Goal: Task Accomplishment & Management: Manage account settings

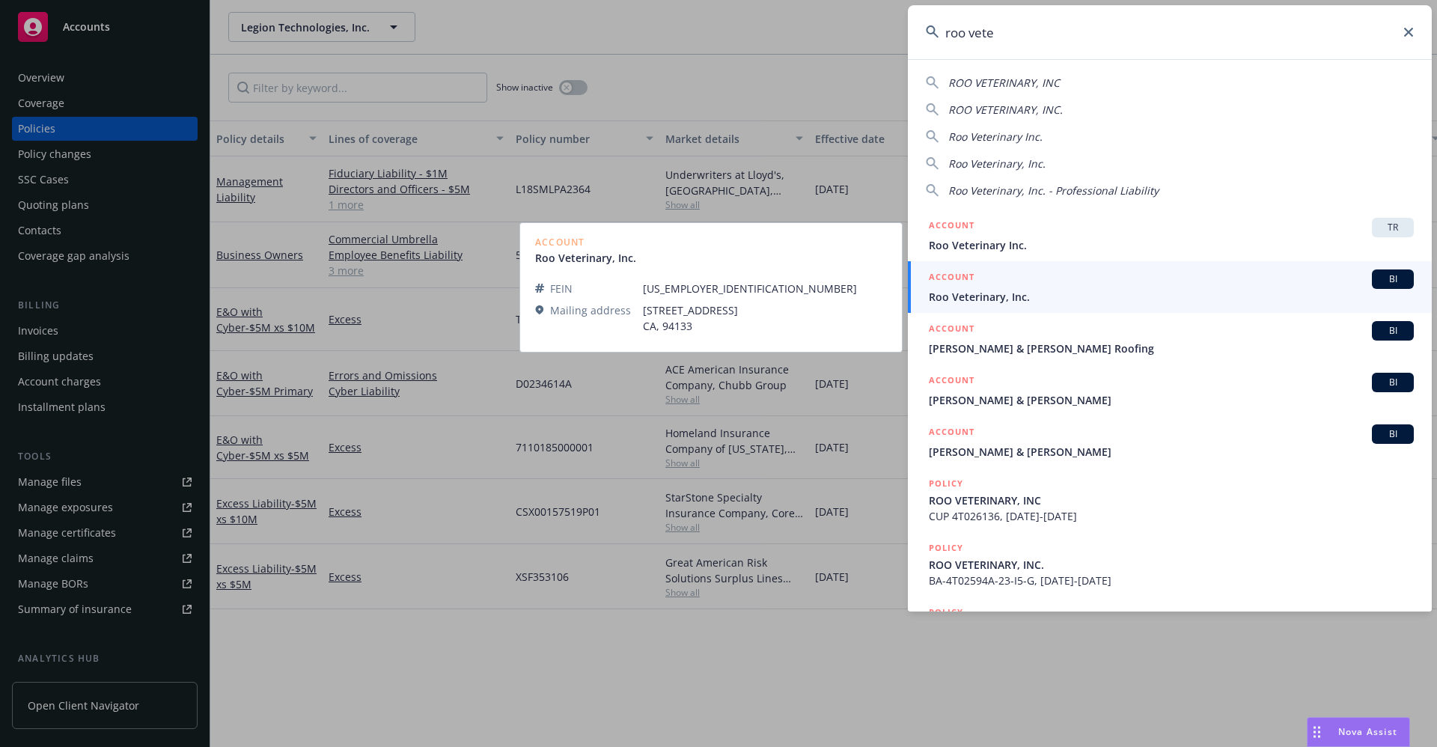
type input "roo vete"
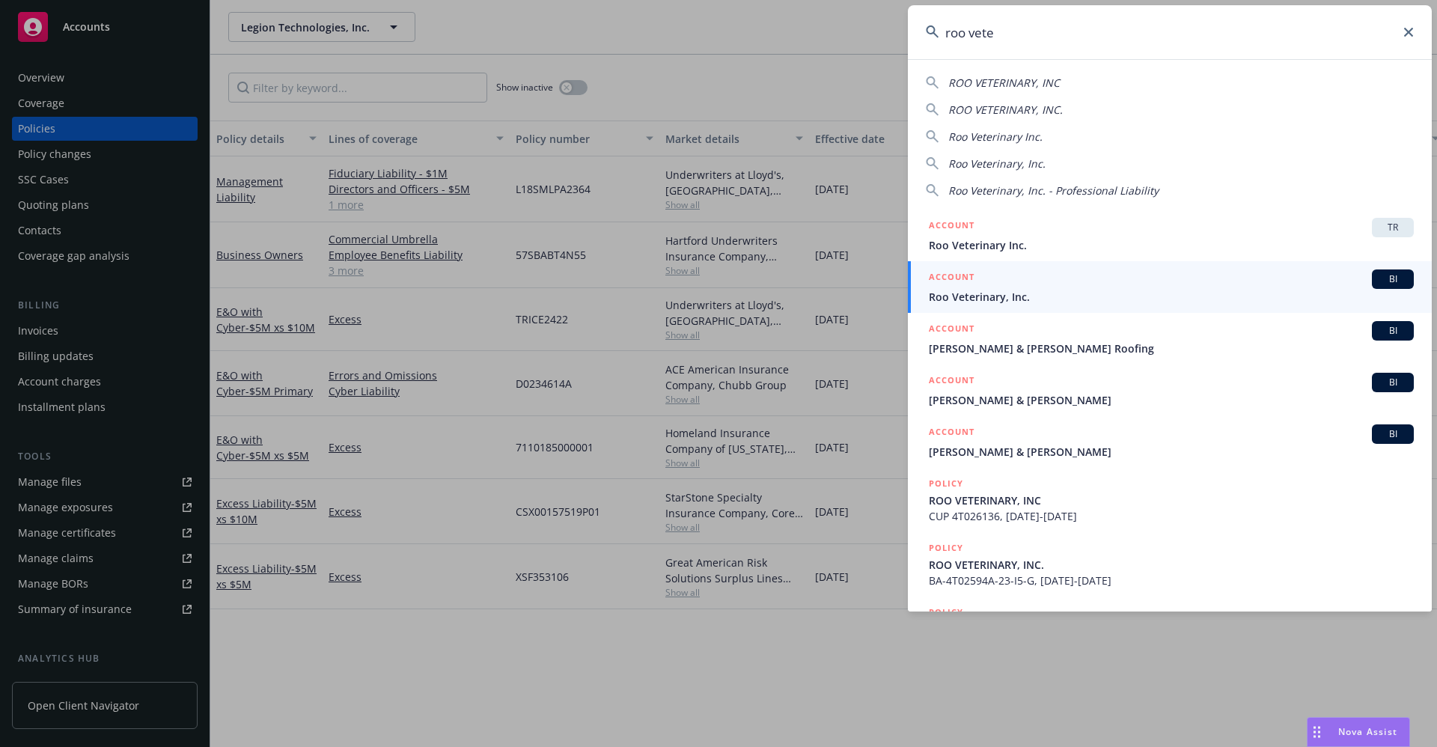
click at [1014, 293] on span "Roo Veterinary, Inc." at bounding box center [1171, 297] width 485 height 16
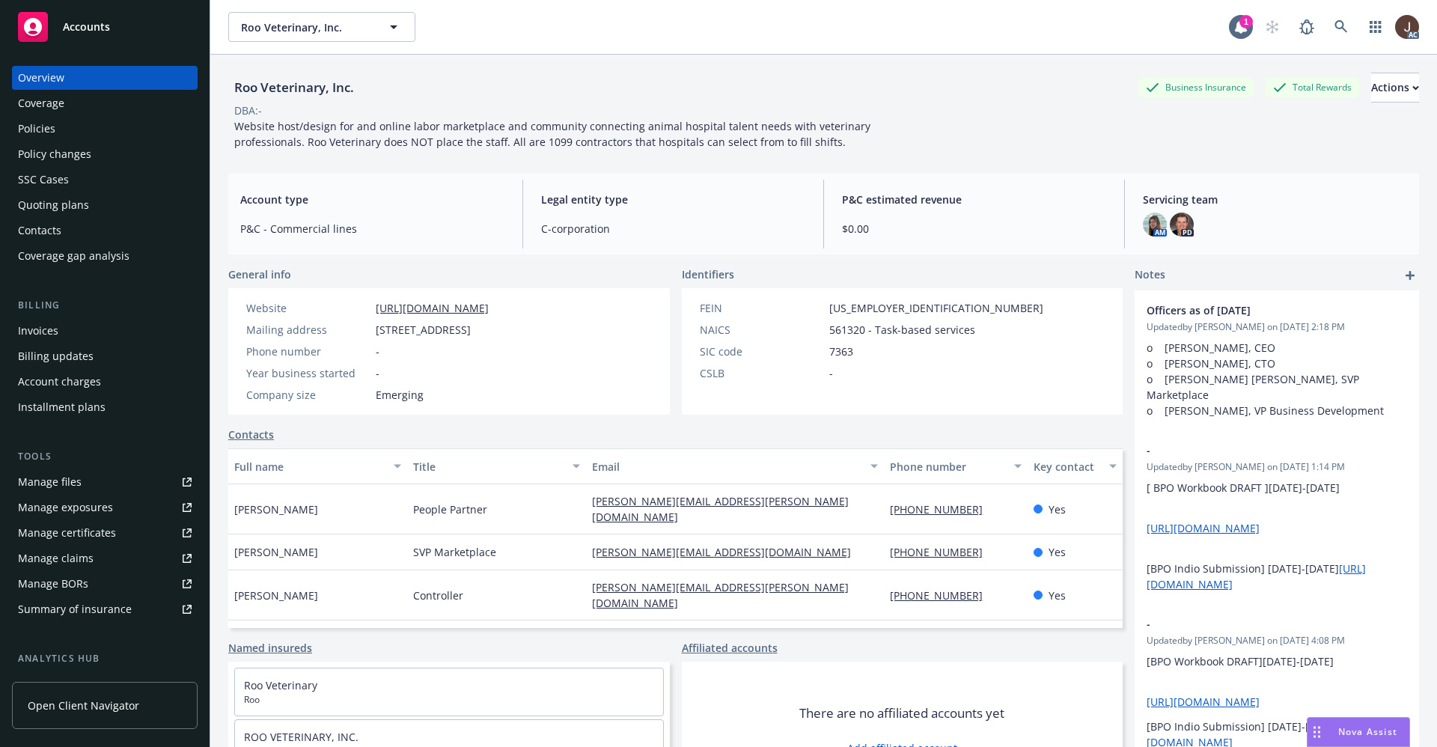
click at [25, 127] on div "Policies" at bounding box center [36, 129] width 37 height 24
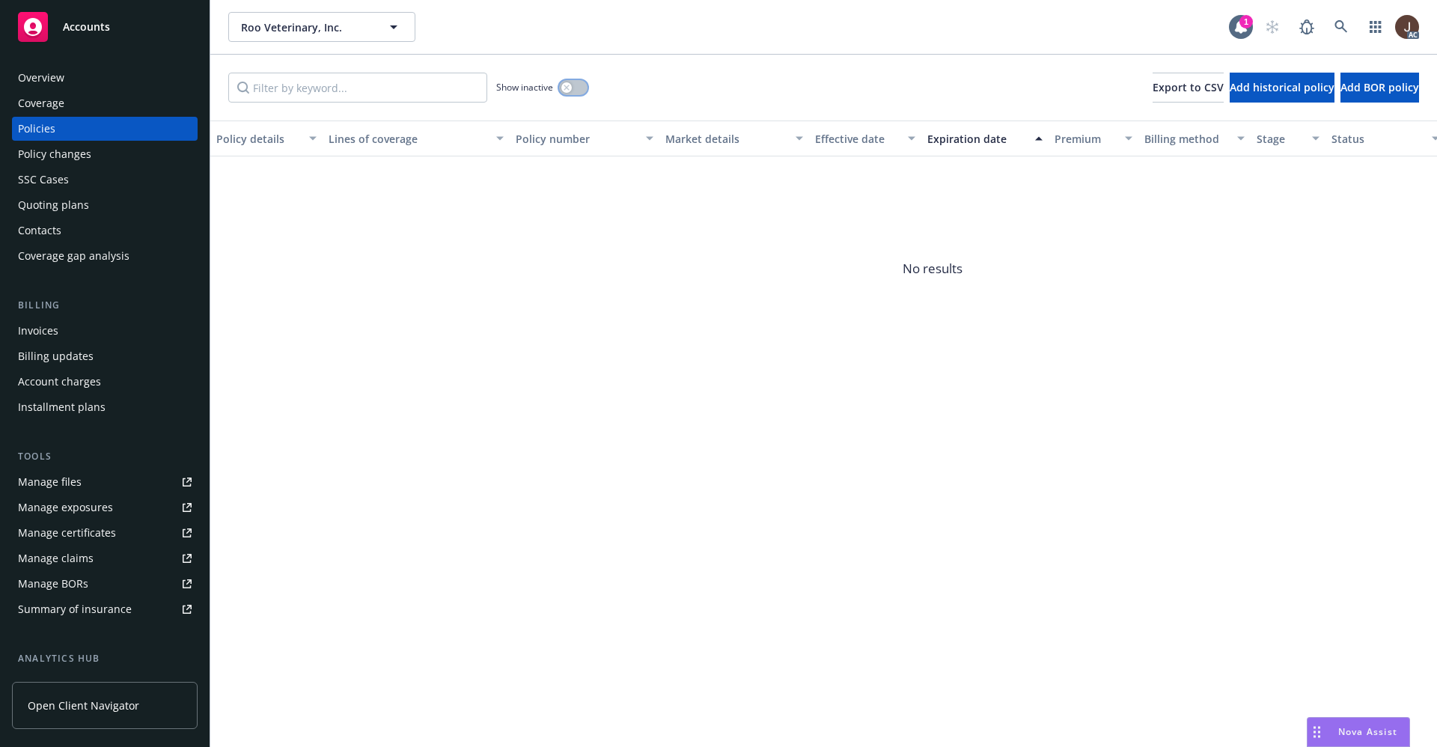
click at [570, 81] on button "button" at bounding box center [573, 87] width 28 height 15
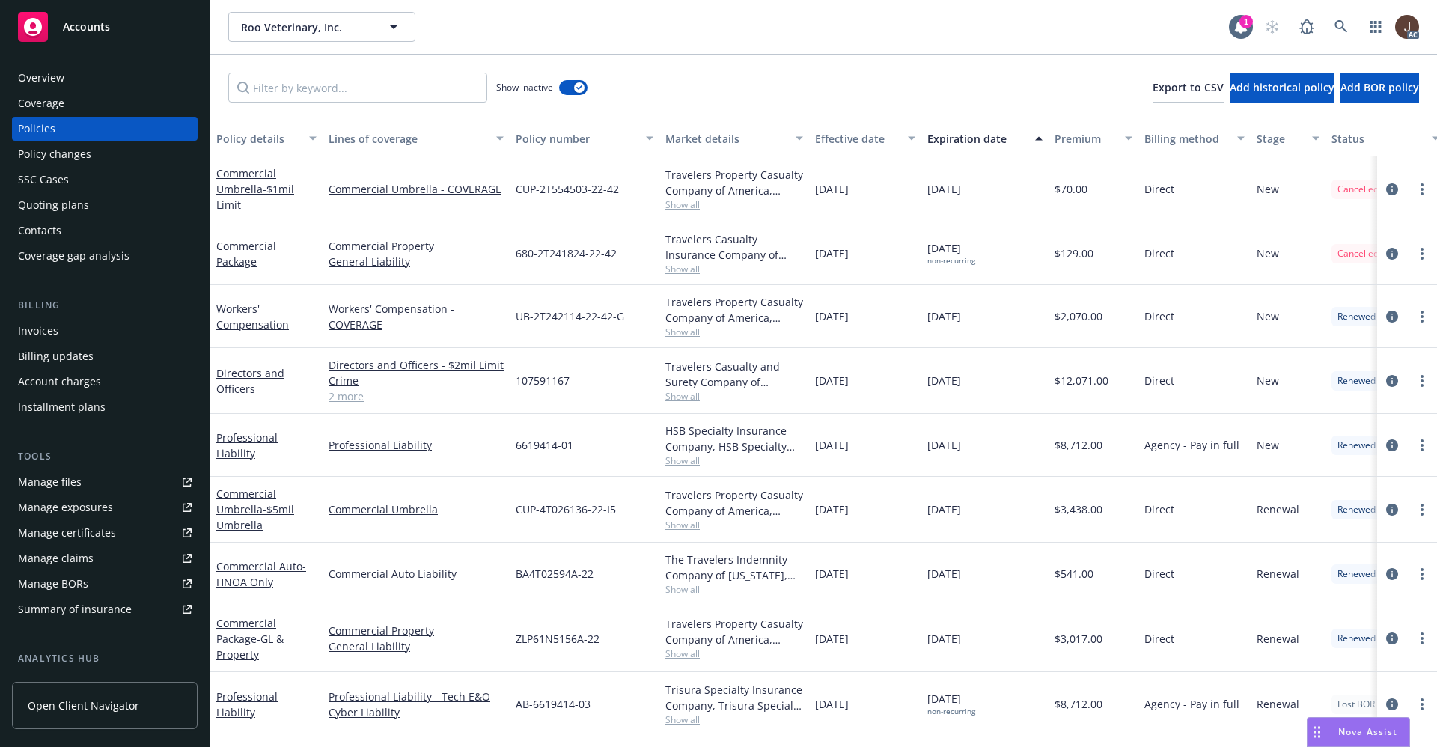
click at [770, 86] on div "Show inactive Export to CSV Add historical policy Add BOR policy" at bounding box center [823, 88] width 1227 height 66
click at [294, 89] on input "Filter by keyword..." at bounding box center [357, 88] width 259 height 30
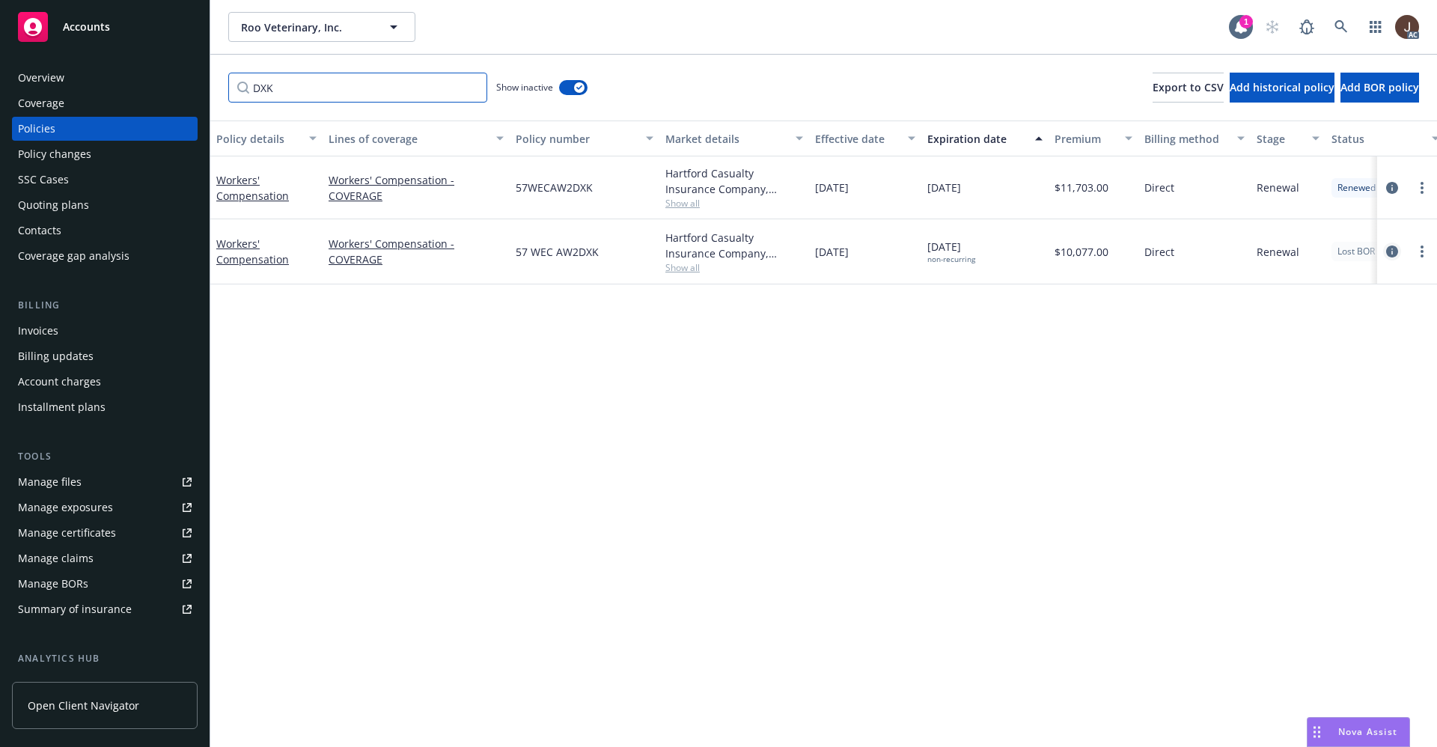
type input "DXK"
click at [1392, 248] on icon "circleInformation" at bounding box center [1393, 252] width 12 height 12
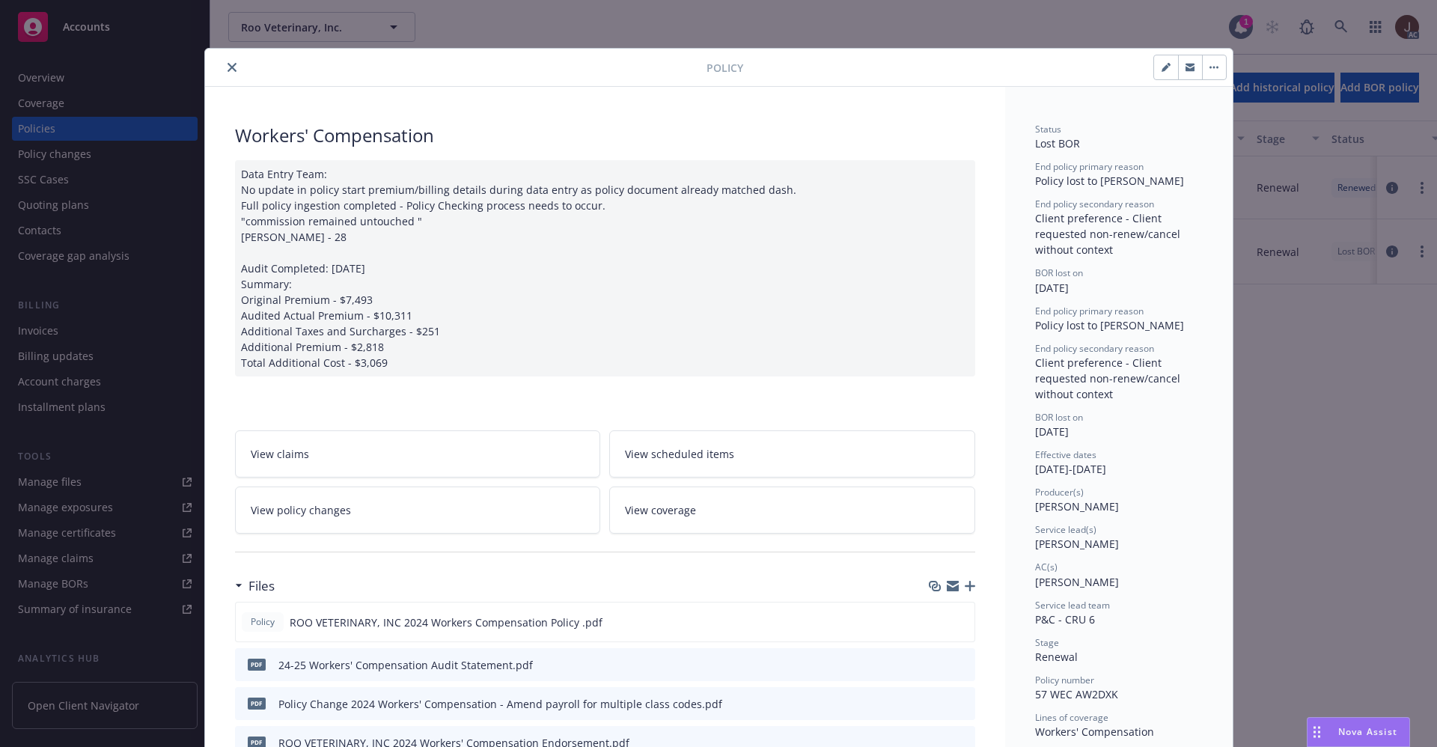
click at [228, 64] on icon "close" at bounding box center [232, 67] width 9 height 9
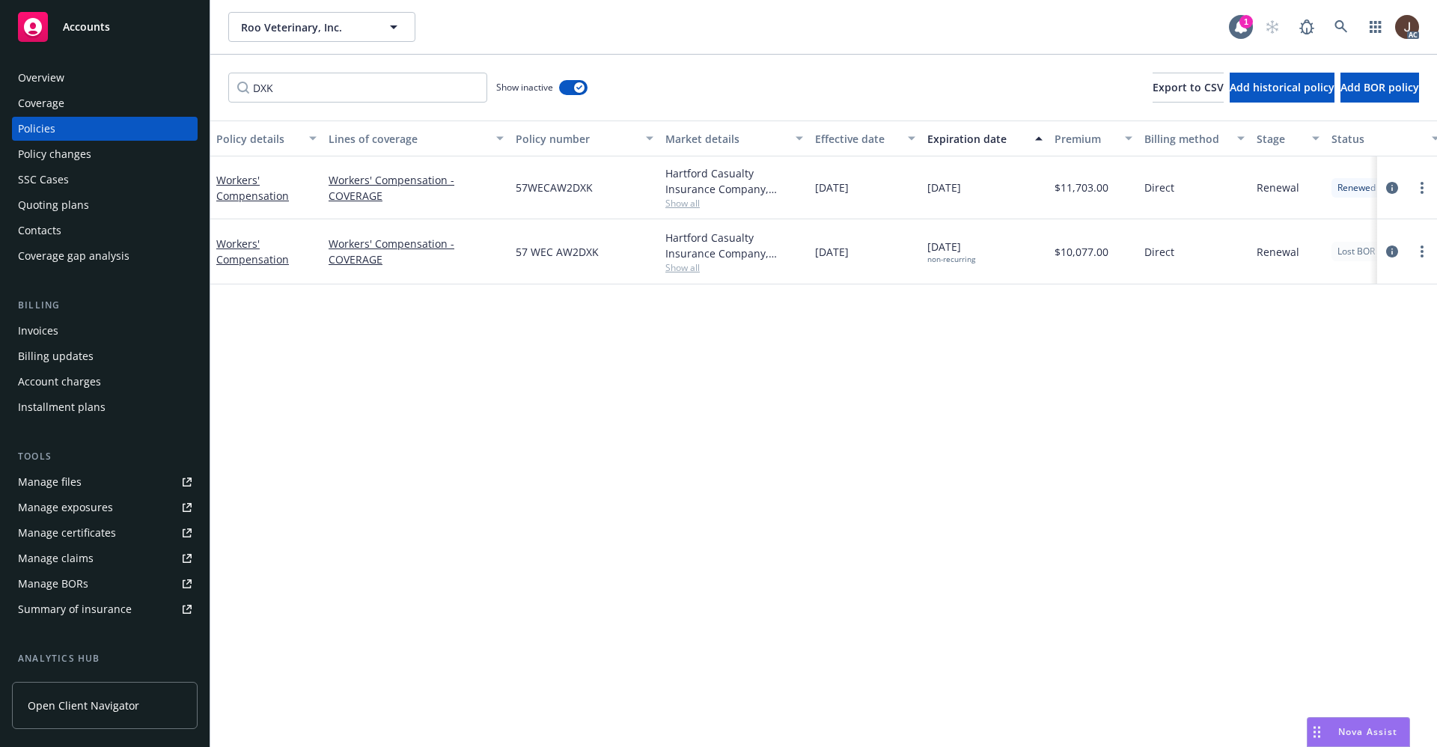
click at [43, 486] on div "Manage files" at bounding box center [50, 482] width 64 height 24
click at [1399, 244] on link "circleInformation" at bounding box center [1393, 252] width 18 height 18
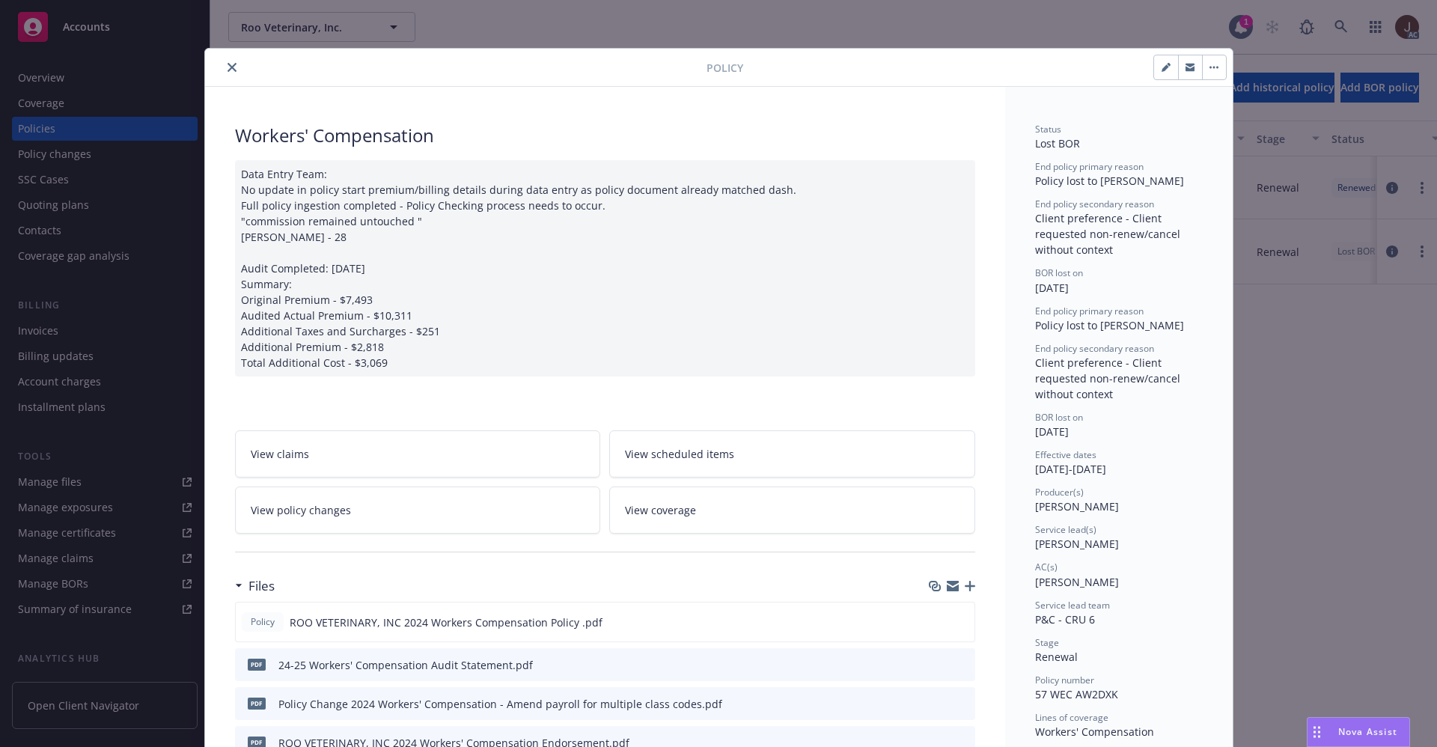
scroll to position [45, 0]
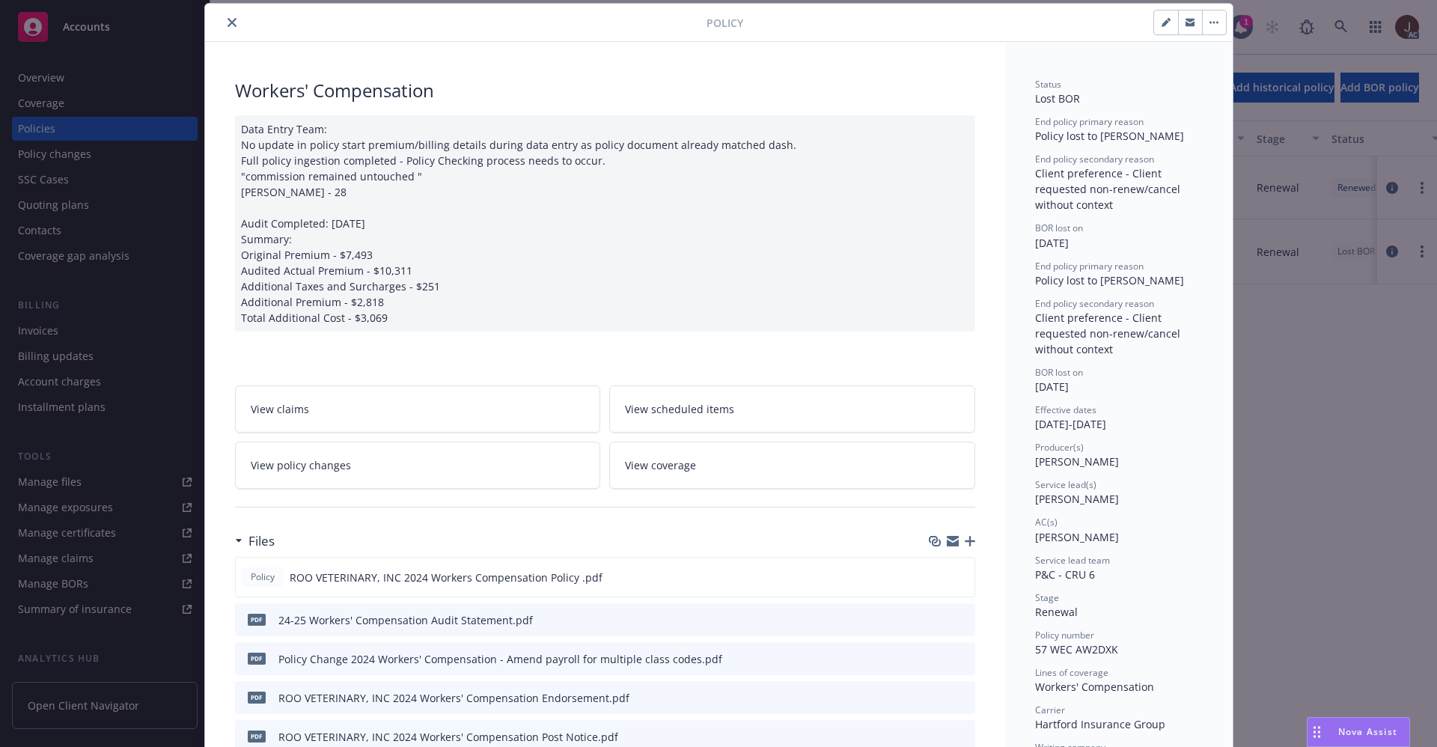
click at [965, 537] on icon "button" at bounding box center [970, 541] width 10 height 10
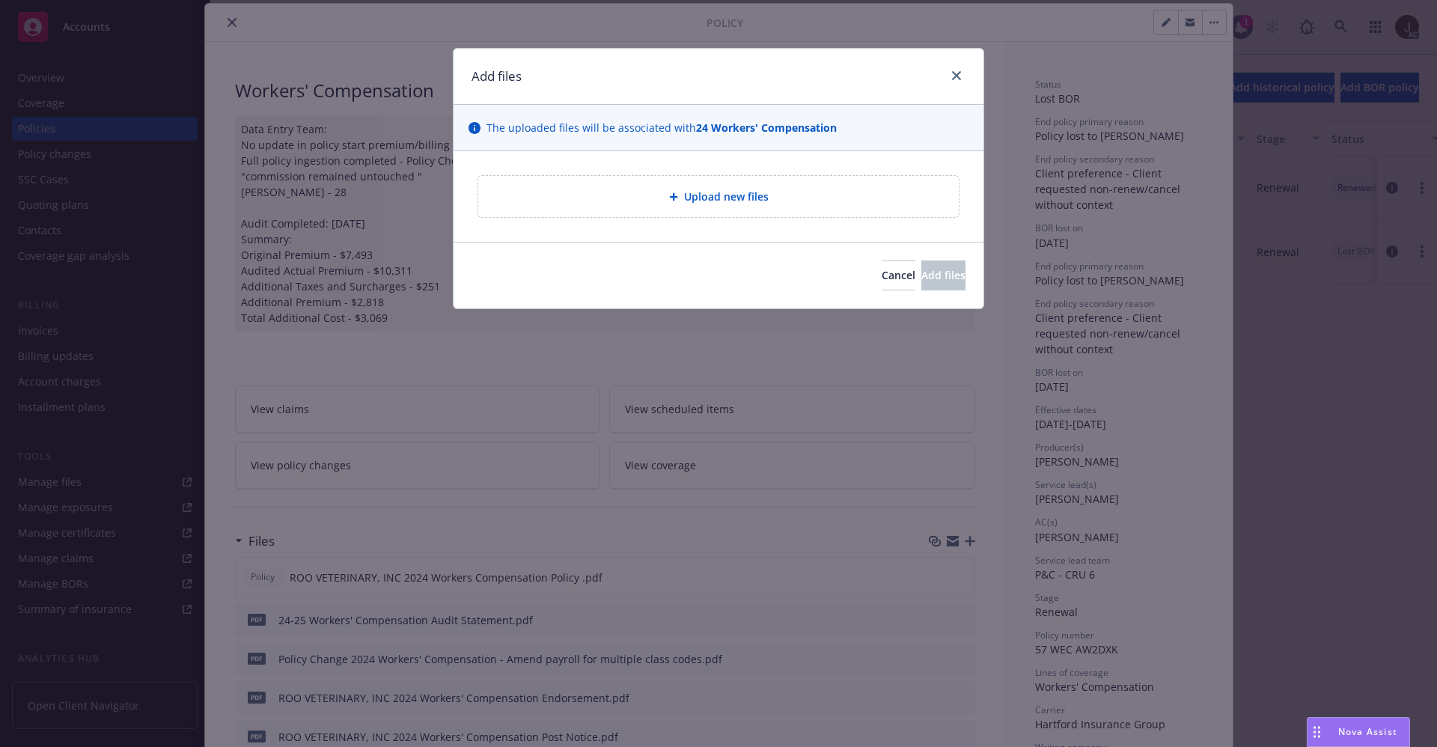
click at [737, 197] on span "Upload new files" at bounding box center [726, 197] width 85 height 16
click at [961, 73] on icon "close" at bounding box center [956, 75] width 9 height 9
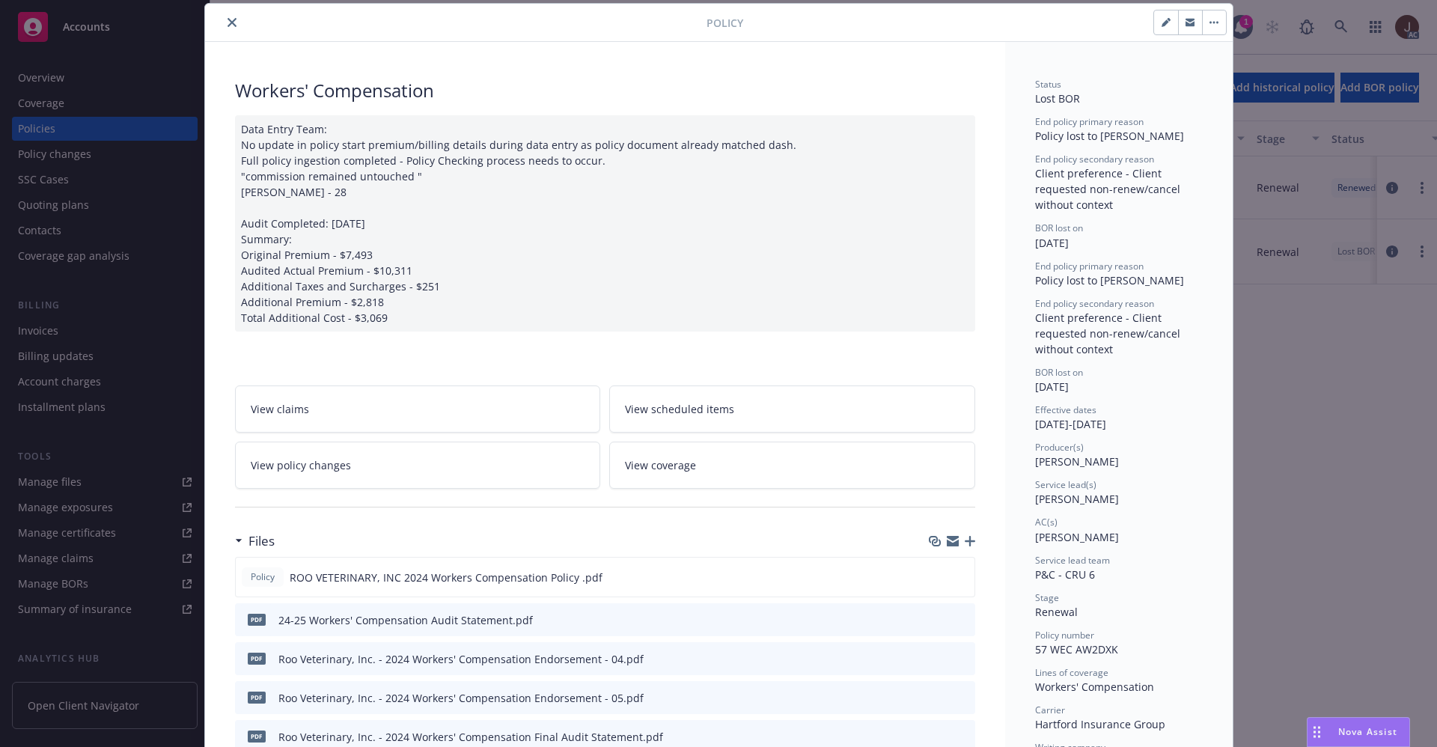
scroll to position [0, 0]
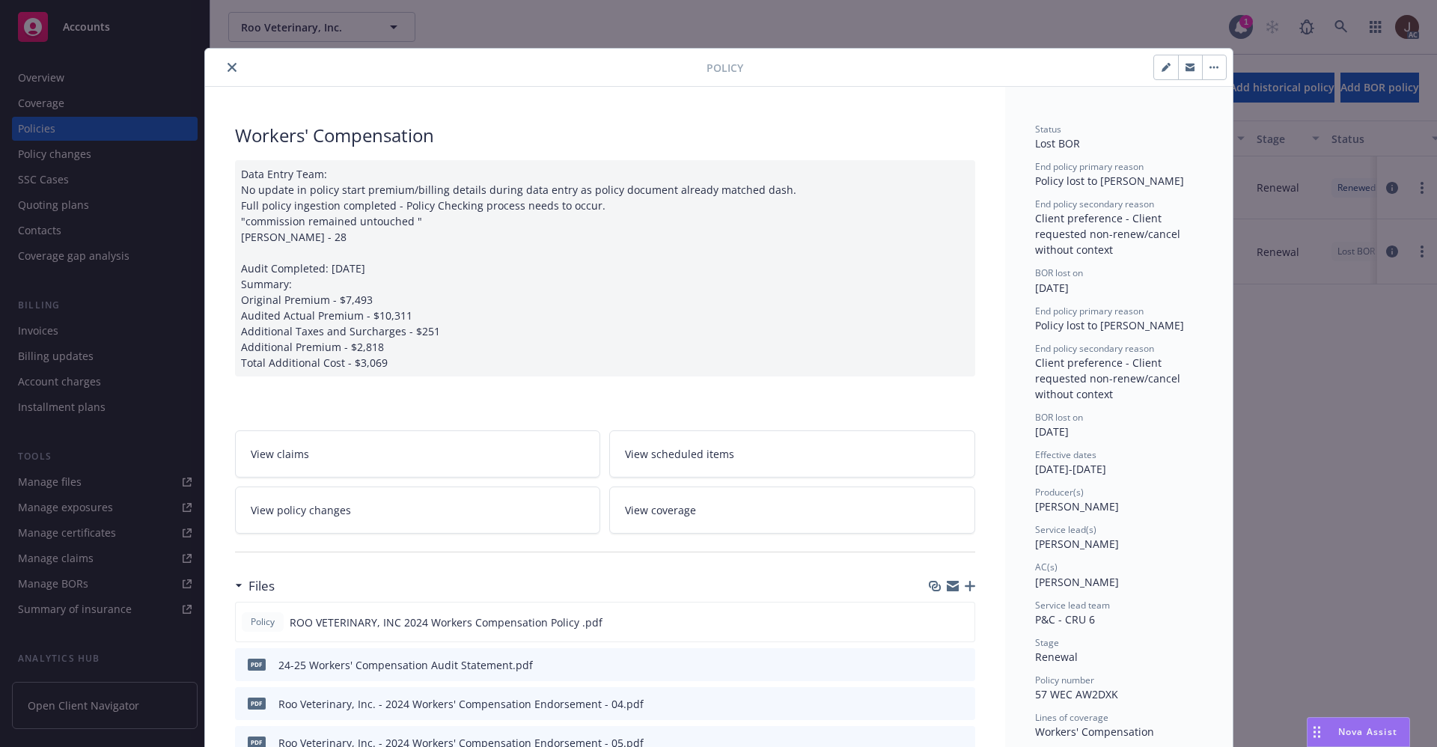
click at [228, 64] on icon "close" at bounding box center [232, 67] width 9 height 9
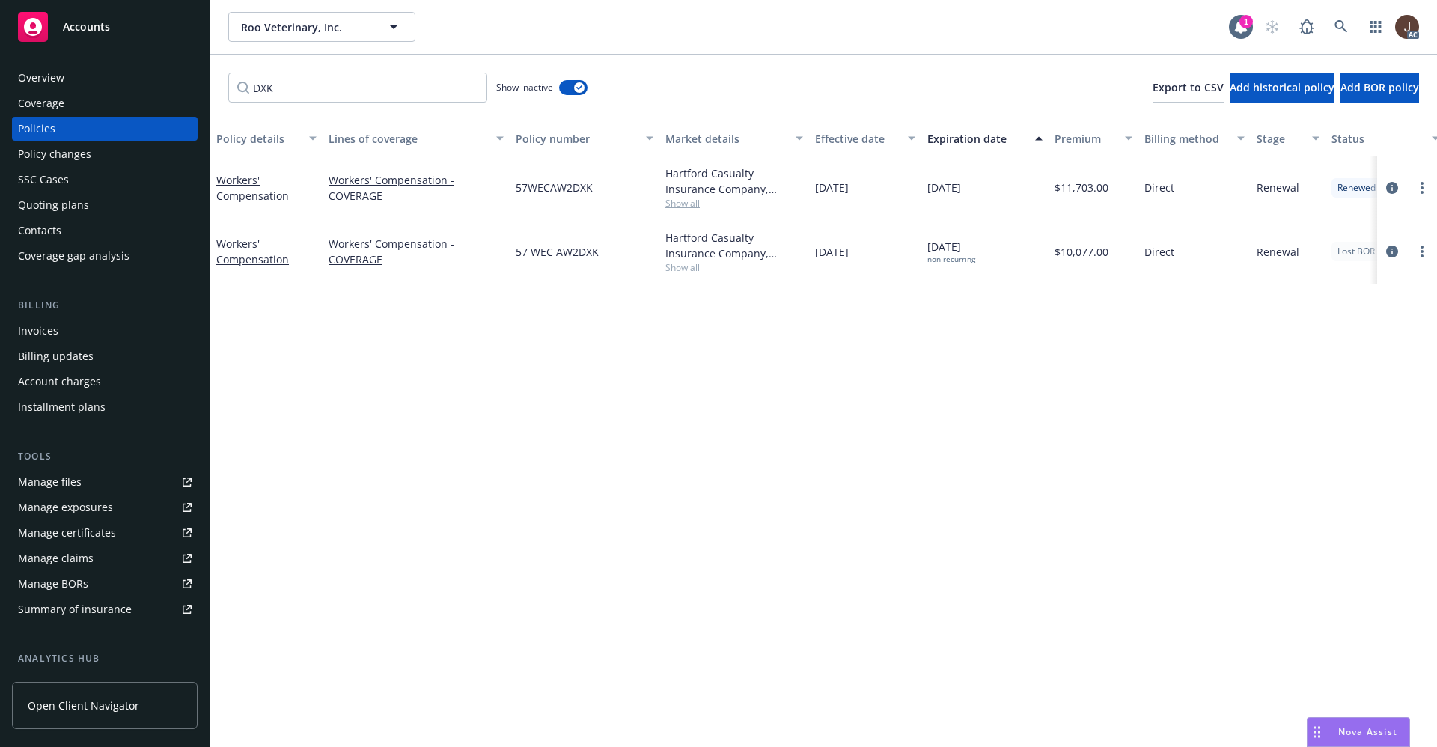
click at [618, 430] on div "Policy details Lines of coverage Policy number Market details Effective date Ex…" at bounding box center [823, 434] width 1227 height 627
click at [1393, 248] on icon "circleInformation" at bounding box center [1393, 252] width 12 height 12
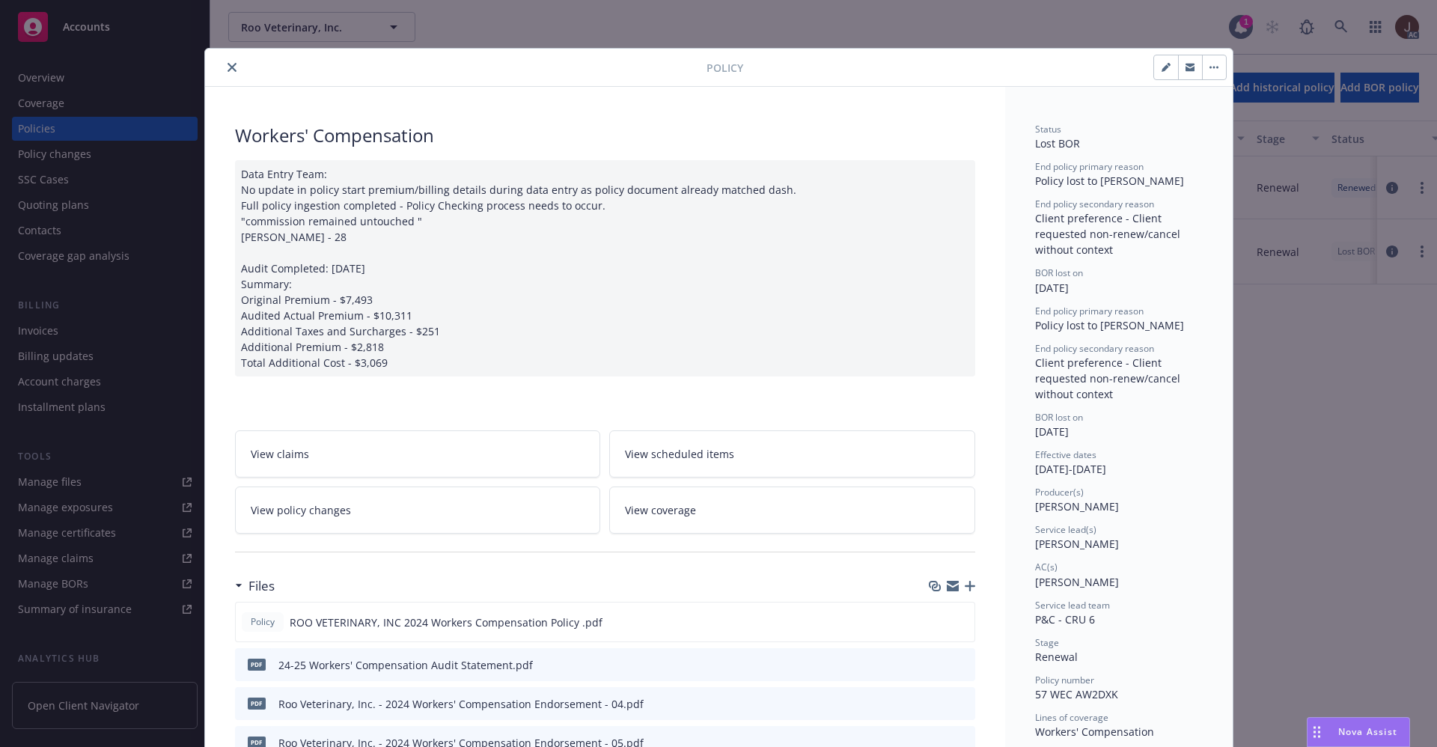
click at [228, 70] on icon "close" at bounding box center [232, 67] width 9 height 9
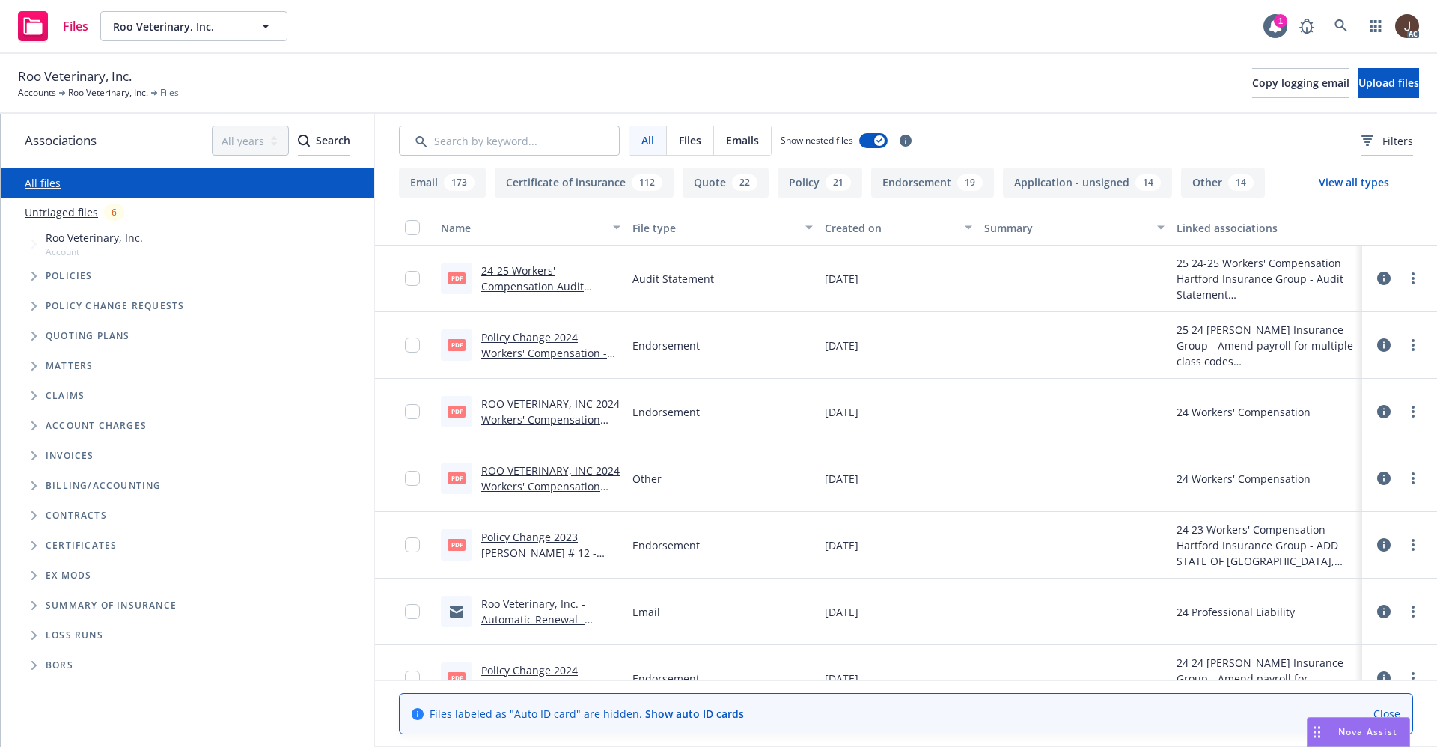
click at [58, 211] on link "Untriaged files" at bounding box center [61, 212] width 73 height 16
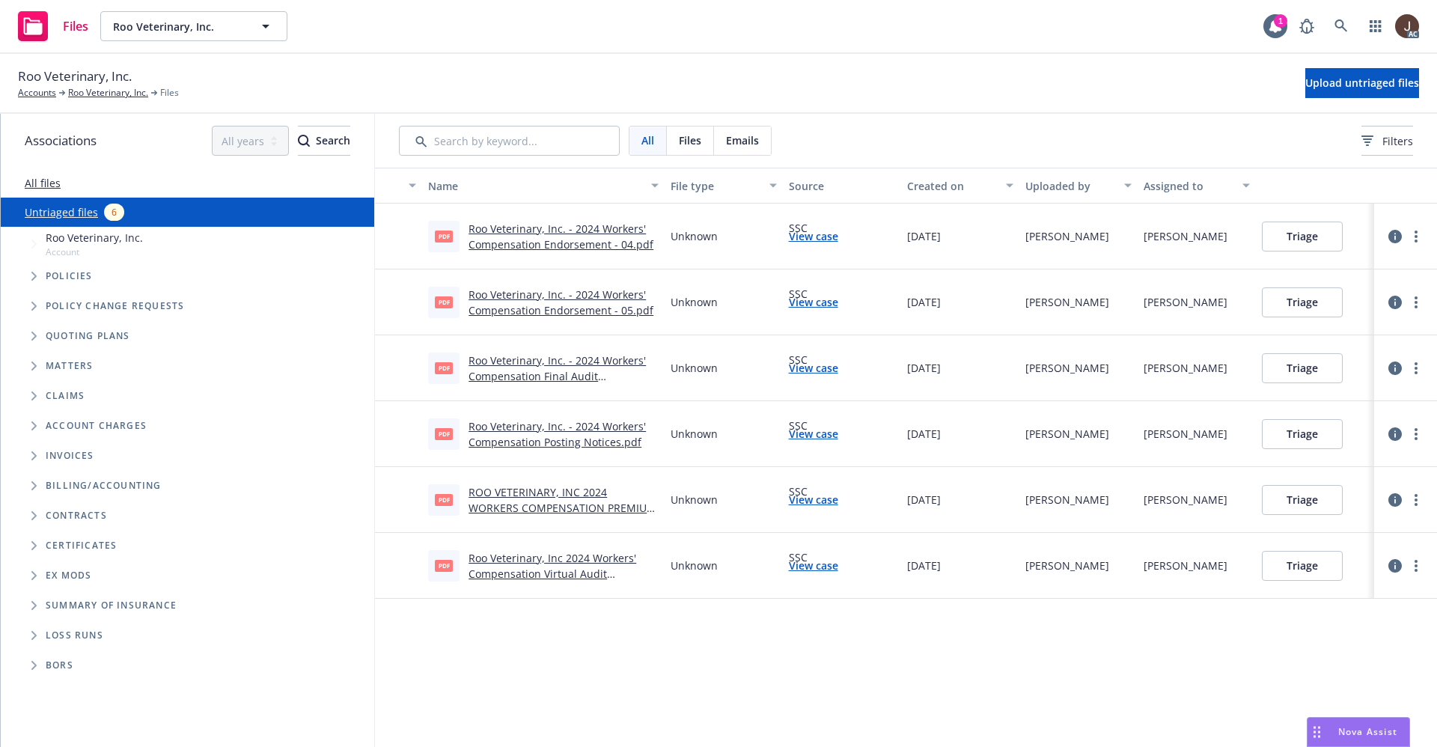
click at [821, 434] on link "View case" at bounding box center [813, 434] width 49 height 16
click at [1416, 436] on icon "more" at bounding box center [1416, 434] width 3 height 12
click at [1303, 433] on button "Triage" at bounding box center [1302, 434] width 81 height 30
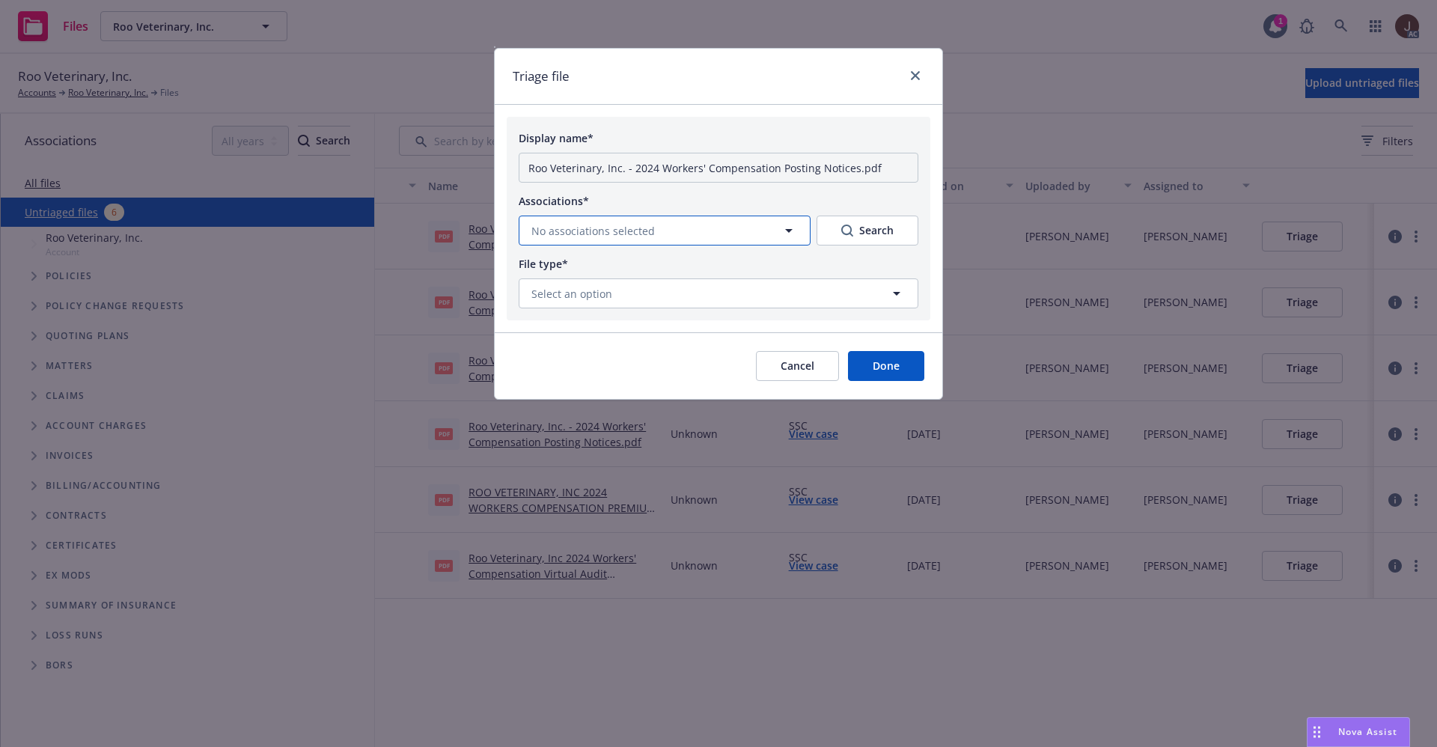
click at [791, 236] on icon "button" at bounding box center [789, 231] width 18 height 18
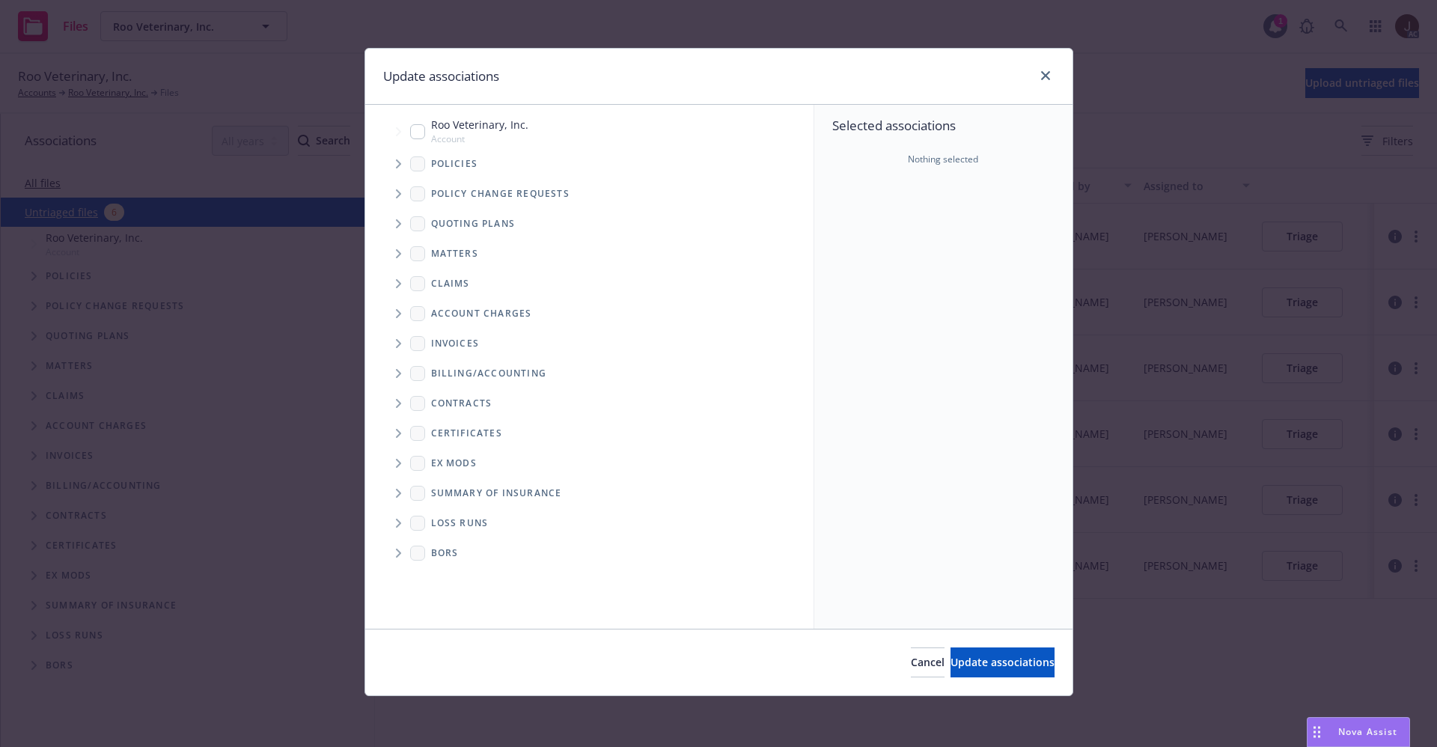
click at [414, 124] on input "Tree Example" at bounding box center [417, 131] width 15 height 15
checkbox input "true"
click at [986, 660] on span "Update associations" at bounding box center [1003, 662] width 104 height 14
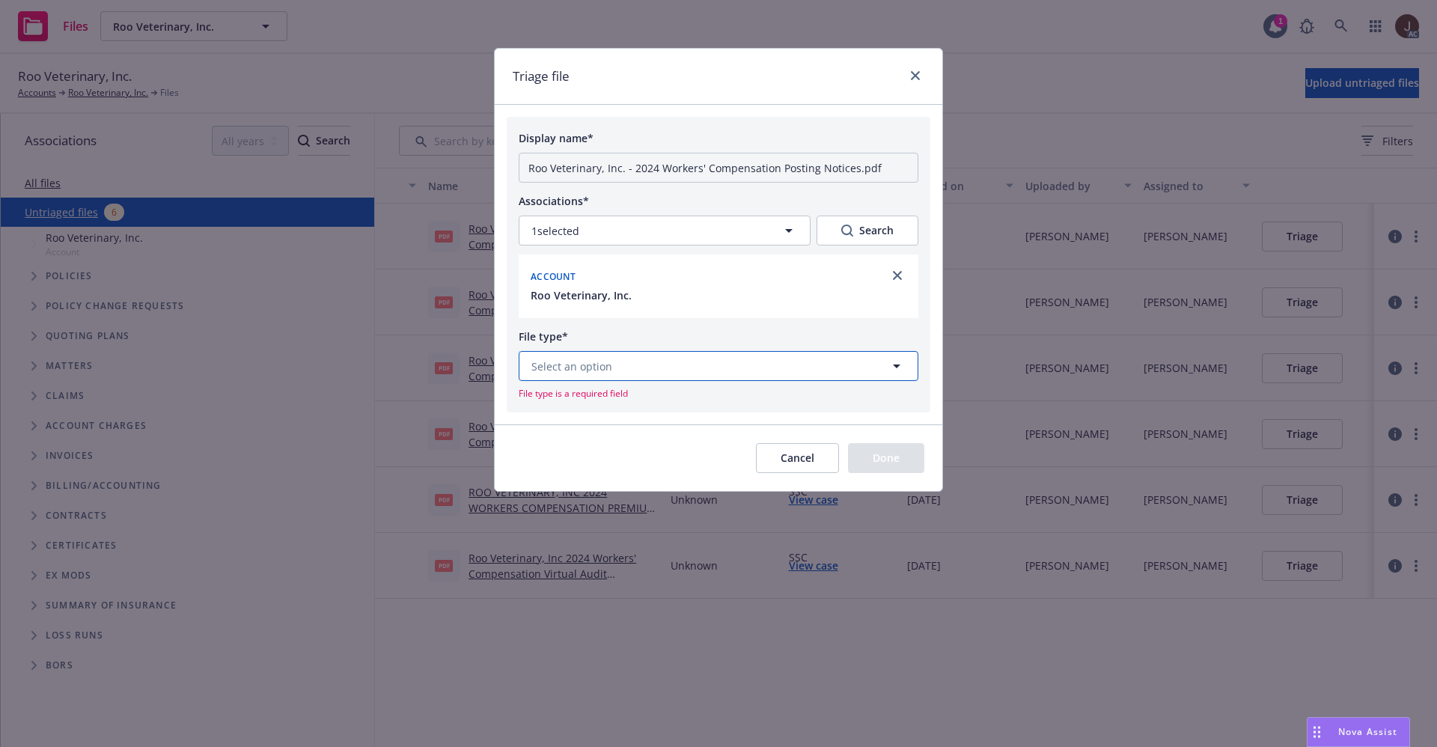
click at [901, 371] on icon "button" at bounding box center [897, 366] width 18 height 18
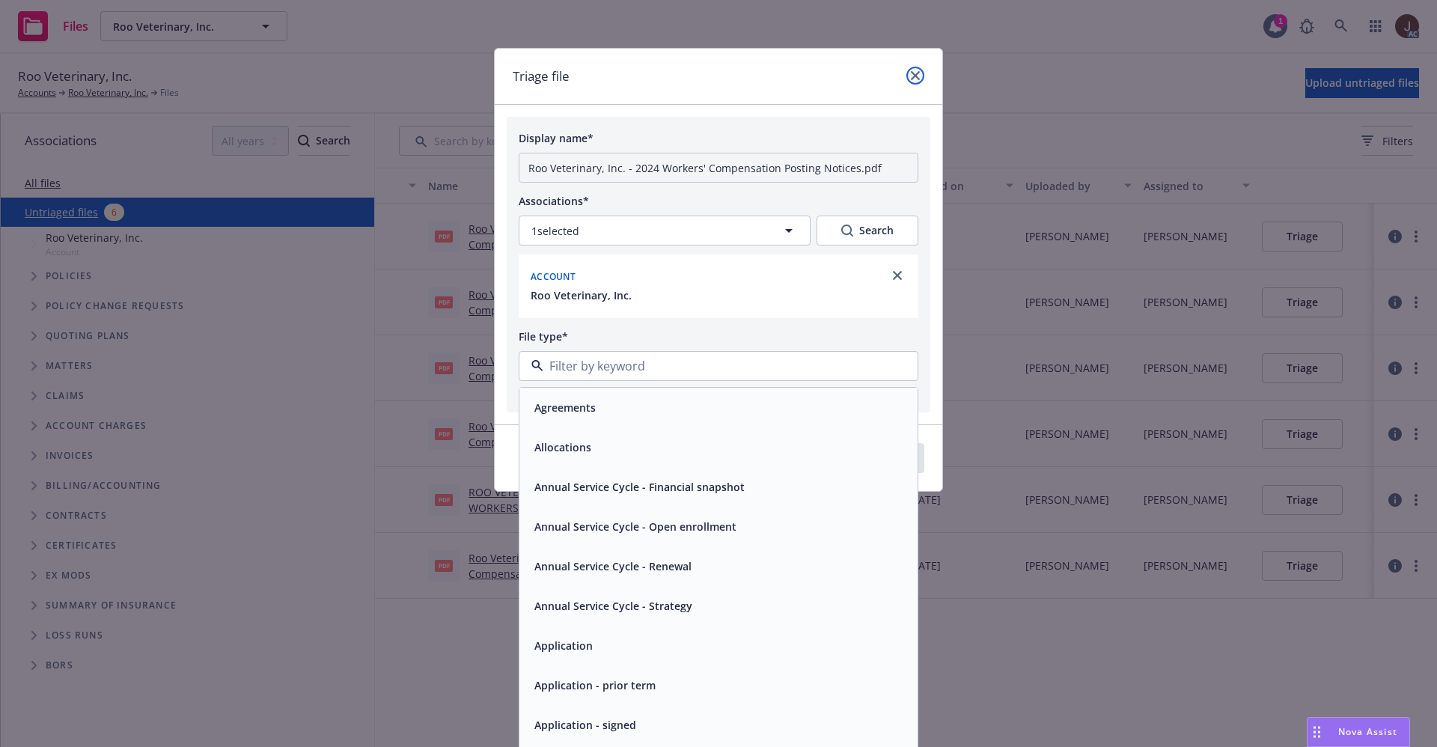
click at [911, 77] on icon "close" at bounding box center [915, 75] width 9 height 9
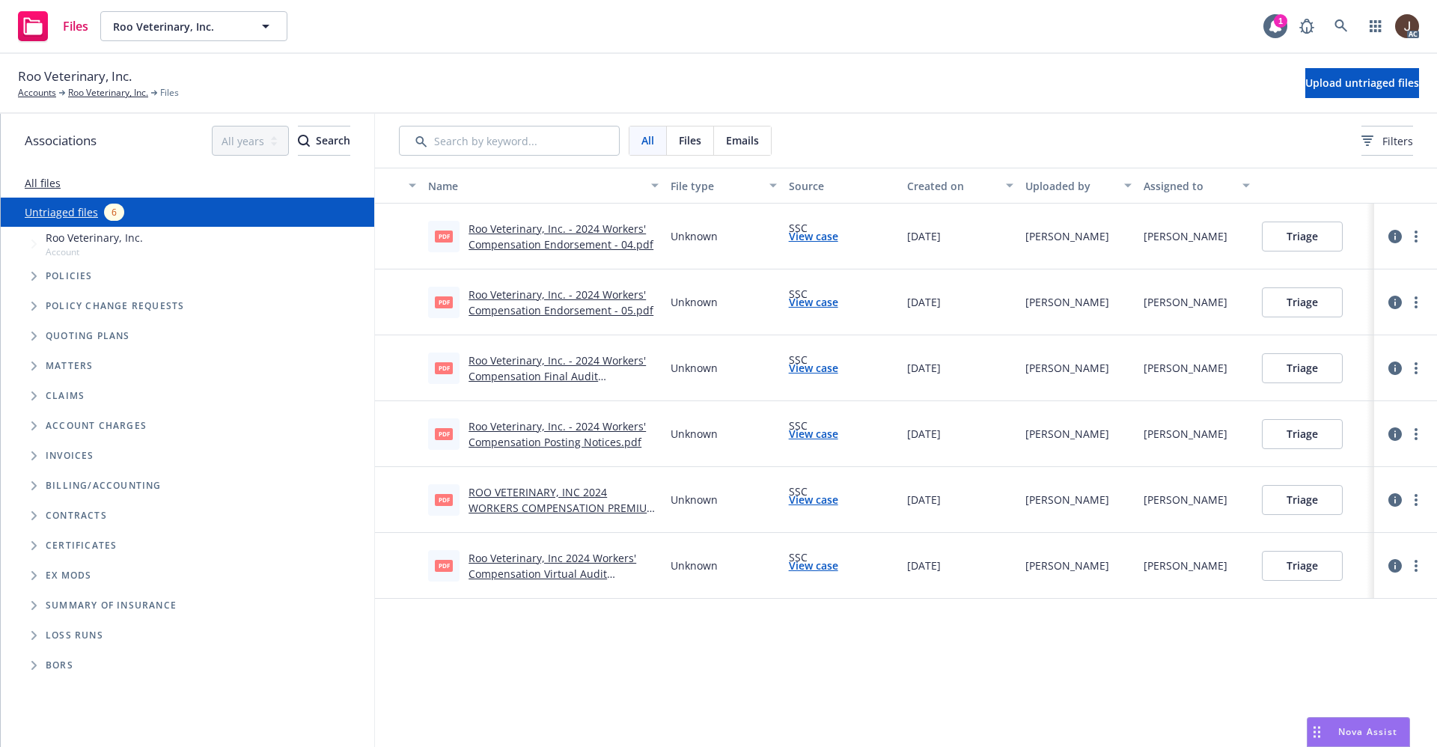
click at [907, 82] on div "Roo Veterinary, Inc. Accounts Roo Veterinary, Inc. Files Upload untriaged files" at bounding box center [718, 83] width 1401 height 33
click at [1398, 430] on icon "button" at bounding box center [1395, 433] width 13 height 13
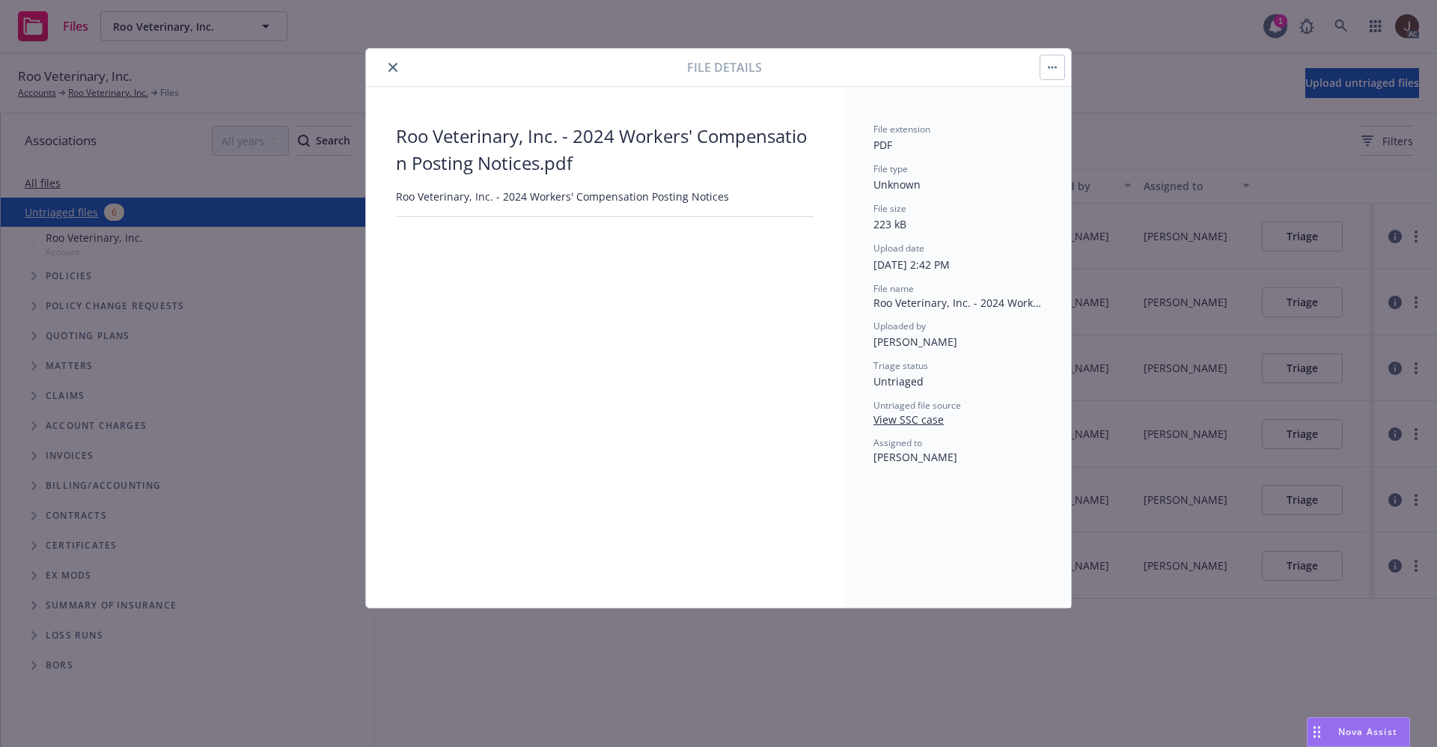
click at [1047, 70] on button "button" at bounding box center [1053, 67] width 24 height 24
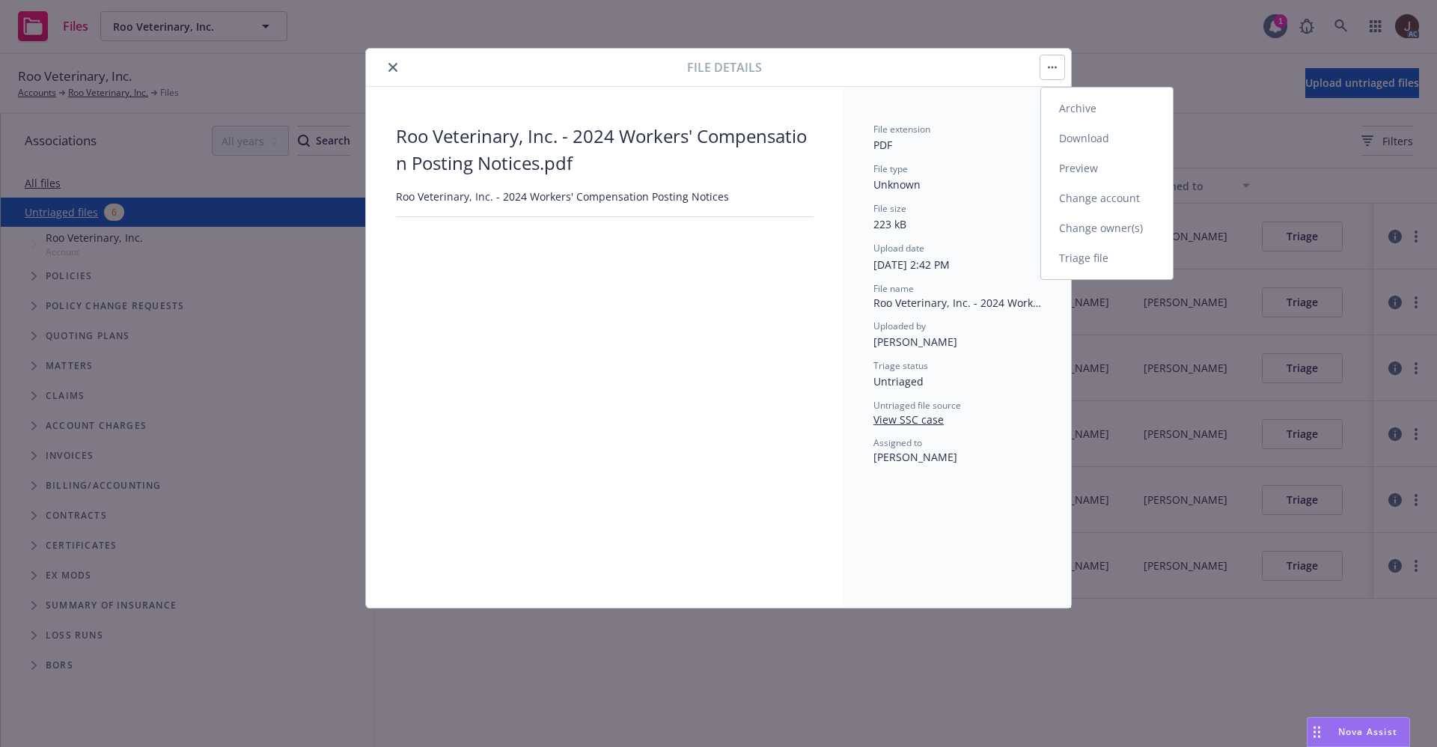
click at [1089, 259] on link "Triage file" at bounding box center [1107, 258] width 132 height 30
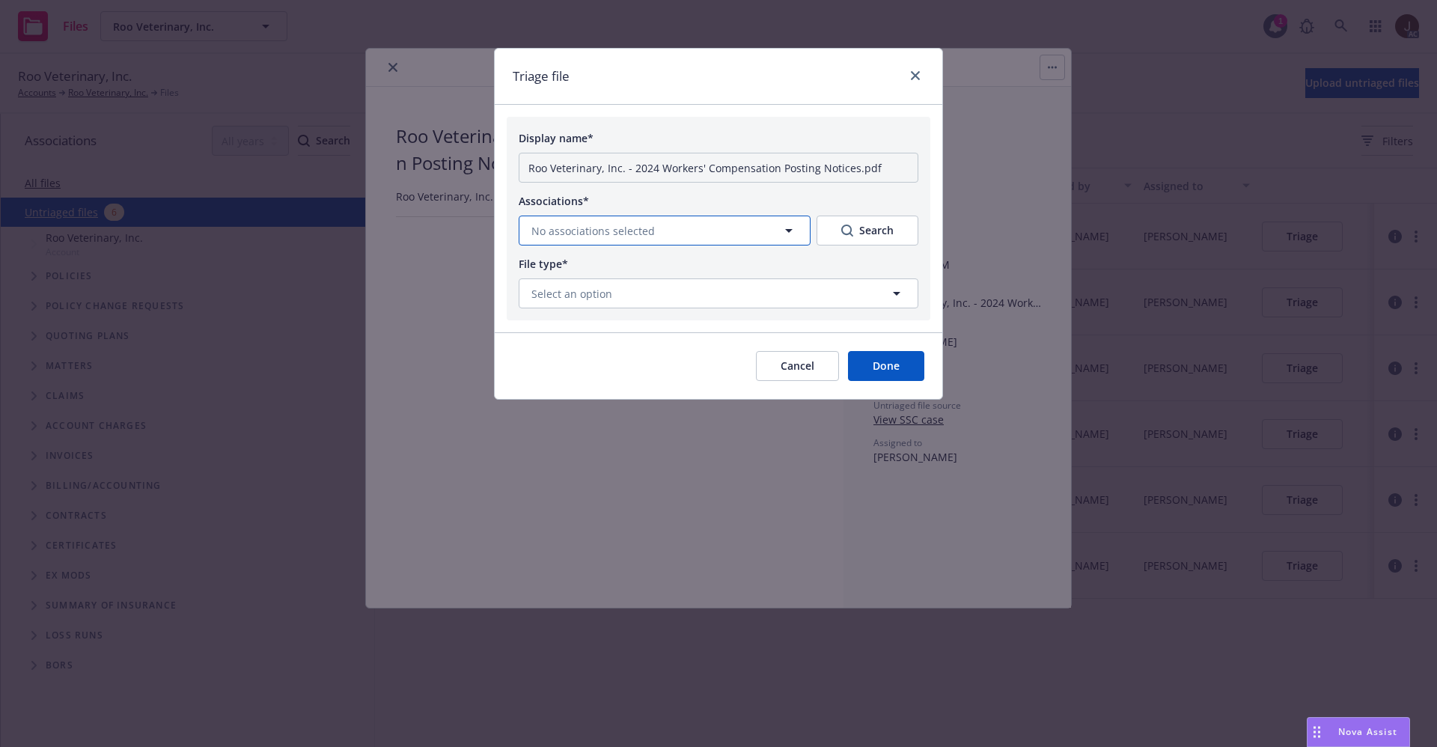
click at [781, 228] on icon "button" at bounding box center [789, 231] width 18 height 18
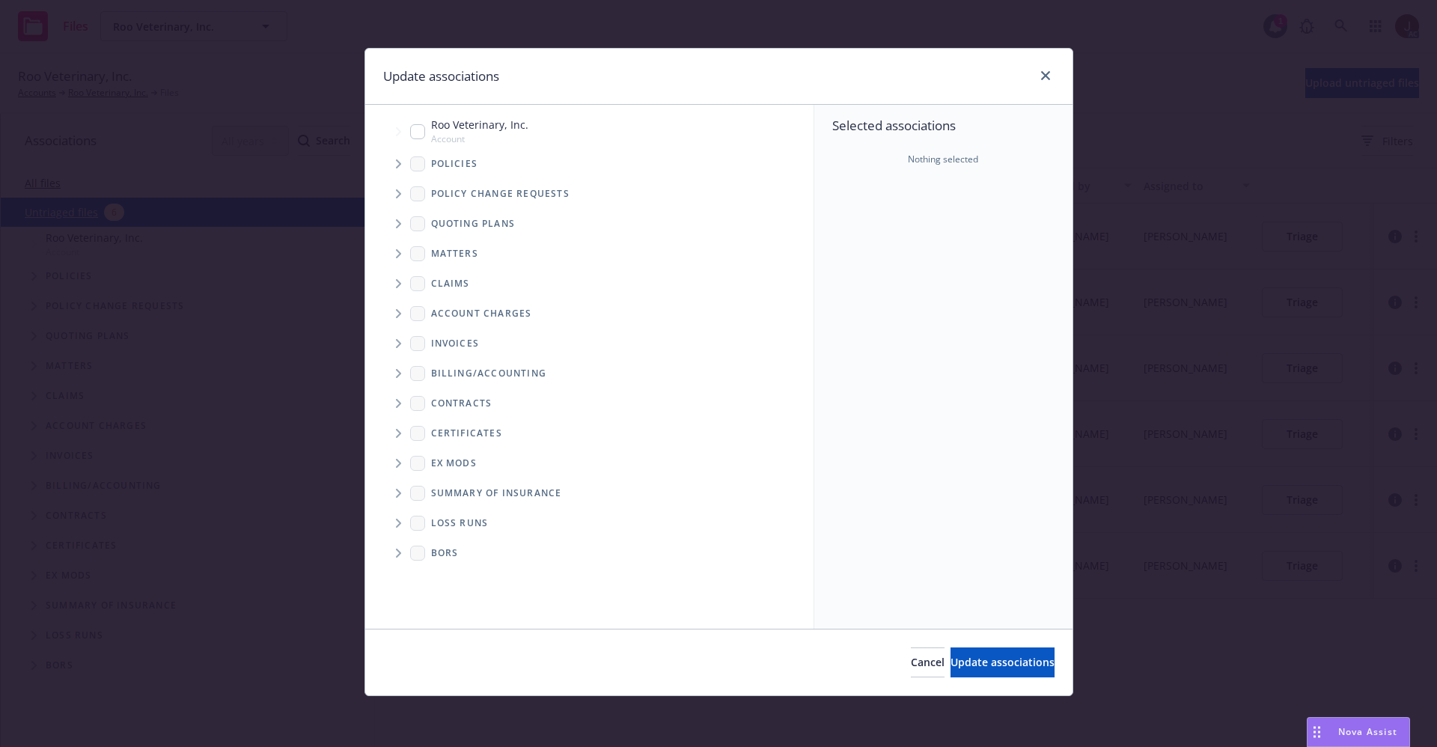
click at [397, 165] on icon "Tree Example" at bounding box center [399, 163] width 6 height 9
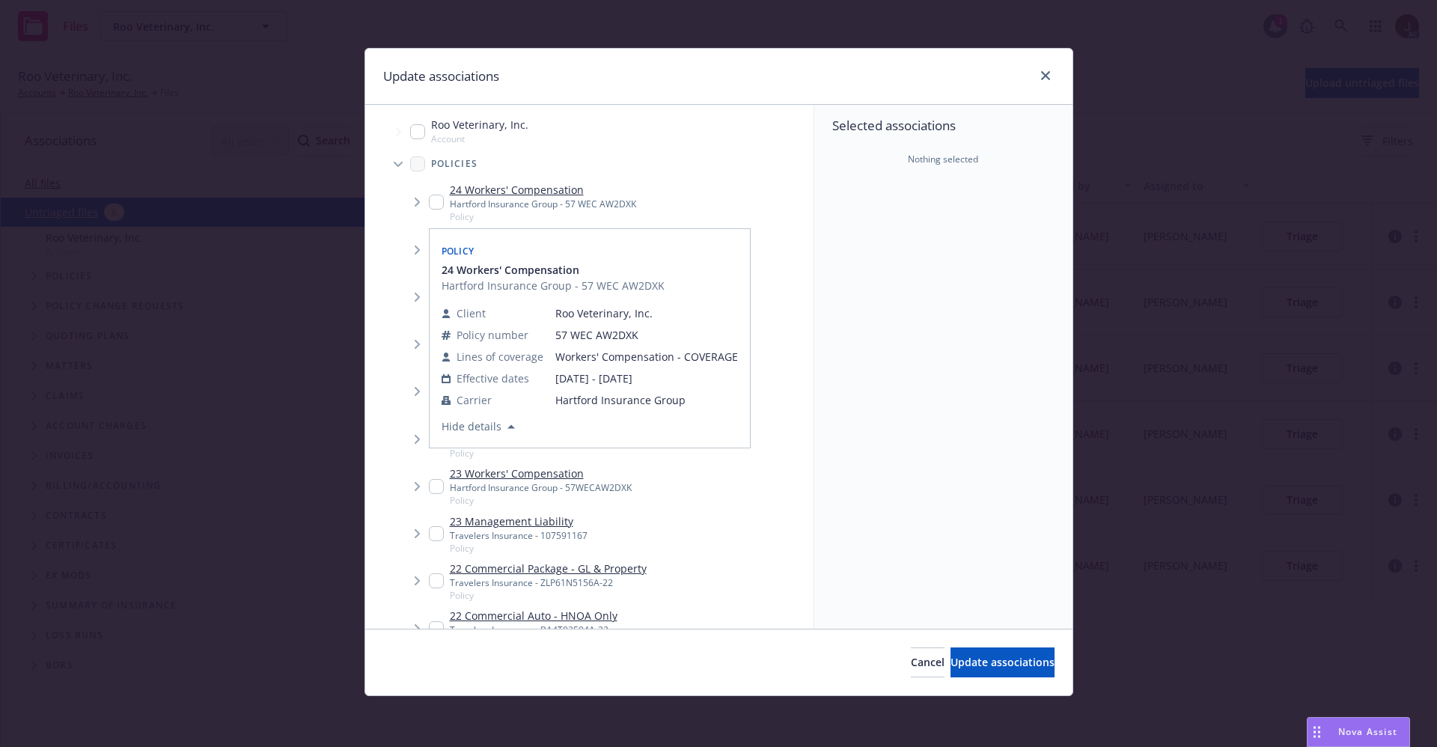
click at [531, 190] on link "24 Workers' Compensation" at bounding box center [543, 190] width 186 height 16
checkbox input "true"
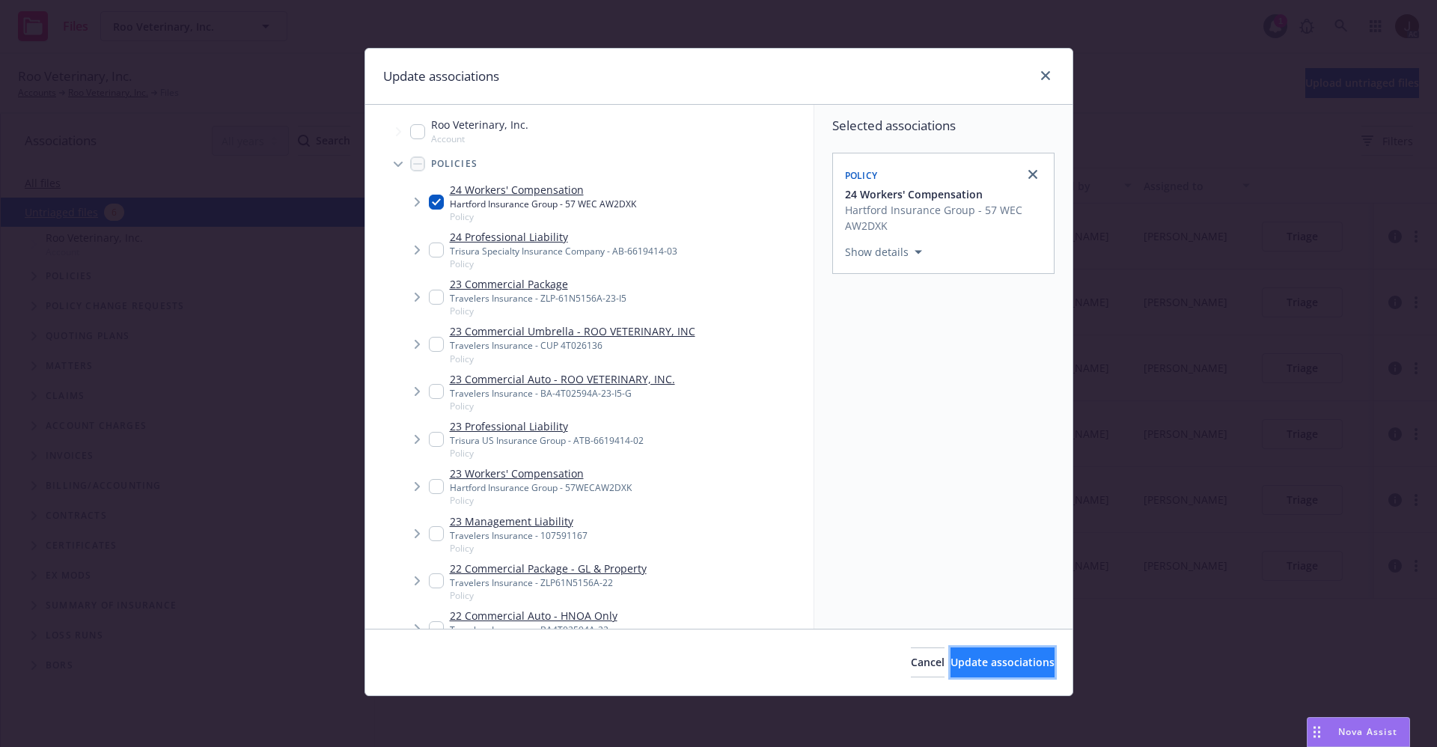
click at [982, 665] on span "Update associations" at bounding box center [1003, 662] width 104 height 14
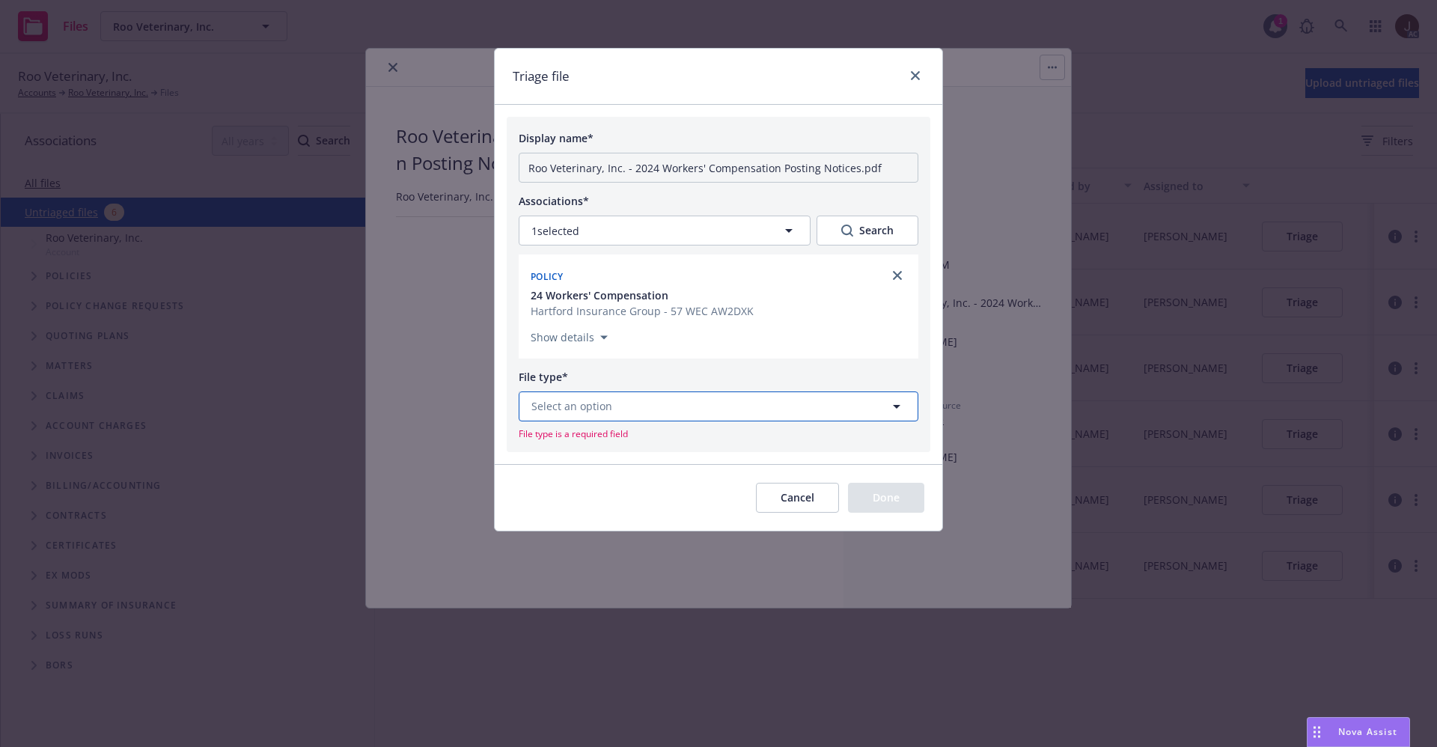
click at [667, 404] on button "Select an option" at bounding box center [719, 407] width 400 height 30
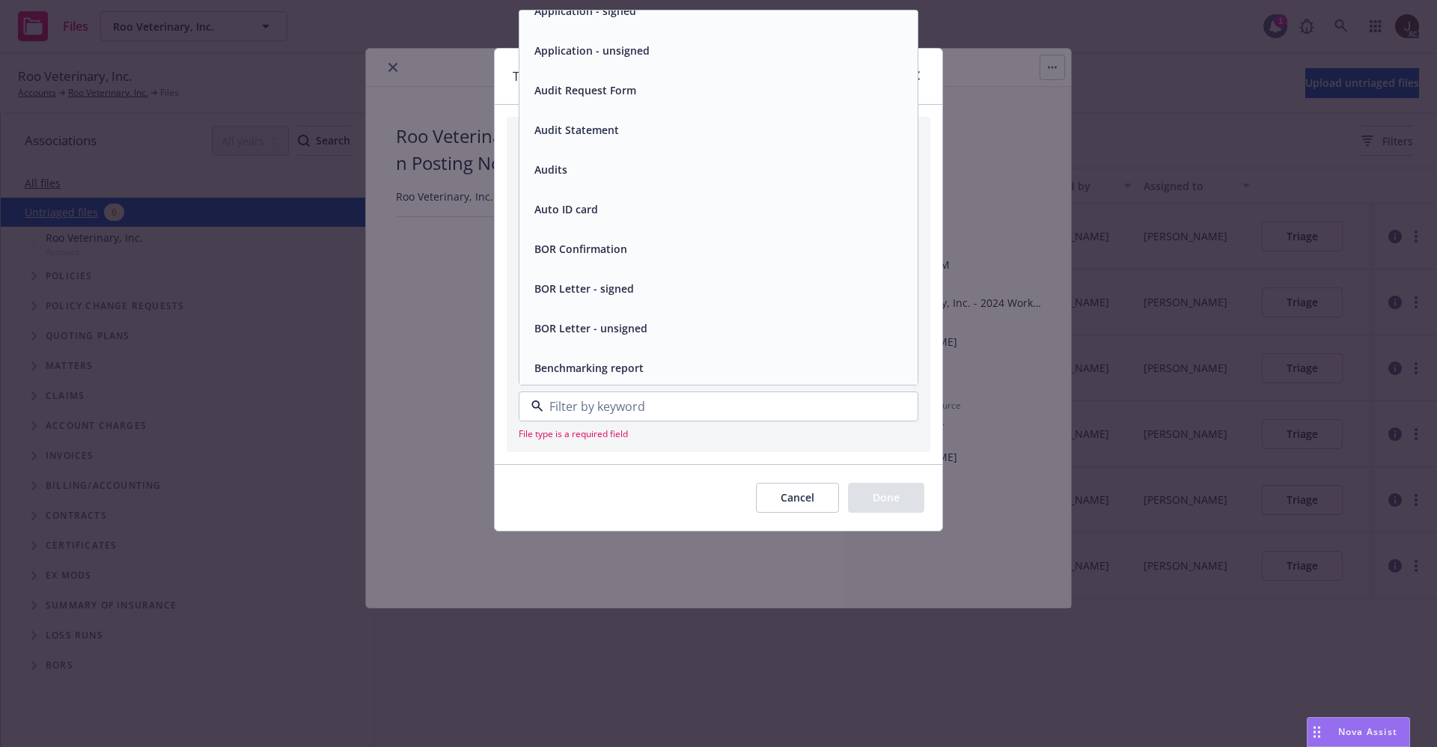
scroll to position [561, 0]
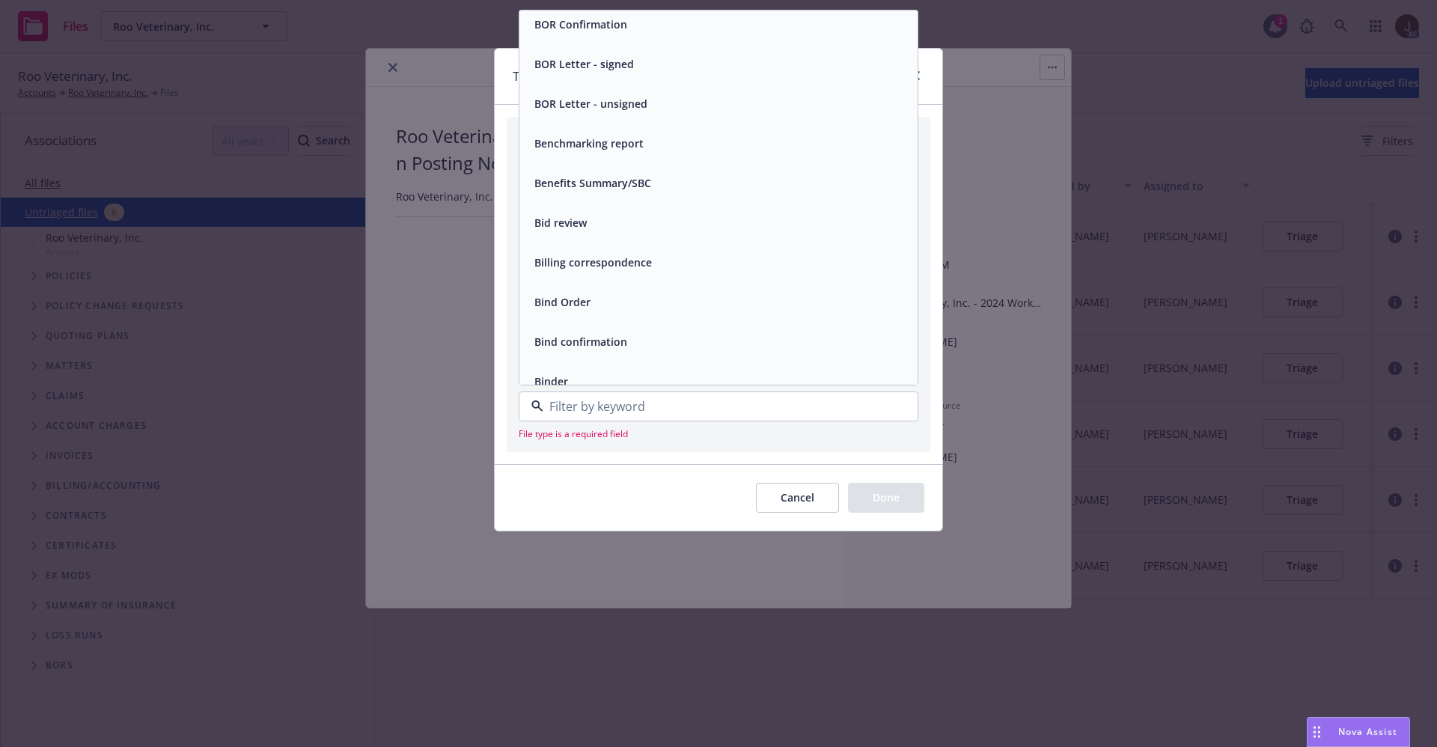
type input "O"
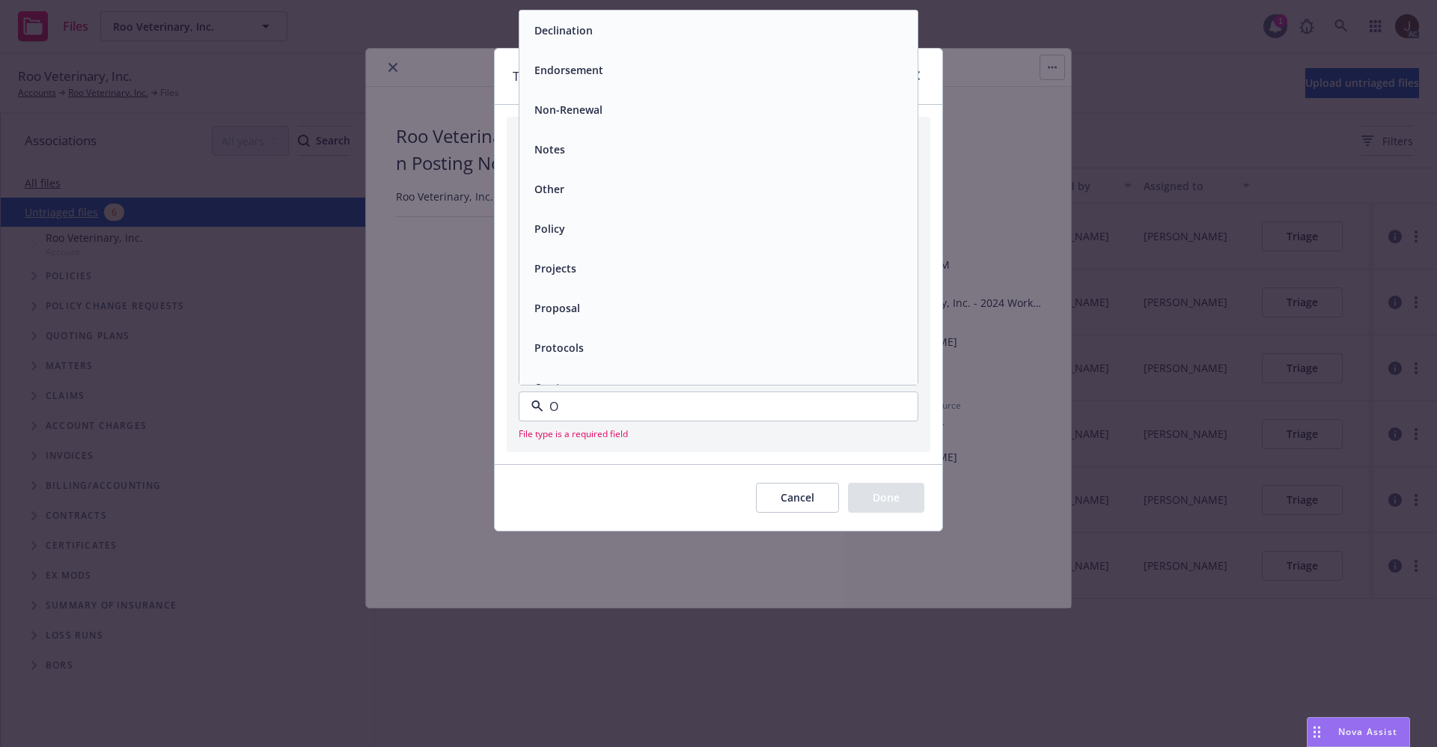
click at [550, 192] on span "Other" at bounding box center [550, 189] width 30 height 16
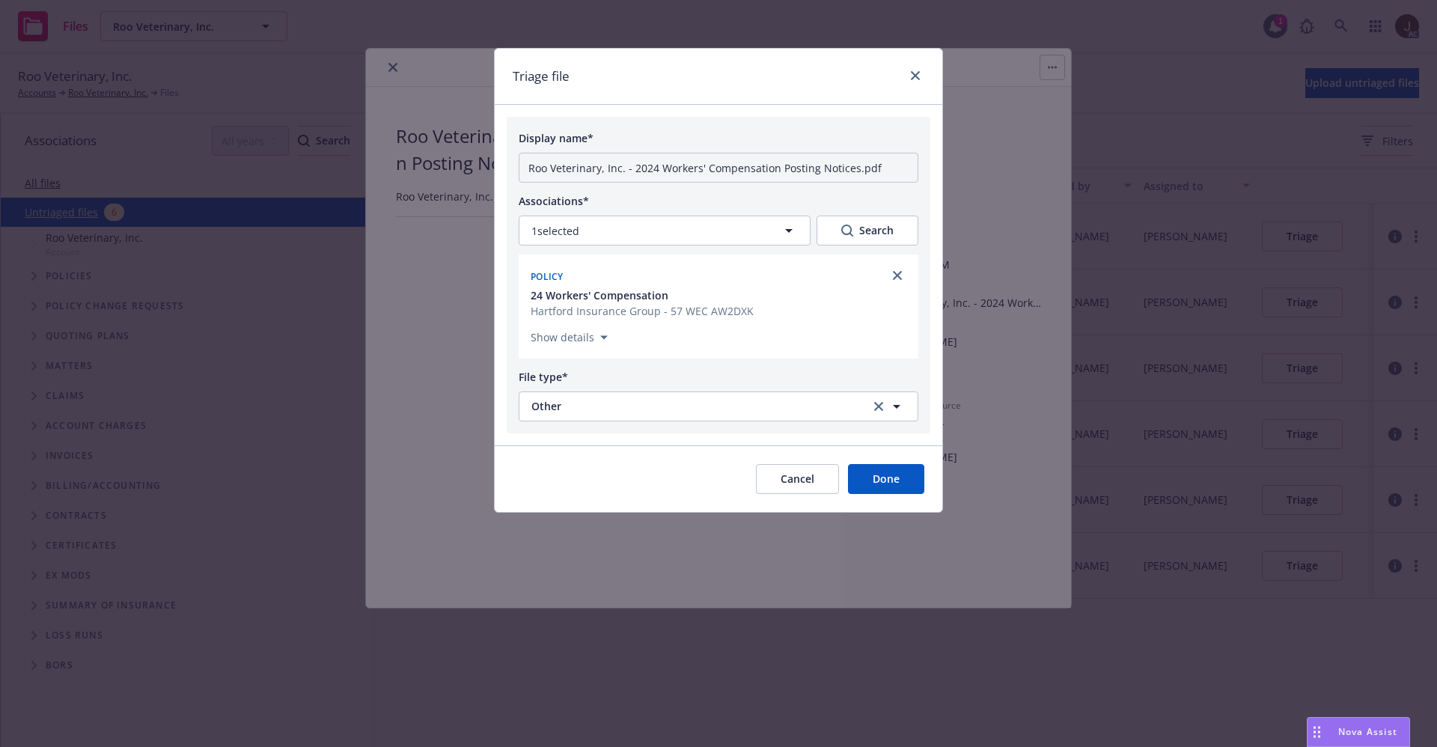
click at [880, 479] on button "Done" at bounding box center [886, 479] width 76 height 30
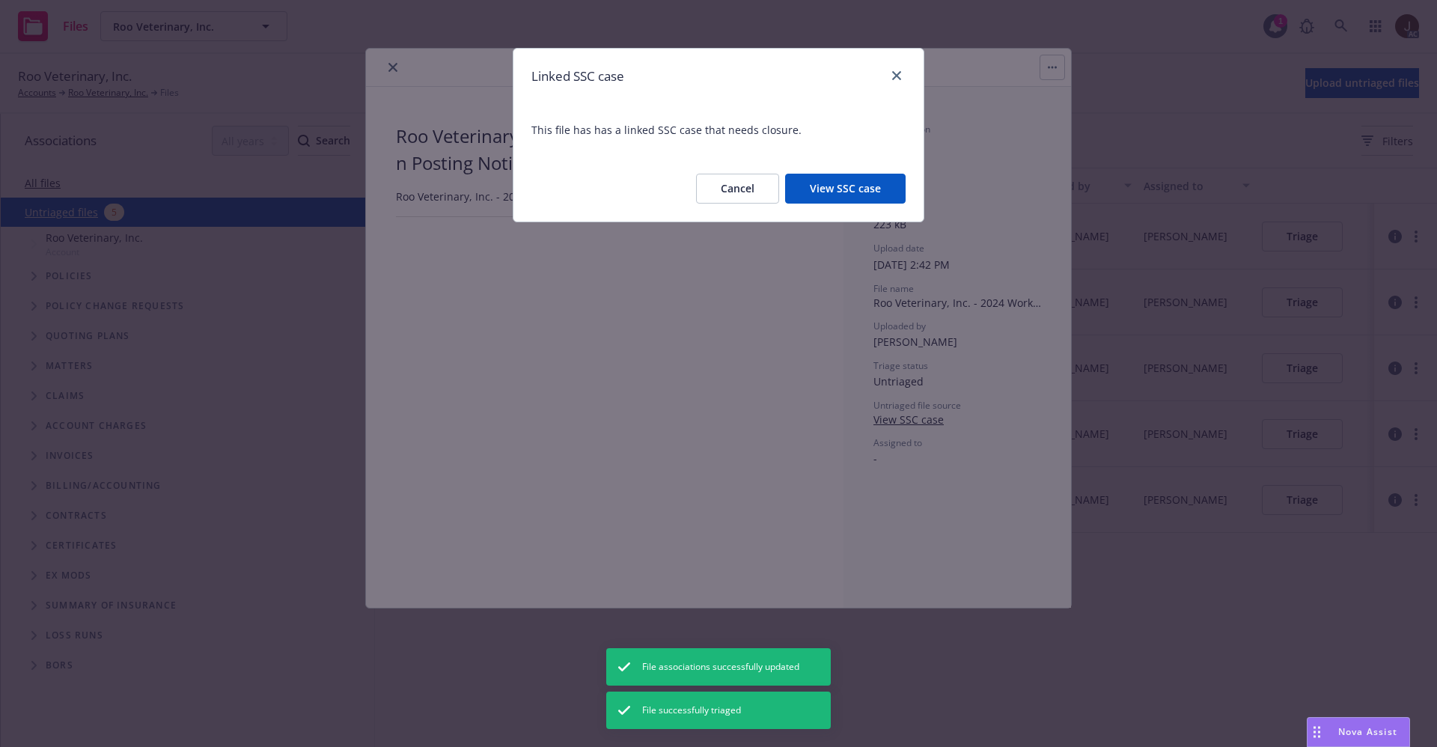
click at [899, 61] on div "Linked SSC case" at bounding box center [719, 76] width 410 height 55
click at [895, 70] on link "close" at bounding box center [897, 76] width 18 height 18
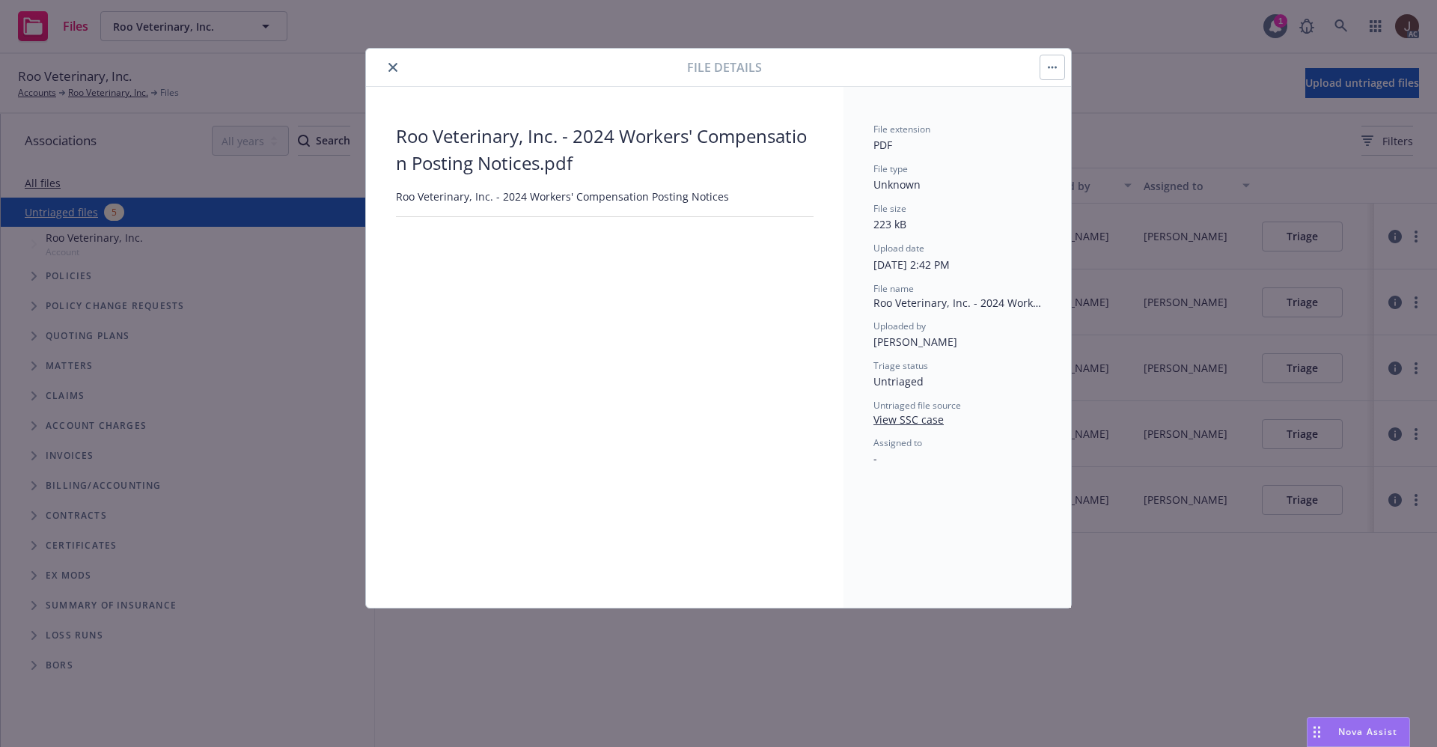
click at [401, 64] on button "close" at bounding box center [393, 67] width 18 height 18
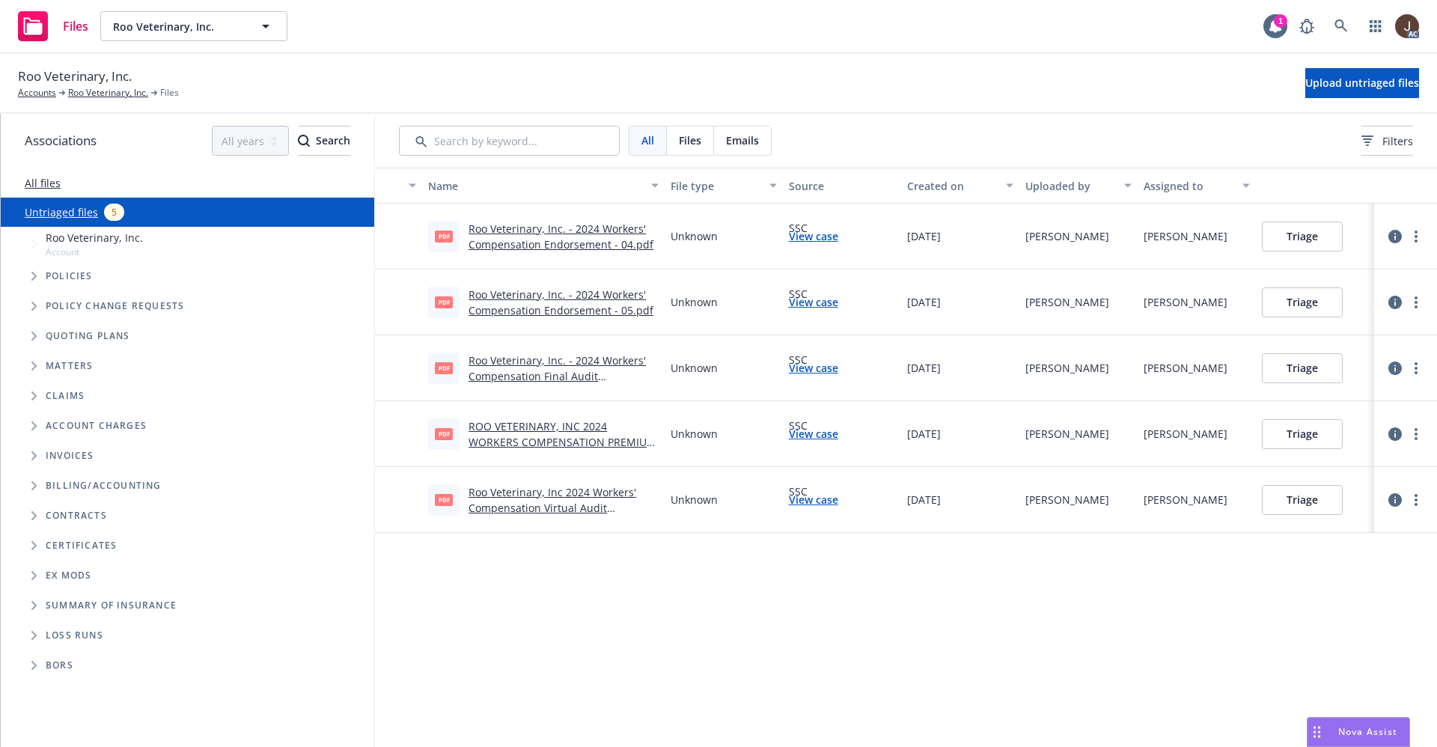
click at [729, 611] on div "Name File type Source Created on Uploaded by Assigned to pdf Roo Veterinary, In…" at bounding box center [906, 457] width 1062 height 579
click at [1396, 299] on icon "button" at bounding box center [1395, 302] width 13 height 13
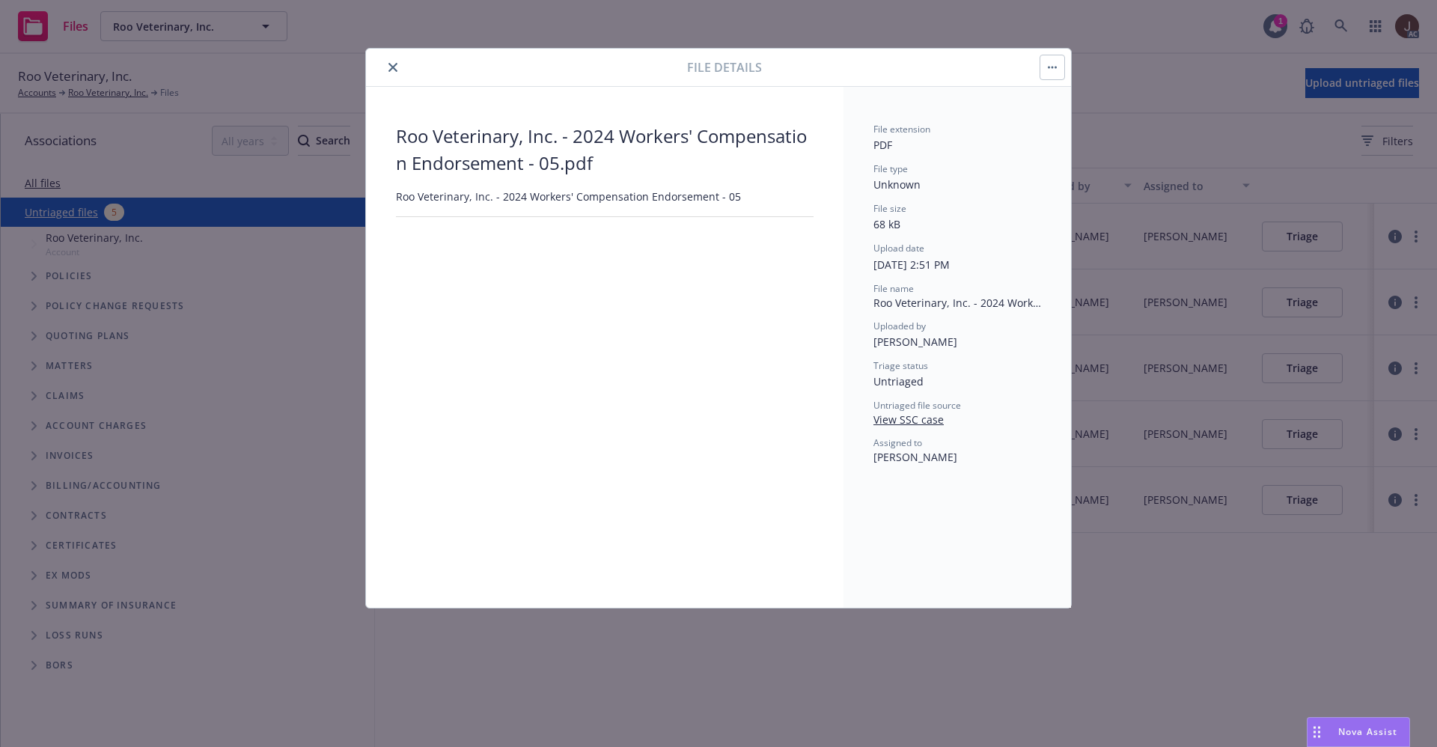
click at [1055, 67] on icon "button" at bounding box center [1052, 67] width 9 height 3
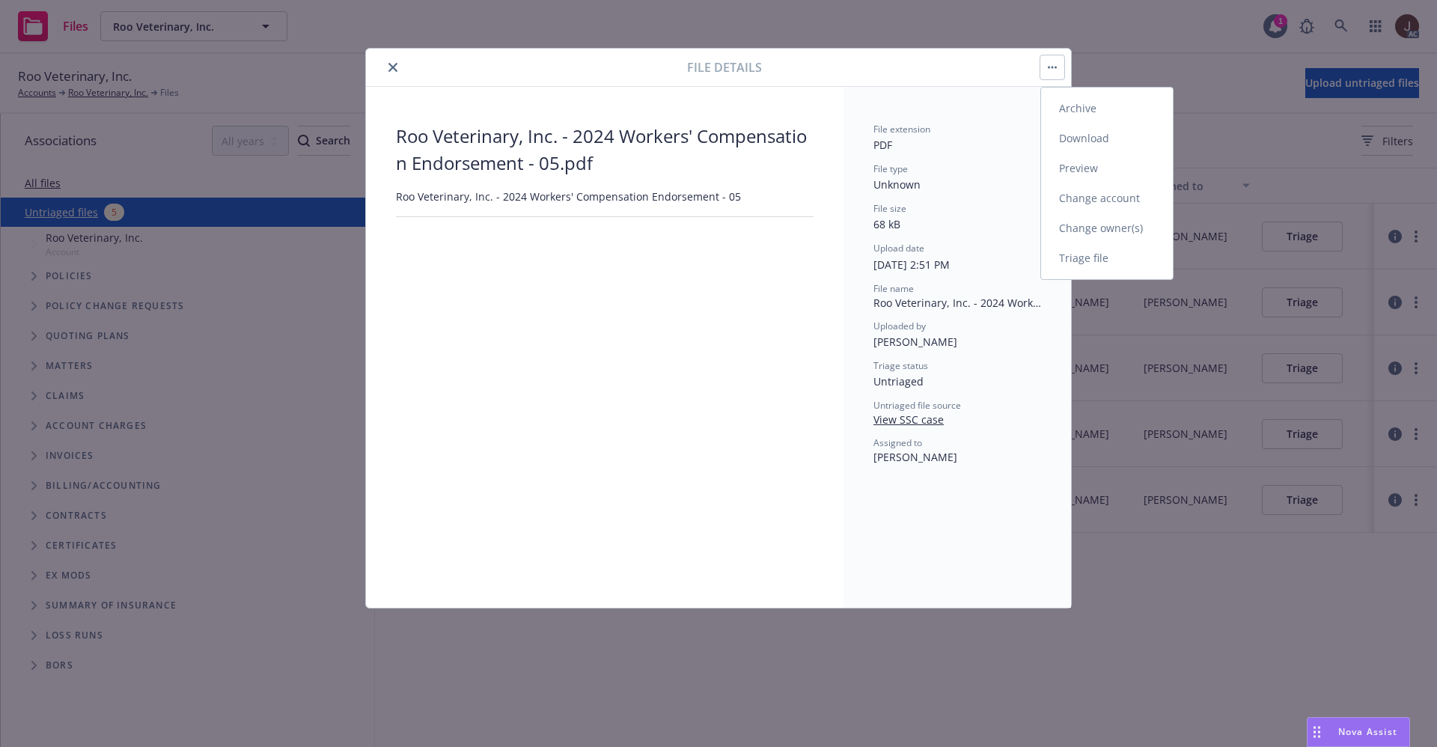
click at [1090, 261] on link "Triage file" at bounding box center [1107, 258] width 132 height 30
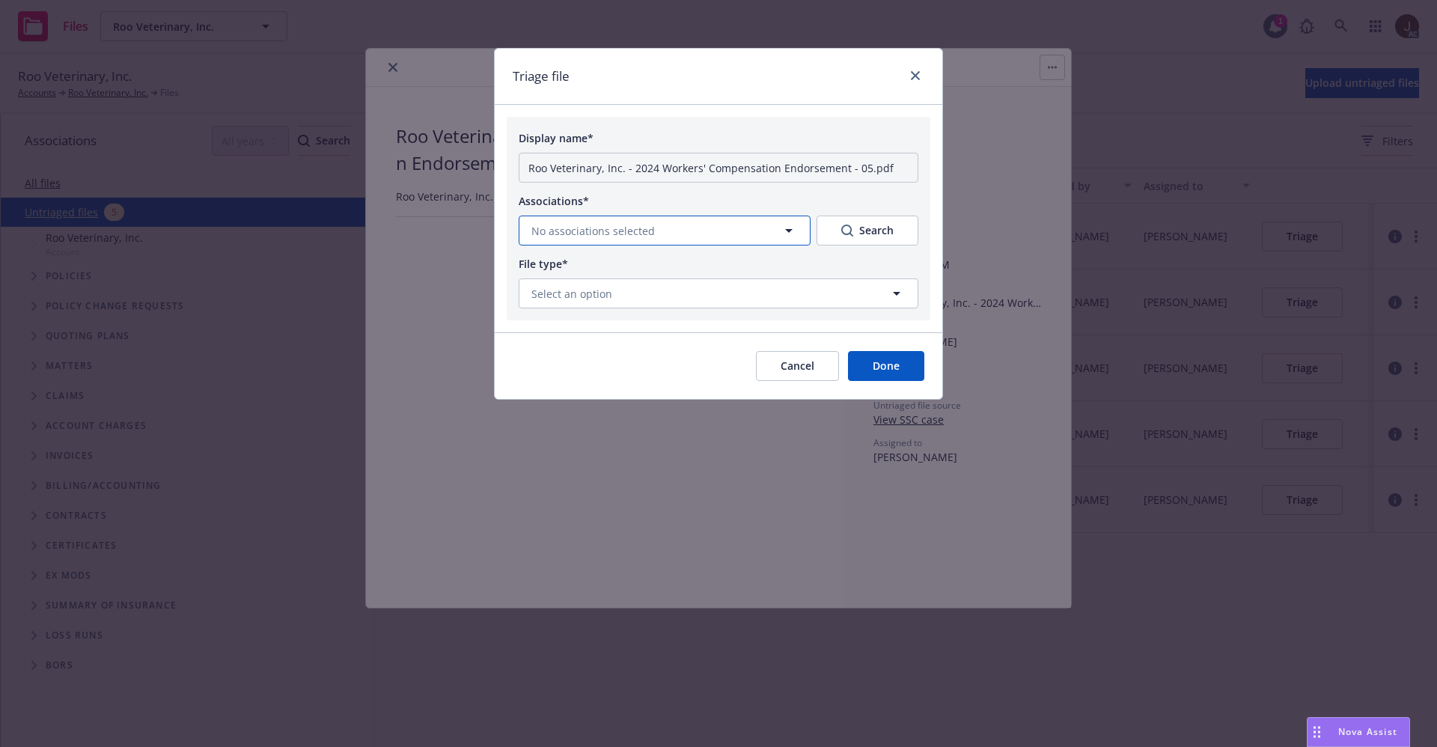
click at [782, 225] on icon "button" at bounding box center [789, 231] width 18 height 18
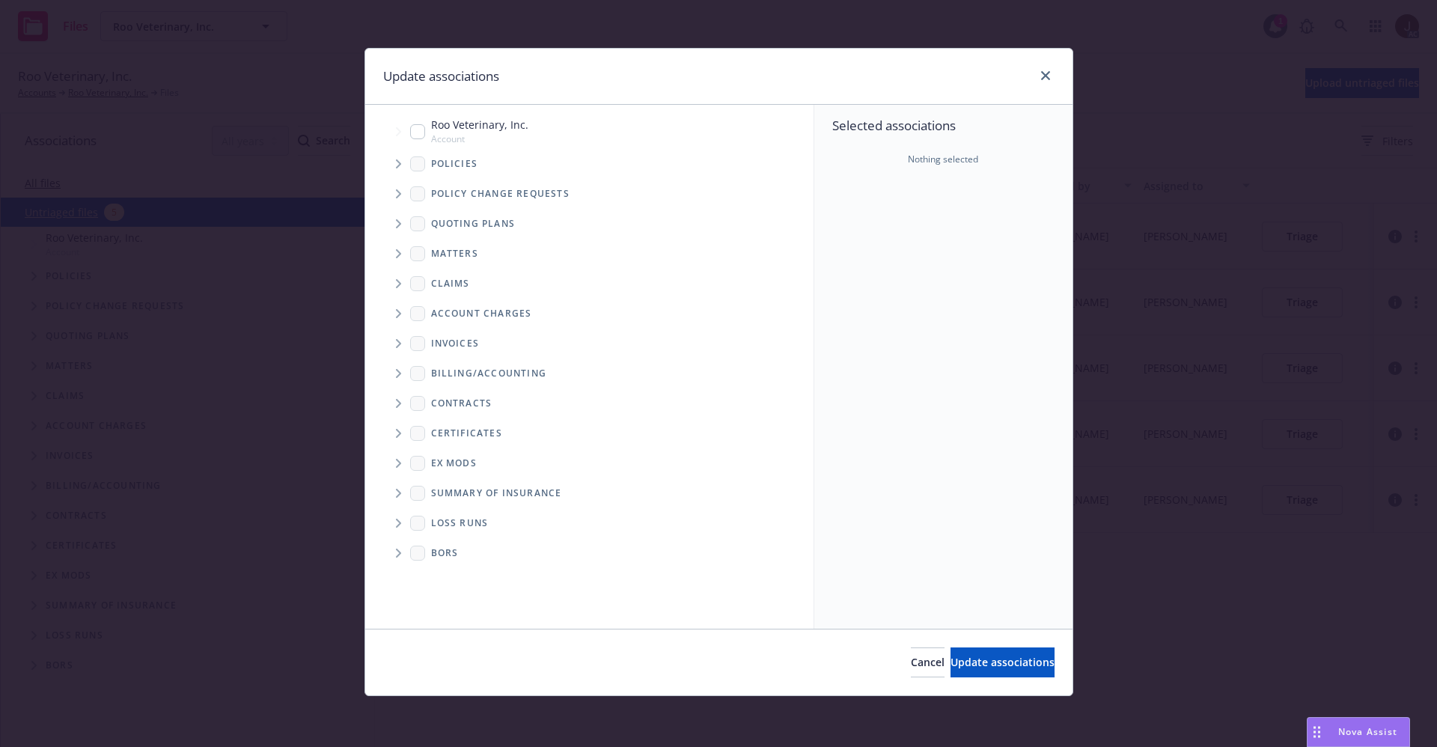
click at [401, 162] on span "Tree Example" at bounding box center [398, 164] width 24 height 24
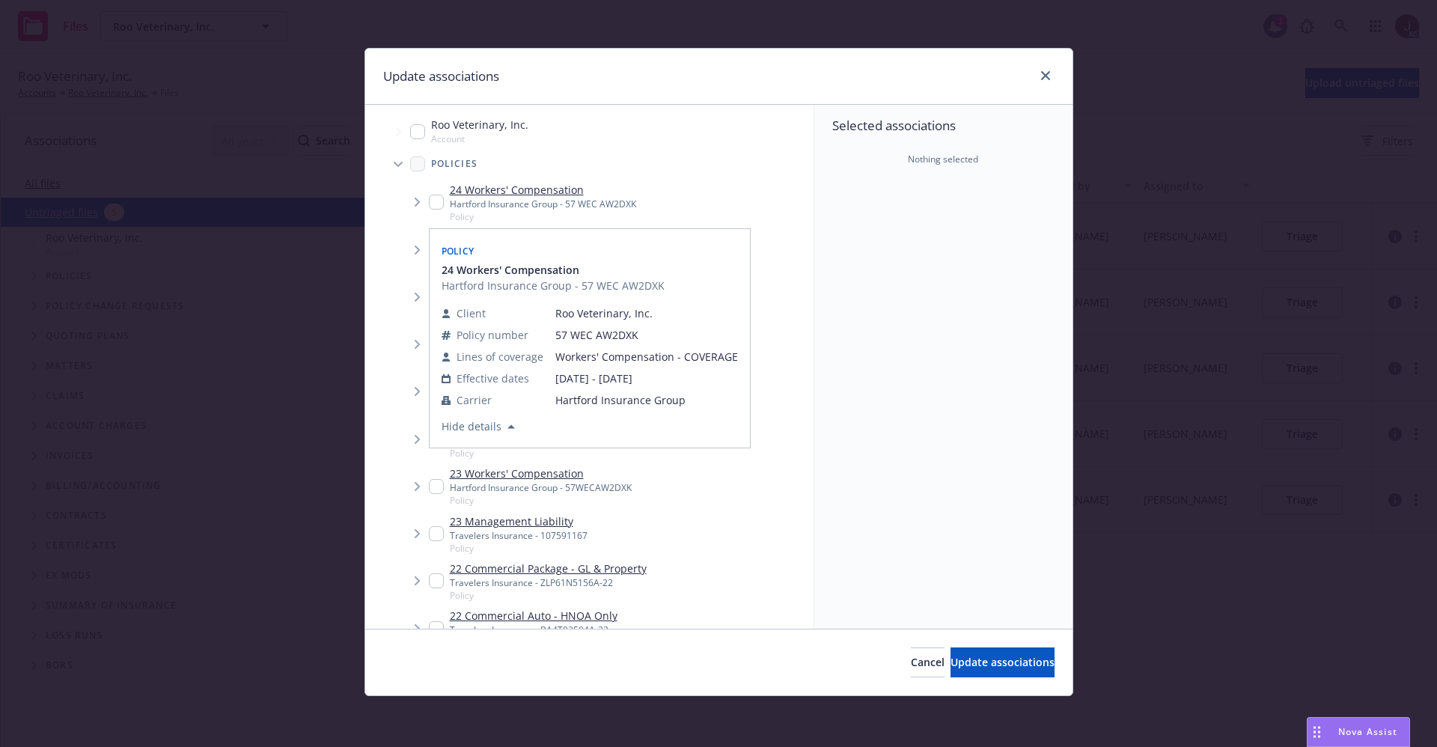
click at [515, 192] on link "24 Workers' Compensation" at bounding box center [543, 190] width 186 height 16
checkbox input "true"
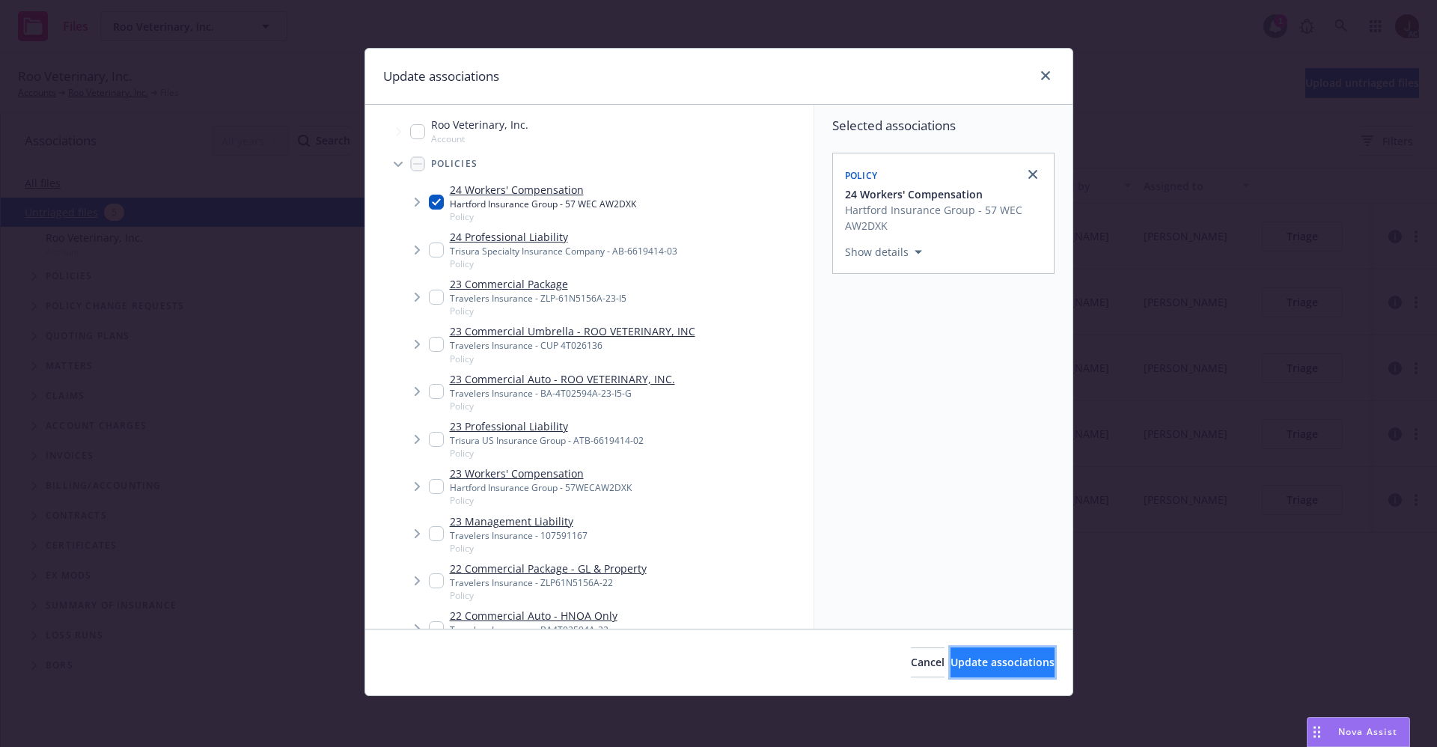
click at [983, 663] on span "Update associations" at bounding box center [1003, 662] width 104 height 14
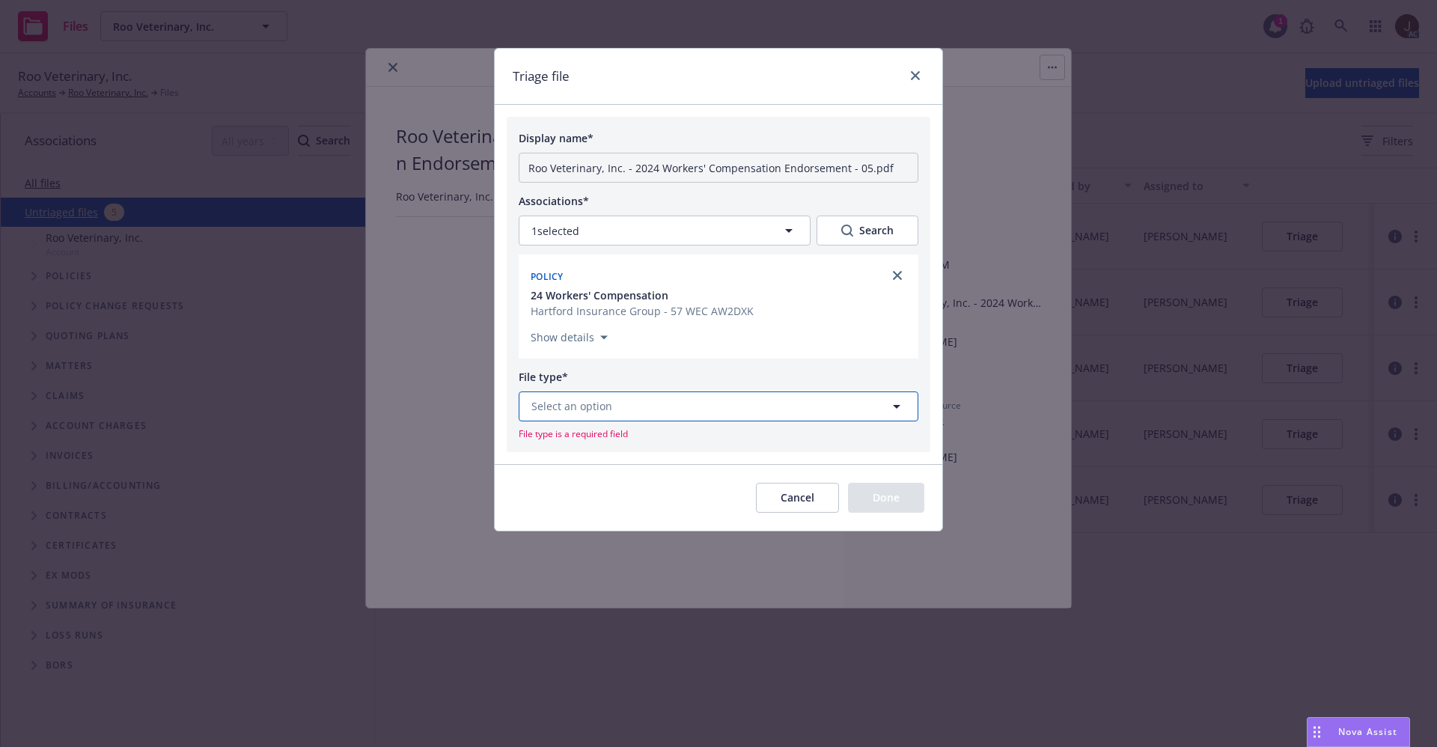
click at [720, 407] on button "Select an option" at bounding box center [719, 407] width 400 height 30
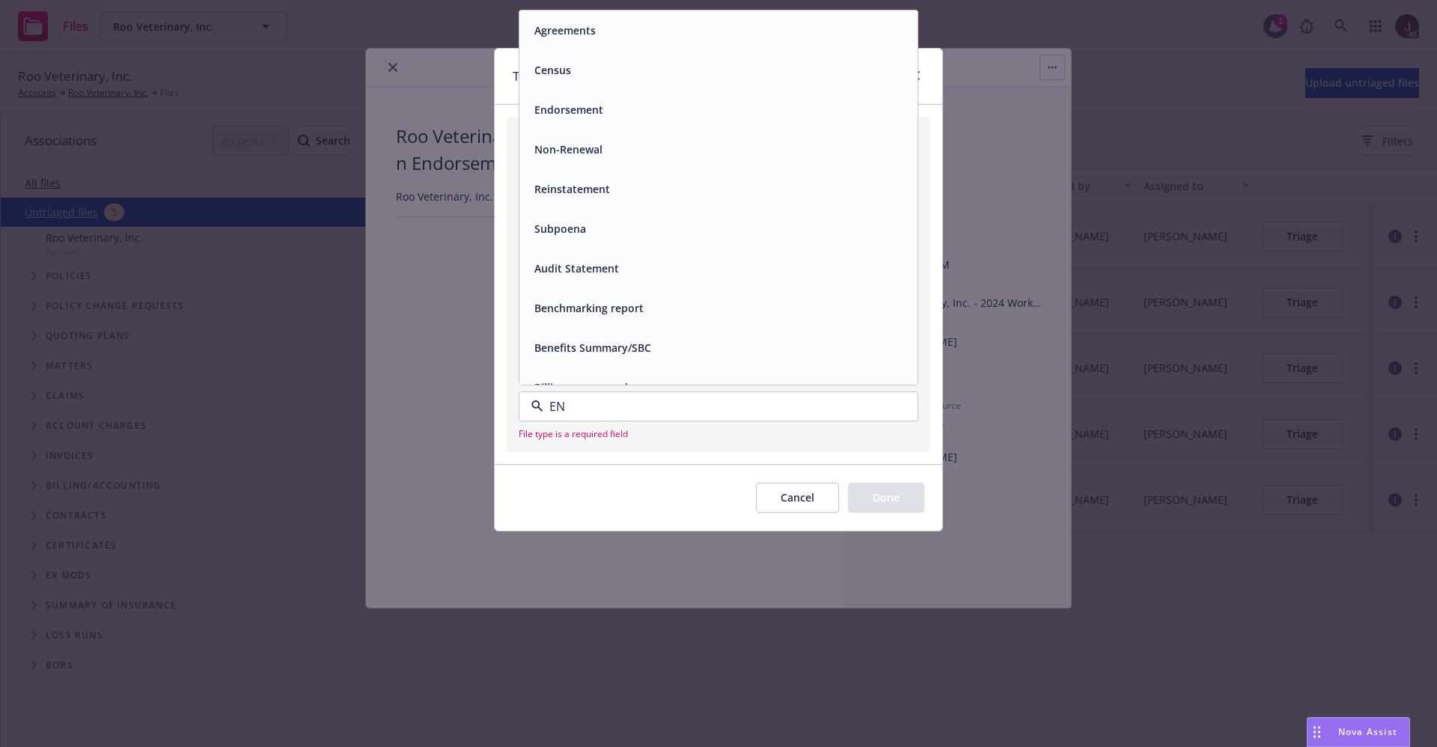
type input "END"
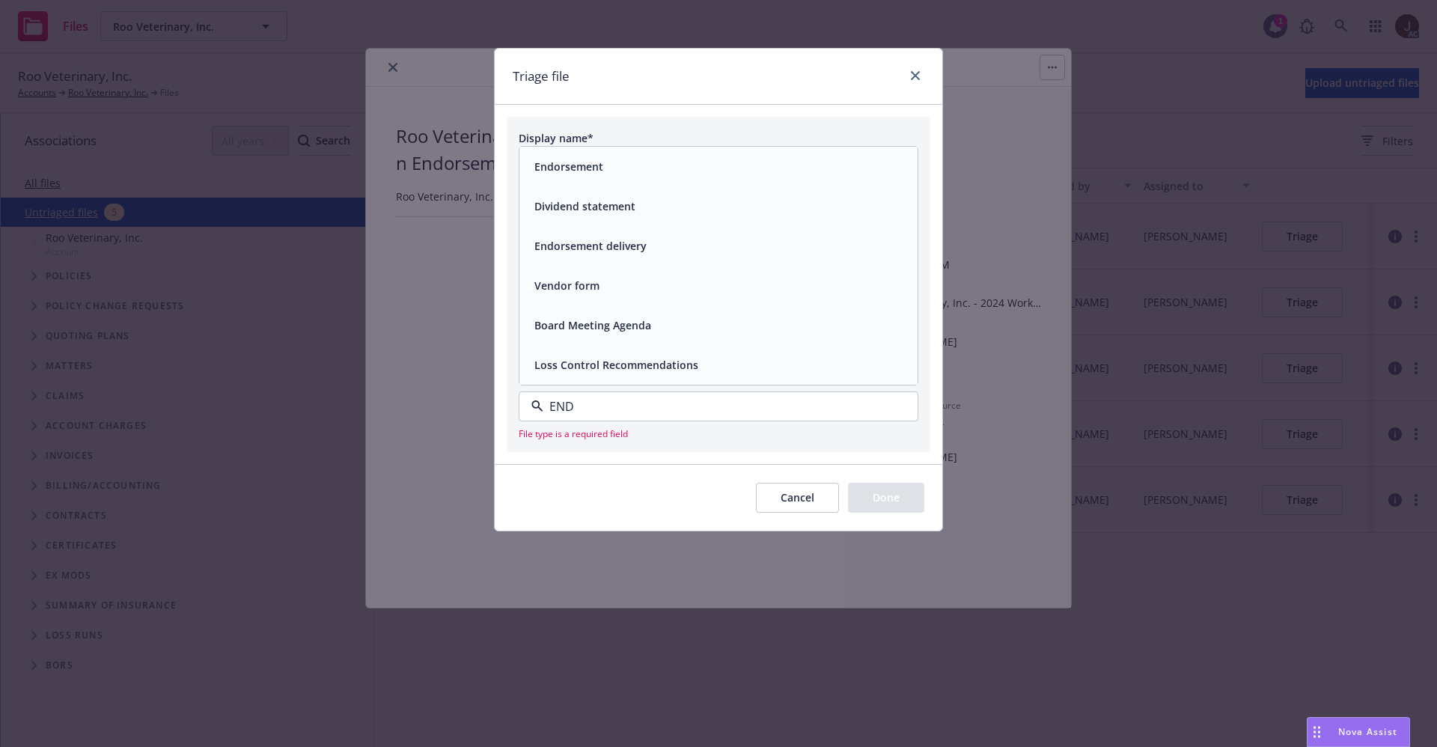
click at [587, 171] on span "Endorsement" at bounding box center [569, 167] width 69 height 16
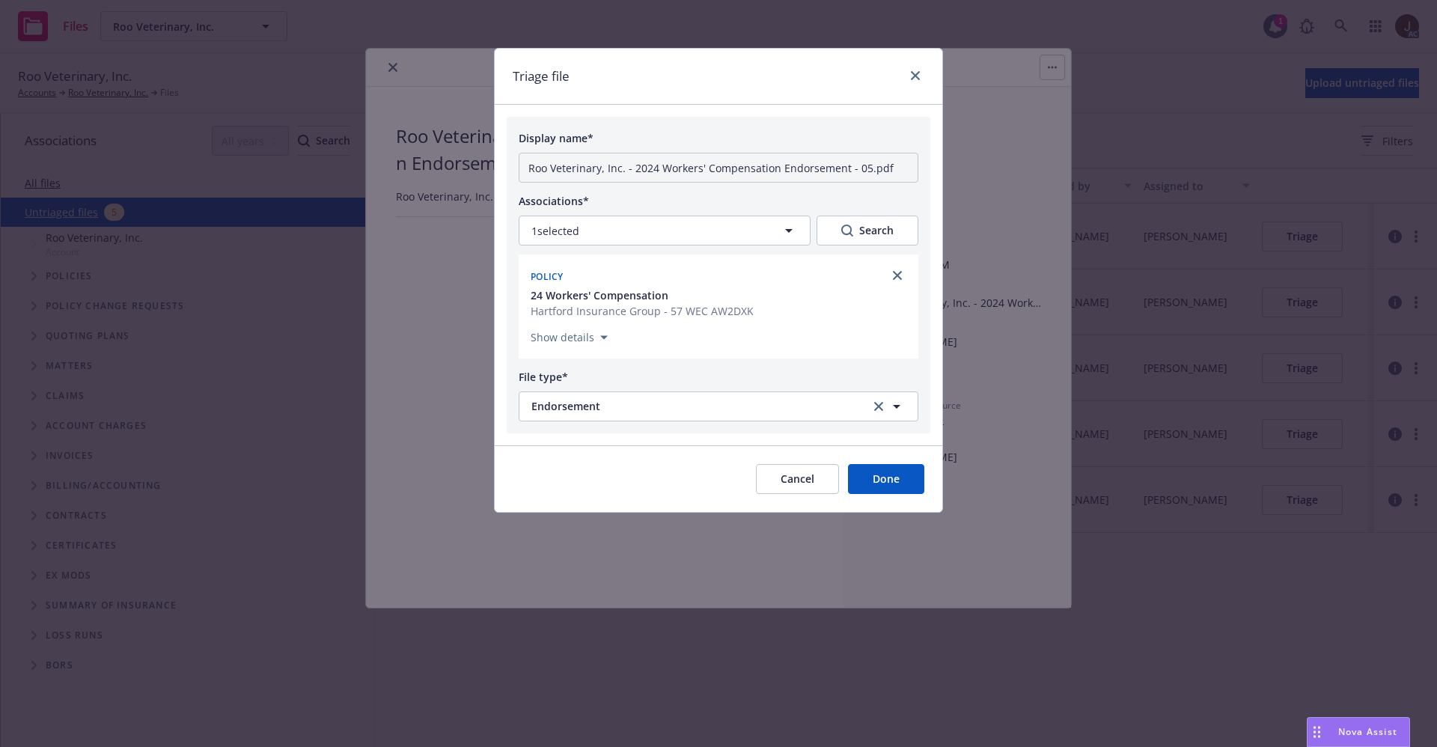
click at [883, 483] on button "Done" at bounding box center [886, 479] width 76 height 30
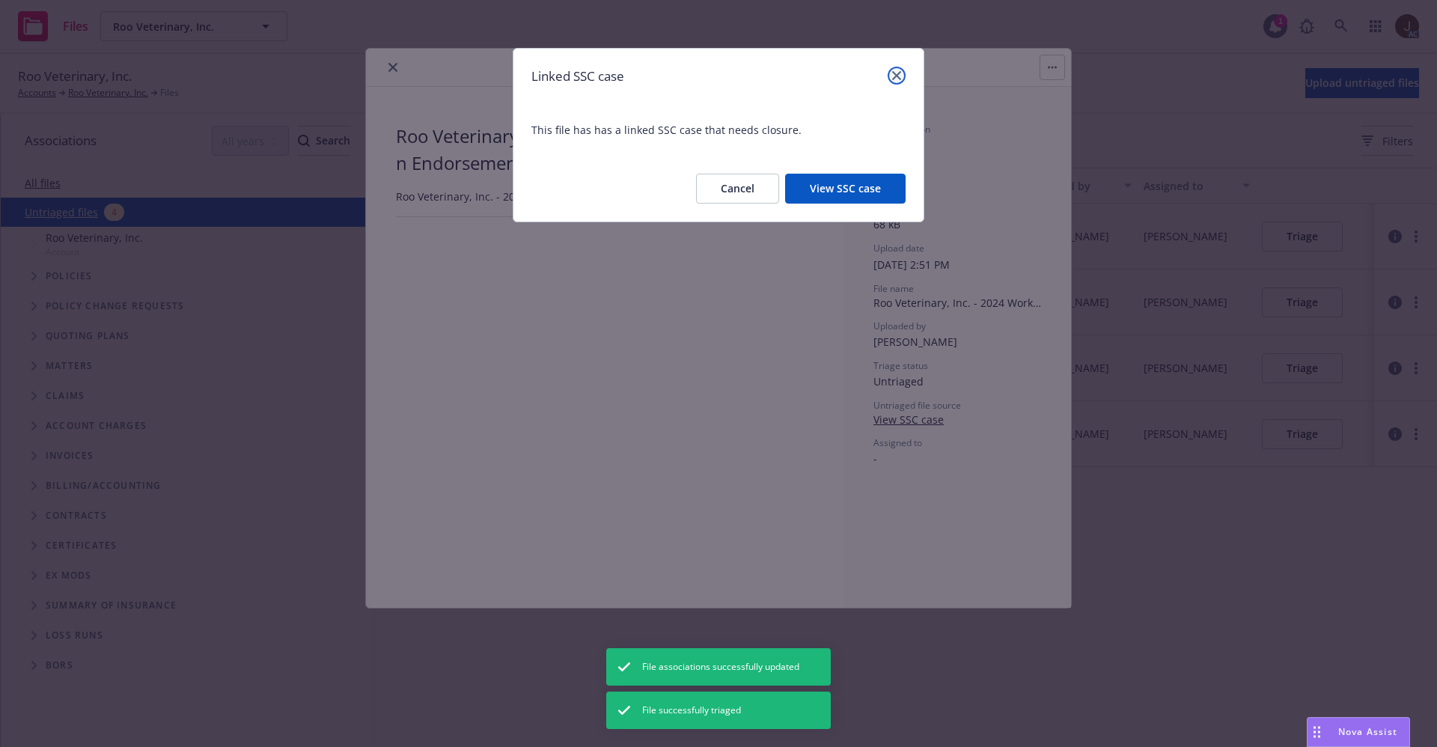
click at [895, 79] on icon "close" at bounding box center [896, 75] width 9 height 9
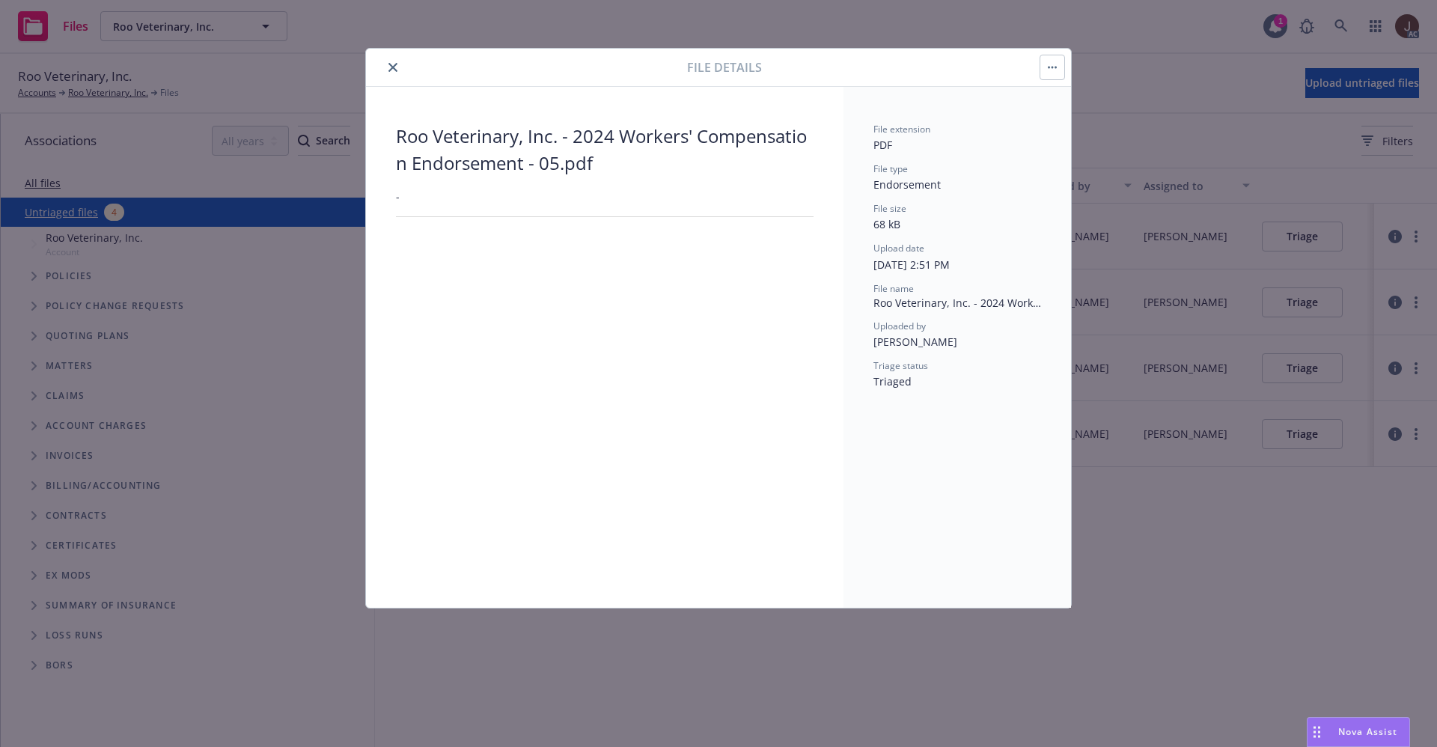
click at [395, 67] on icon "close" at bounding box center [393, 67] width 9 height 9
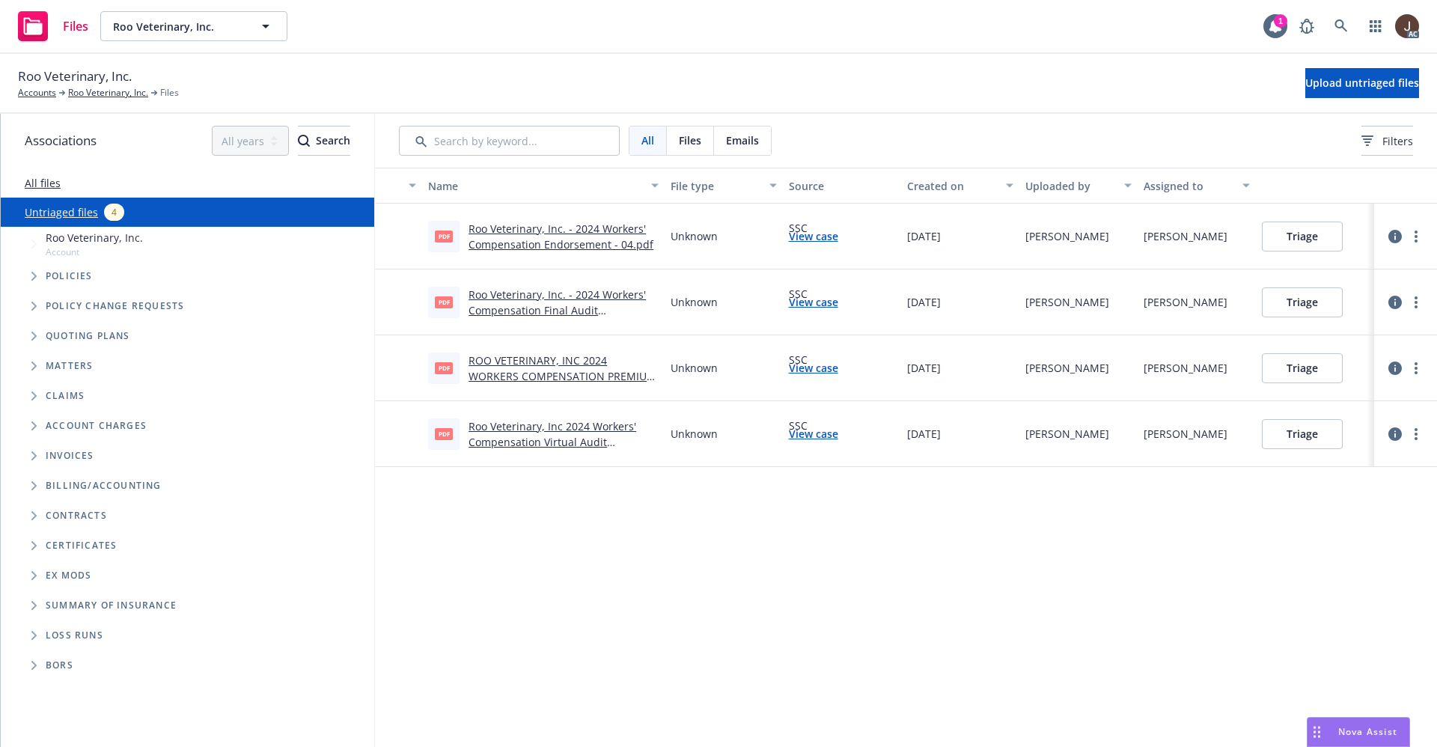
click at [725, 539] on div "Name File type Source Created on Uploaded by Assigned to pdf Roo Veterinary, In…" at bounding box center [906, 457] width 1062 height 579
click at [1397, 232] on icon "button" at bounding box center [1395, 236] width 13 height 13
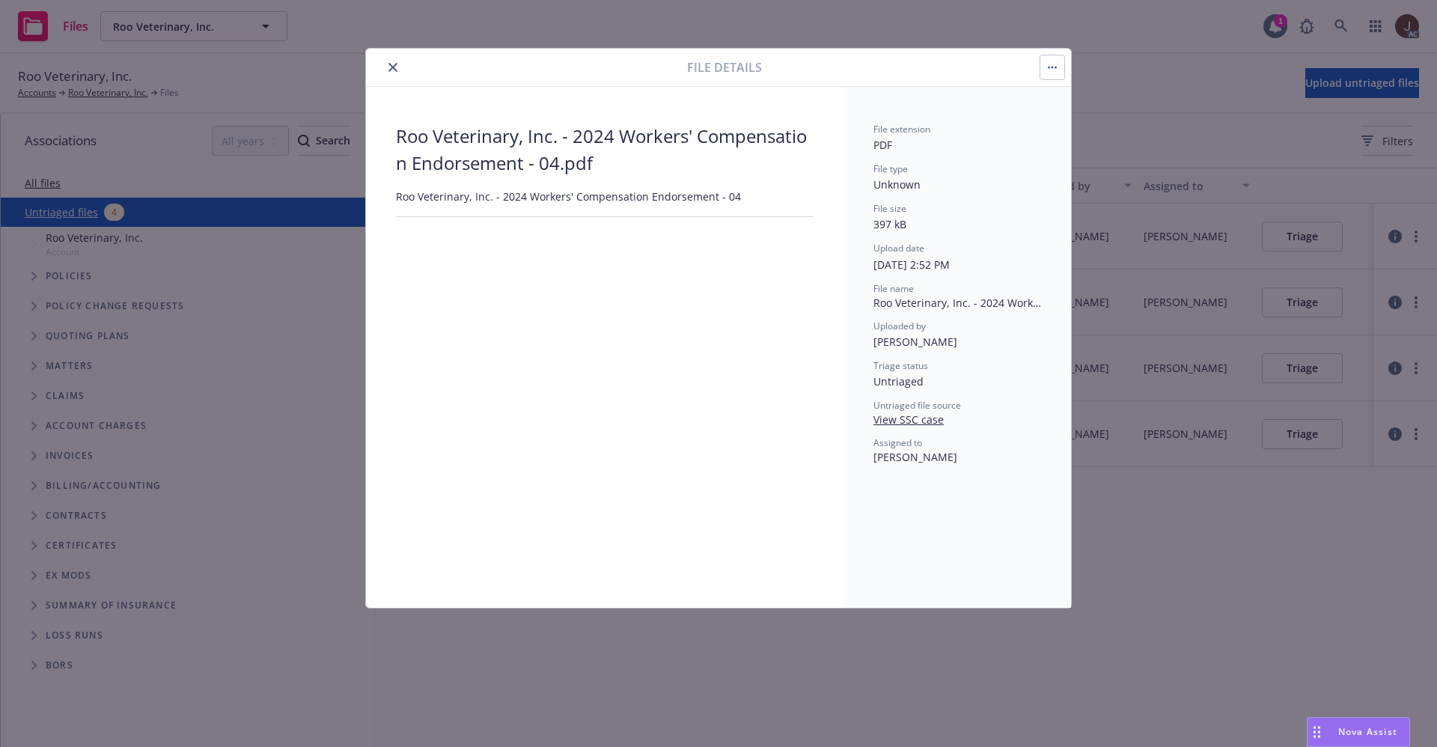
click at [1059, 62] on button "button" at bounding box center [1053, 67] width 24 height 24
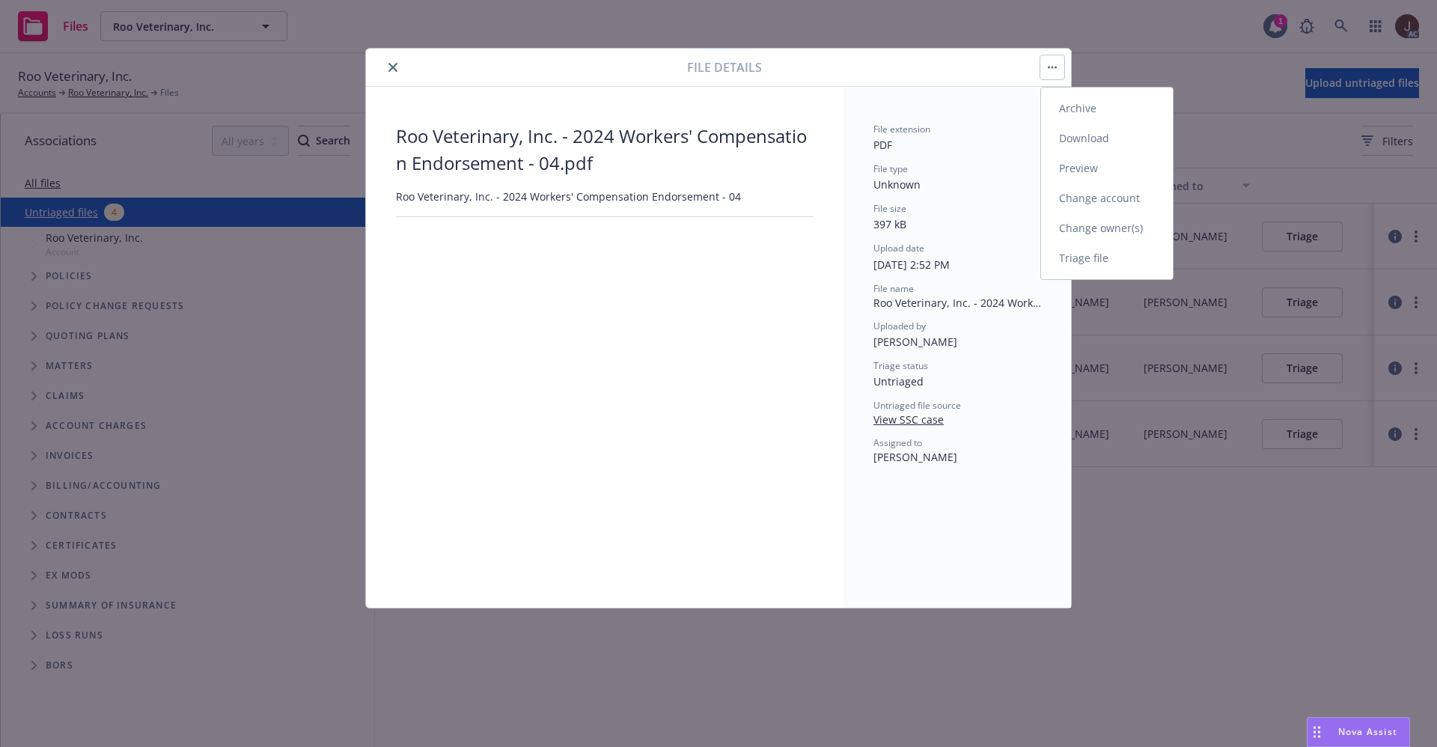
click at [1095, 261] on link "Triage file" at bounding box center [1107, 258] width 132 height 30
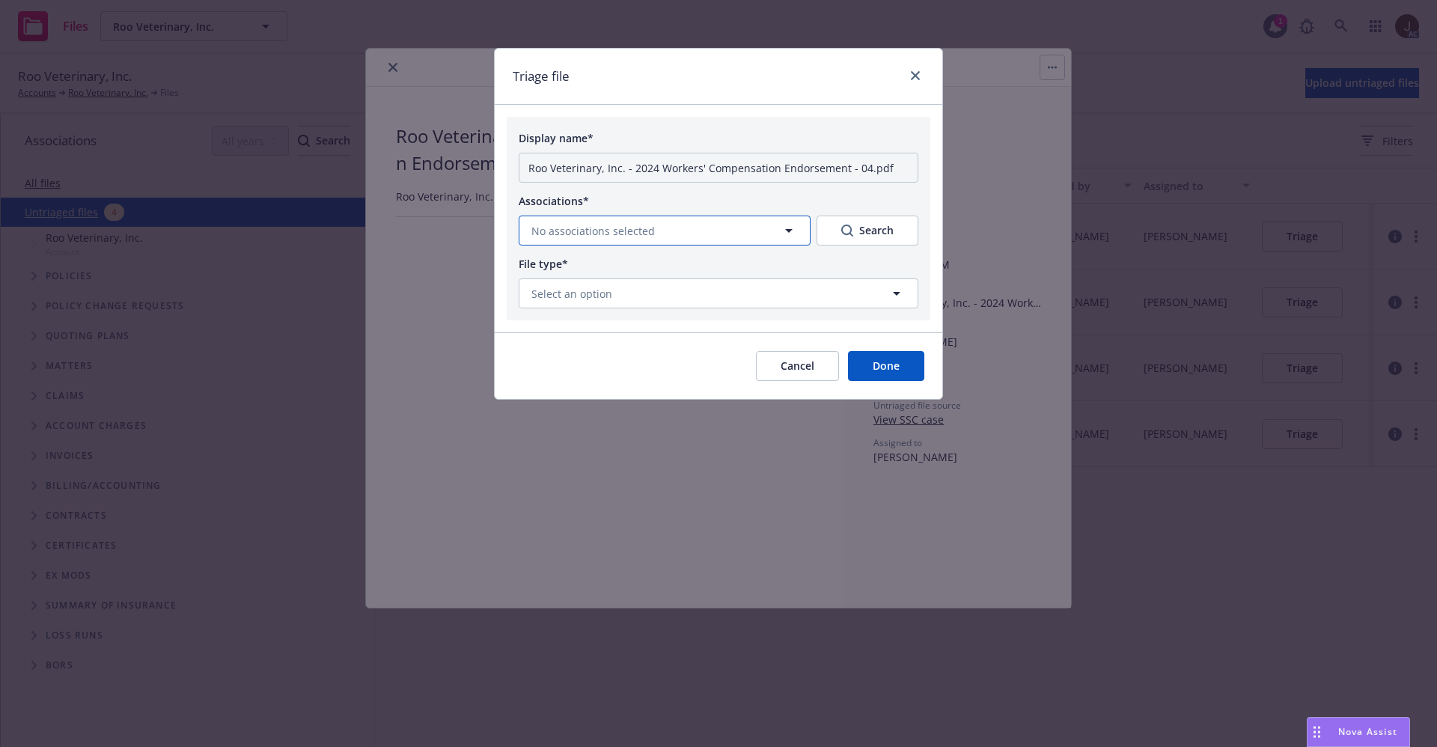
click at [673, 230] on button "No associations selected" at bounding box center [665, 231] width 292 height 30
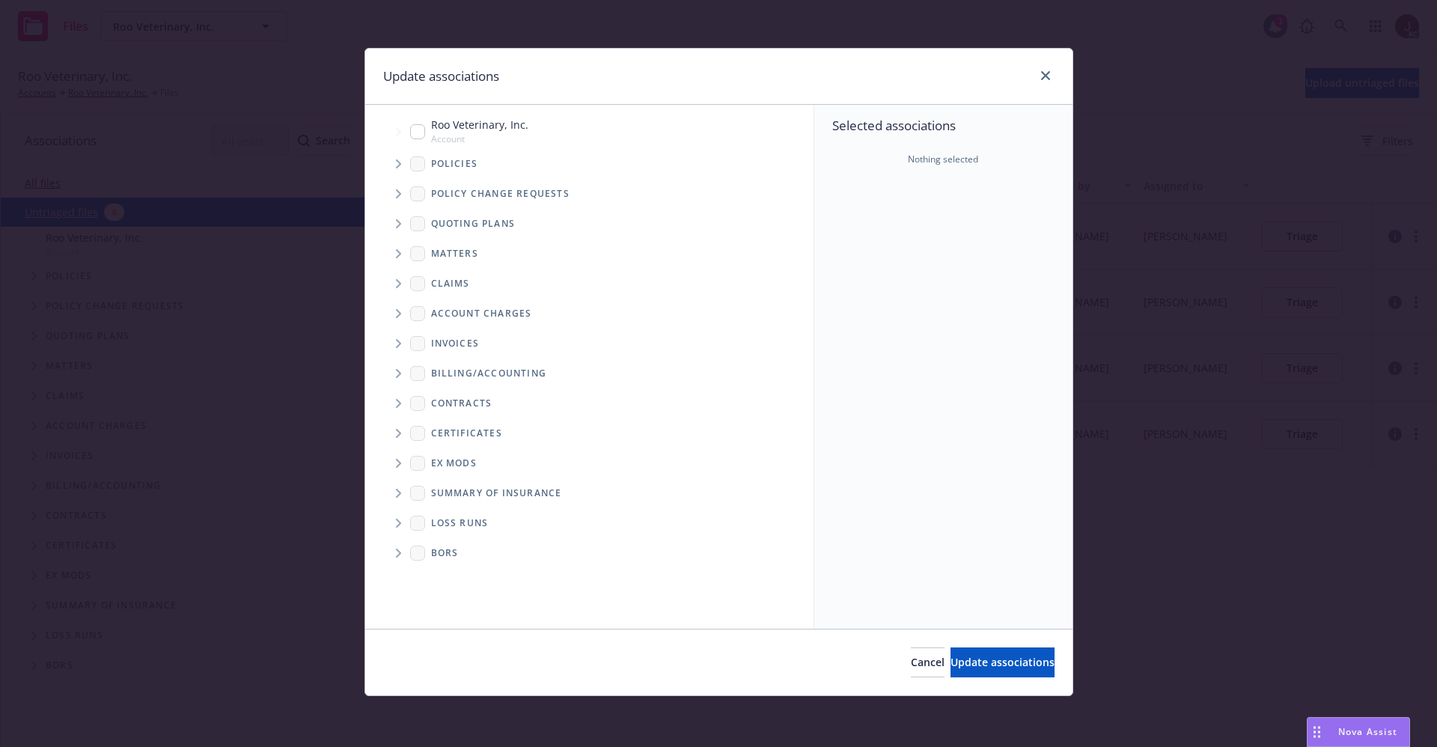
click at [398, 164] on icon "Tree Example" at bounding box center [399, 163] width 6 height 9
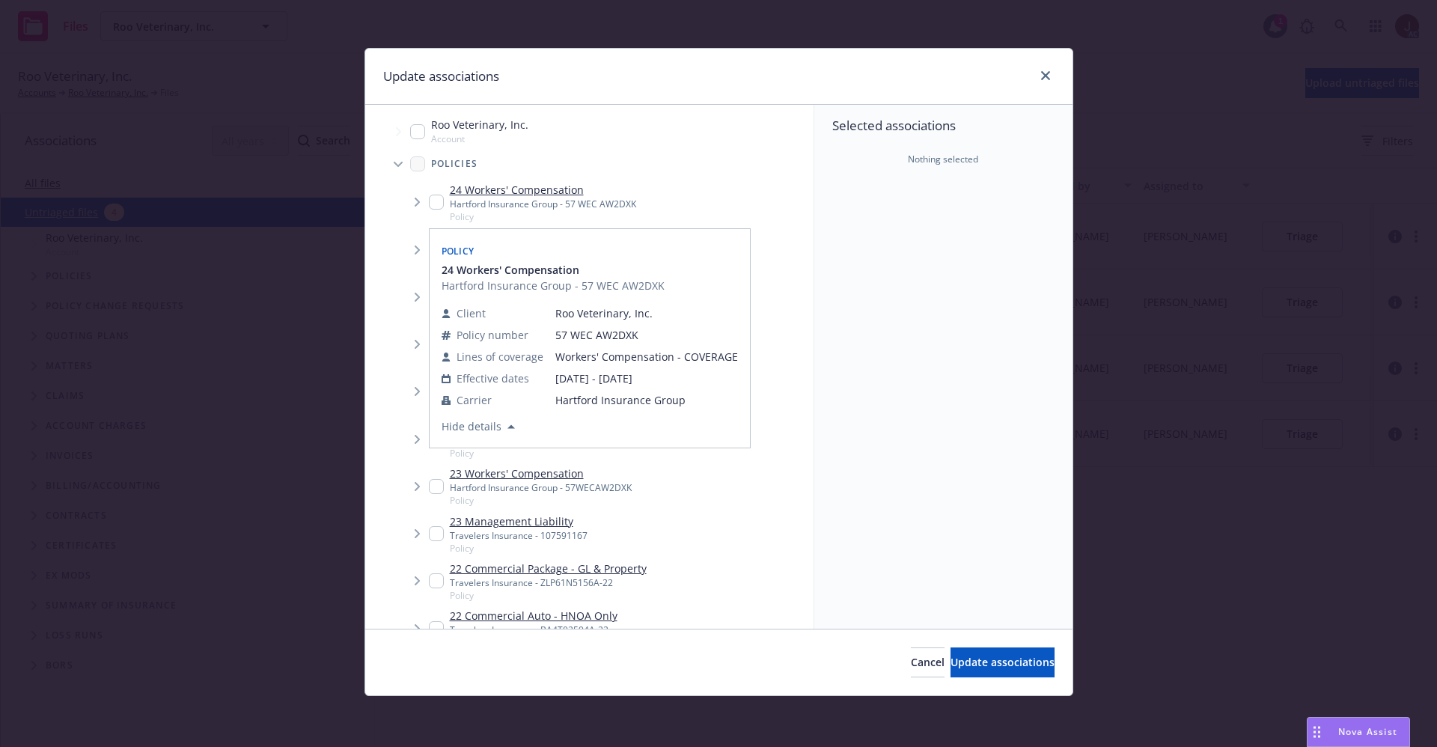
click at [524, 189] on link "24 Workers' Compensation" at bounding box center [543, 190] width 186 height 16
checkbox input "true"
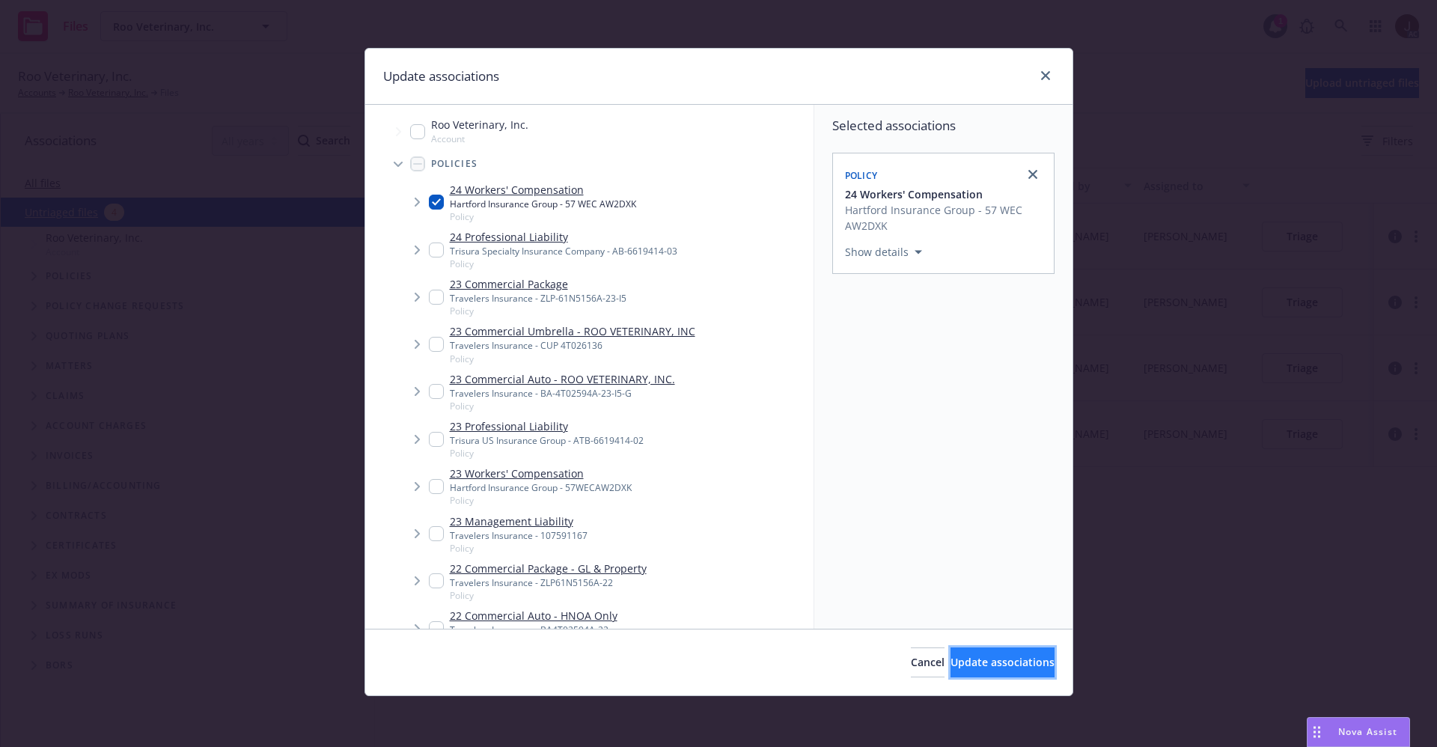
click at [973, 664] on span "Update associations" at bounding box center [1003, 662] width 104 height 14
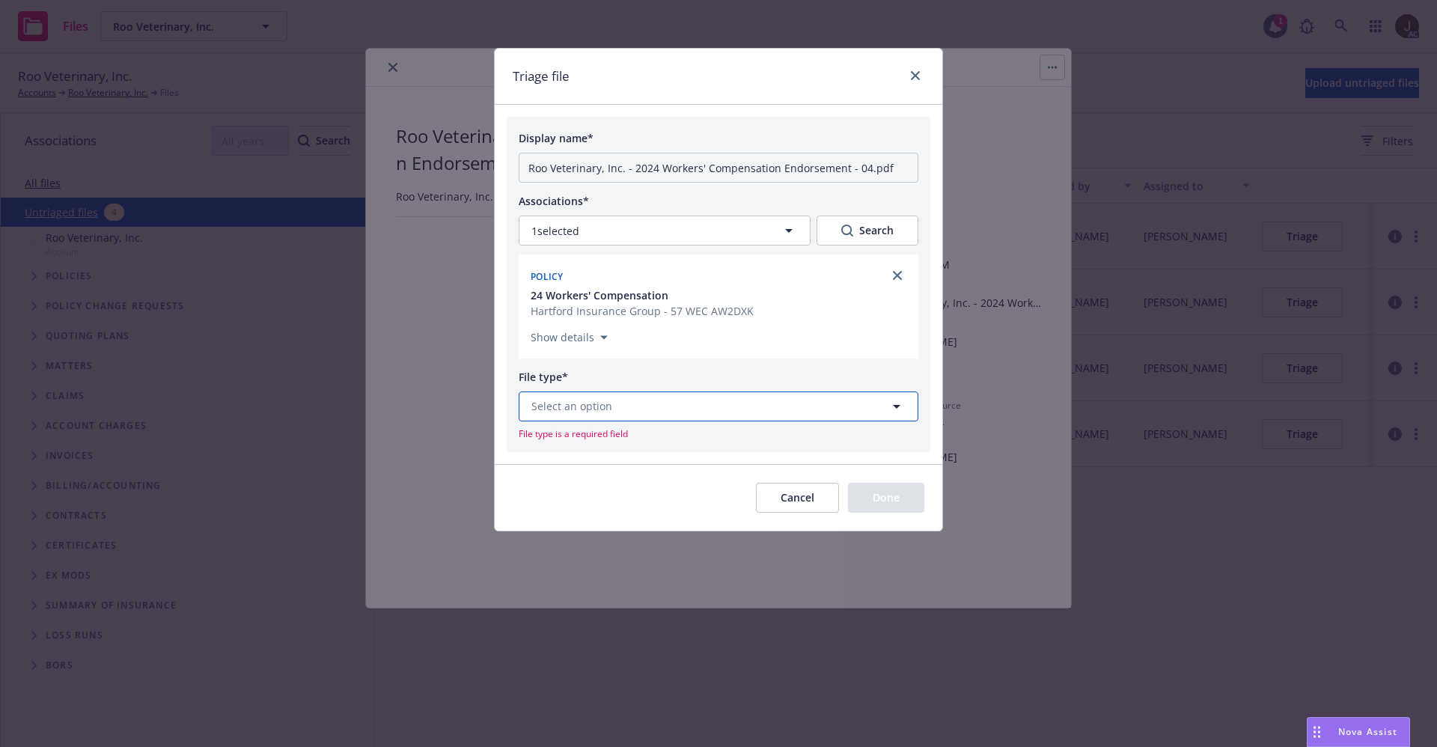
click at [699, 414] on button "Select an option" at bounding box center [719, 407] width 400 height 30
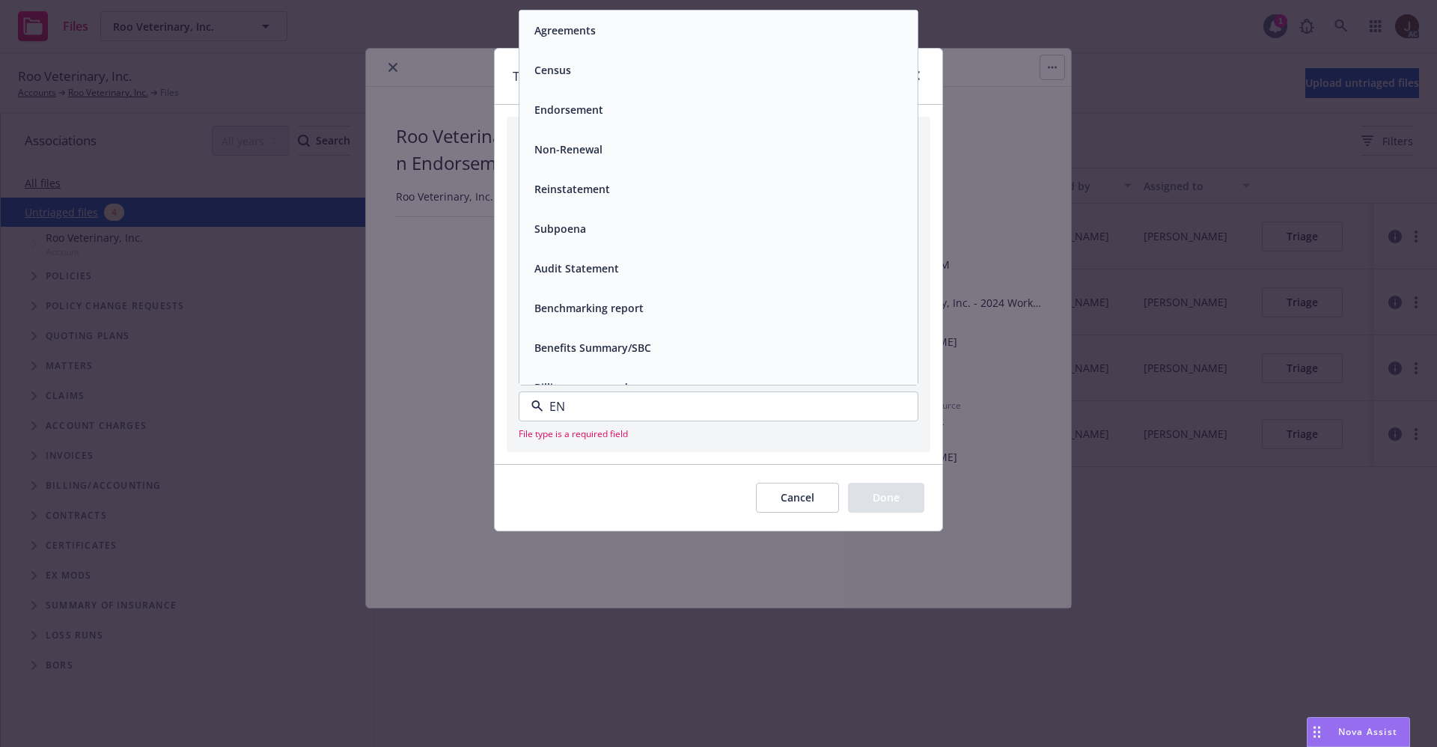
type input "END"
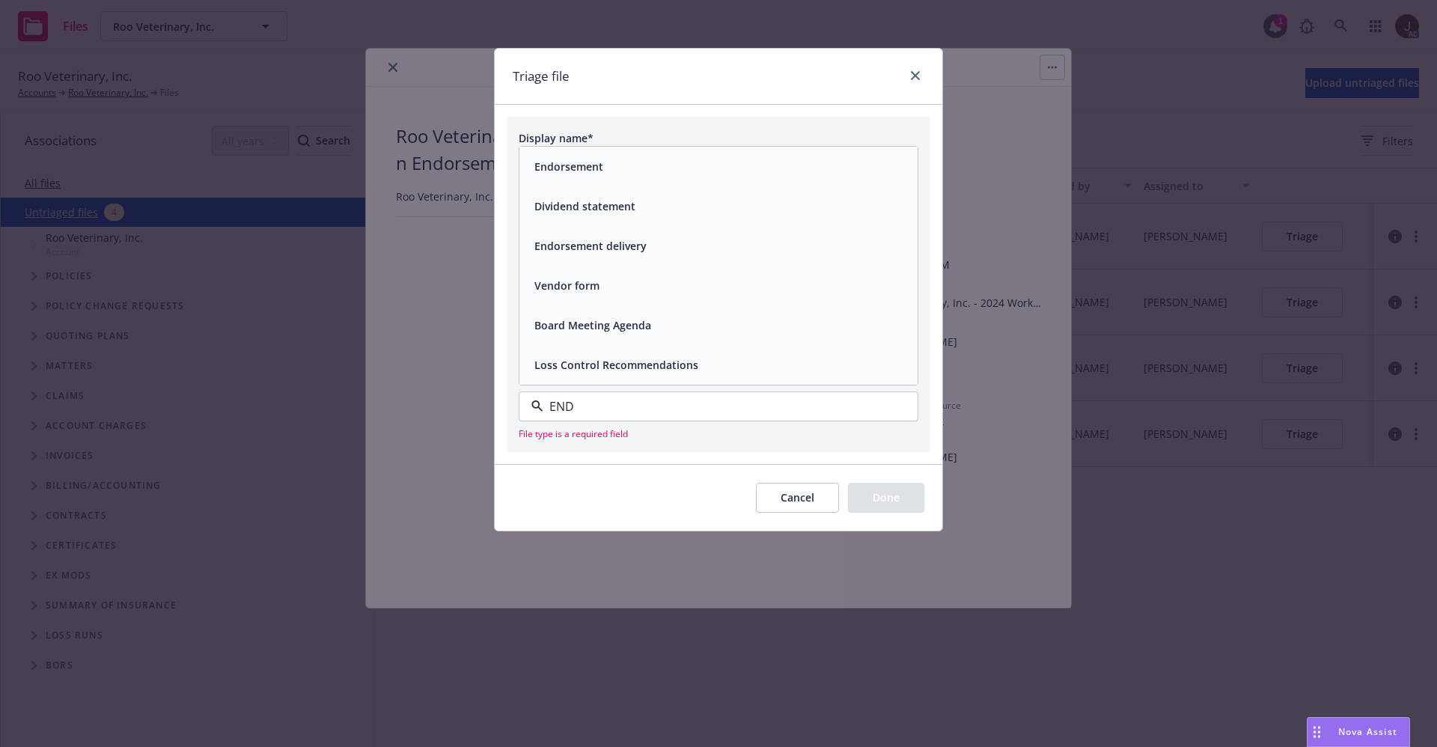
click at [585, 173] on span "Endorsement" at bounding box center [569, 167] width 69 height 16
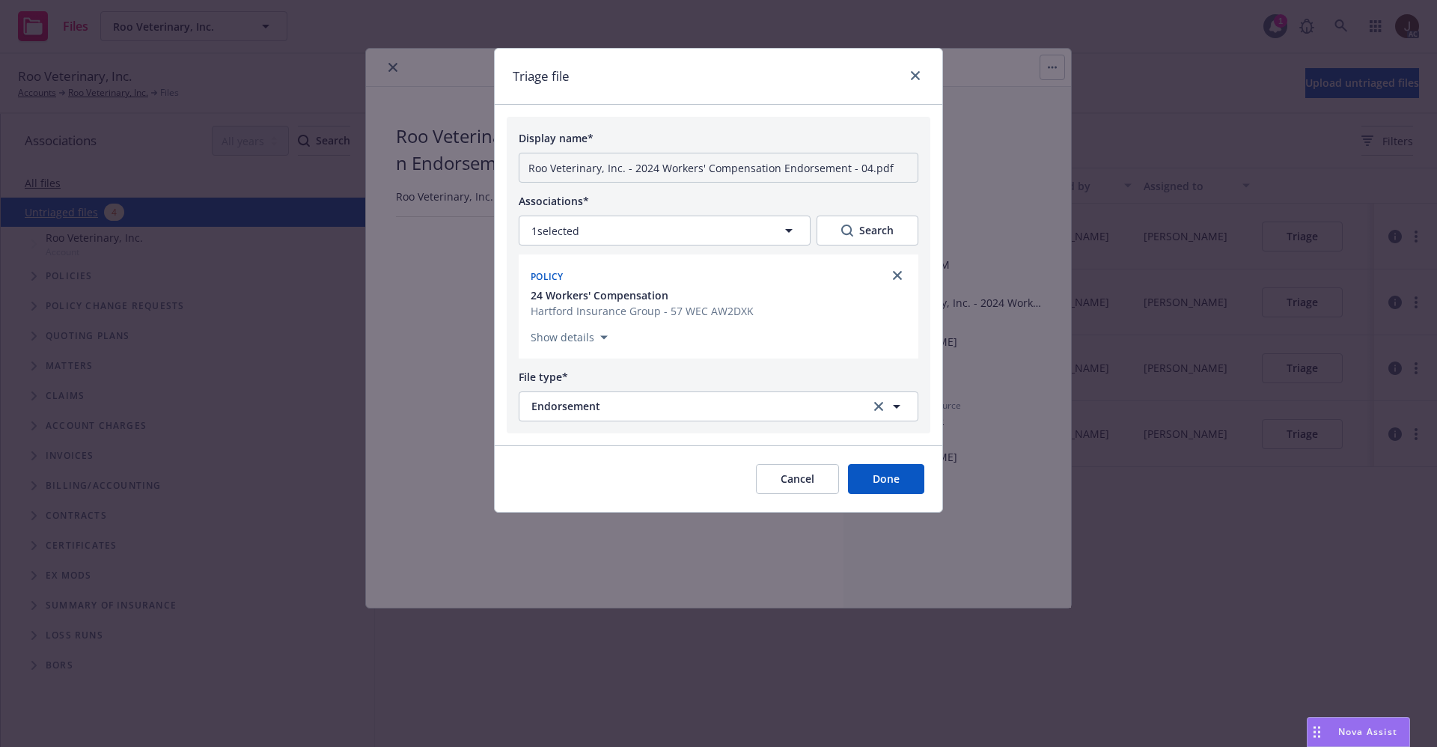
click at [886, 478] on button "Done" at bounding box center [886, 479] width 76 height 30
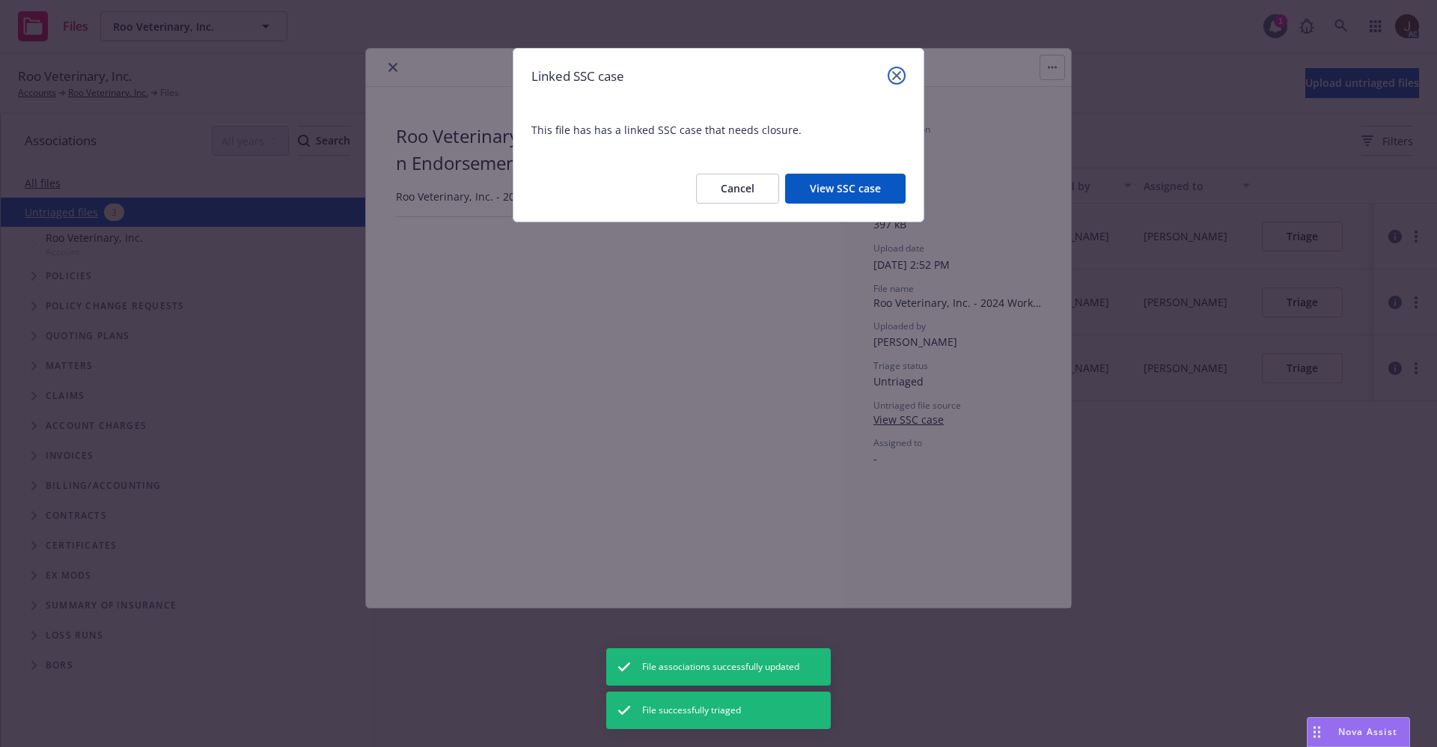
click at [896, 76] on icon "close" at bounding box center [896, 75] width 9 height 9
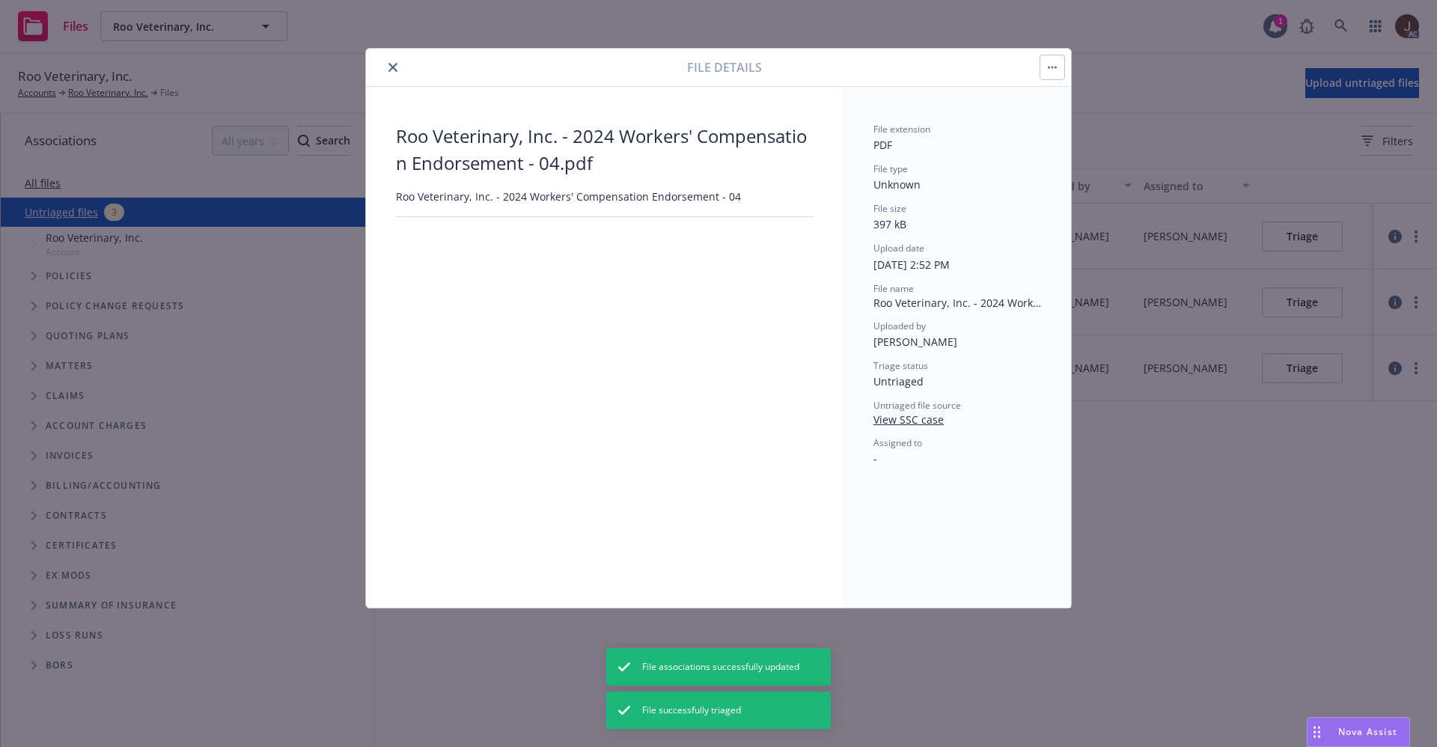
click at [394, 72] on button "close" at bounding box center [393, 67] width 18 height 18
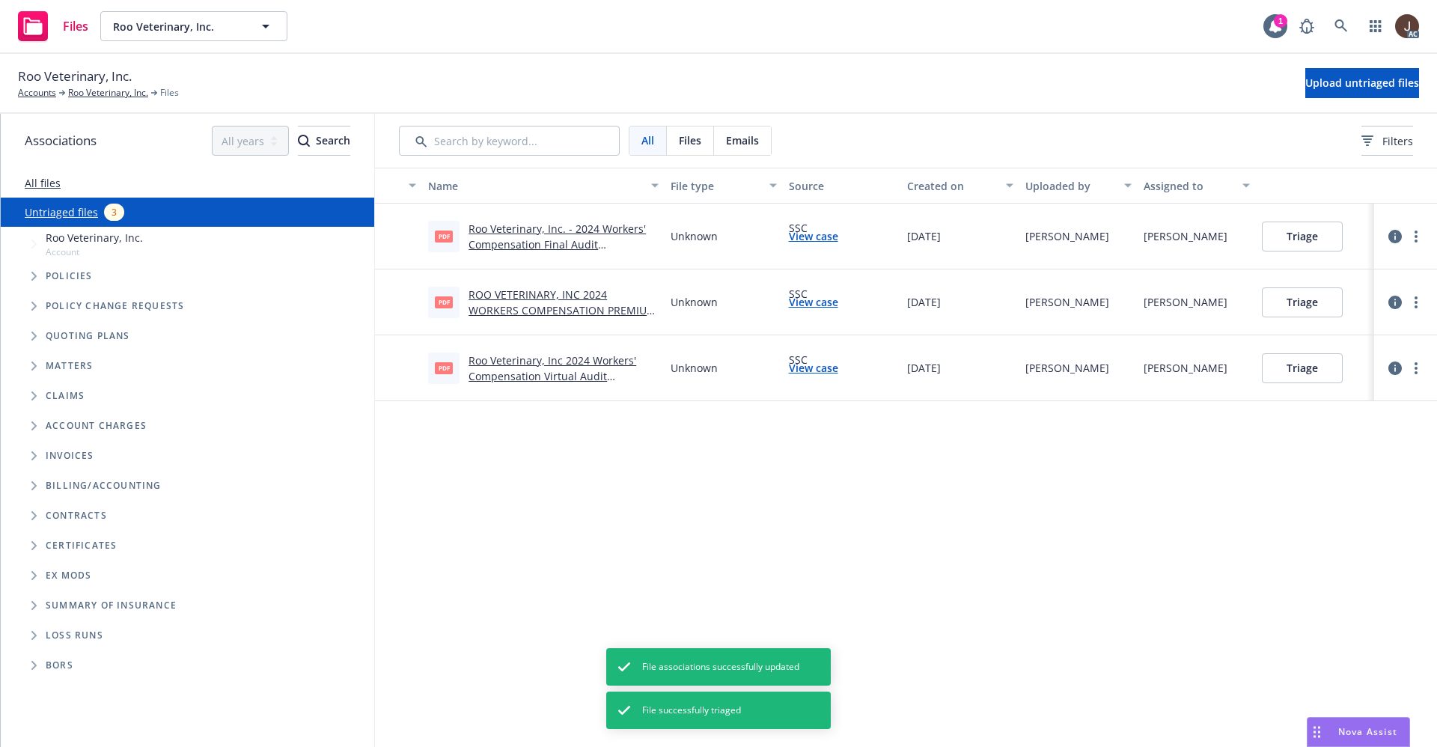
click at [775, 499] on div "Name File type Source Created on Uploaded by Assigned to pdf Roo Veterinary, In…" at bounding box center [906, 457] width 1062 height 579
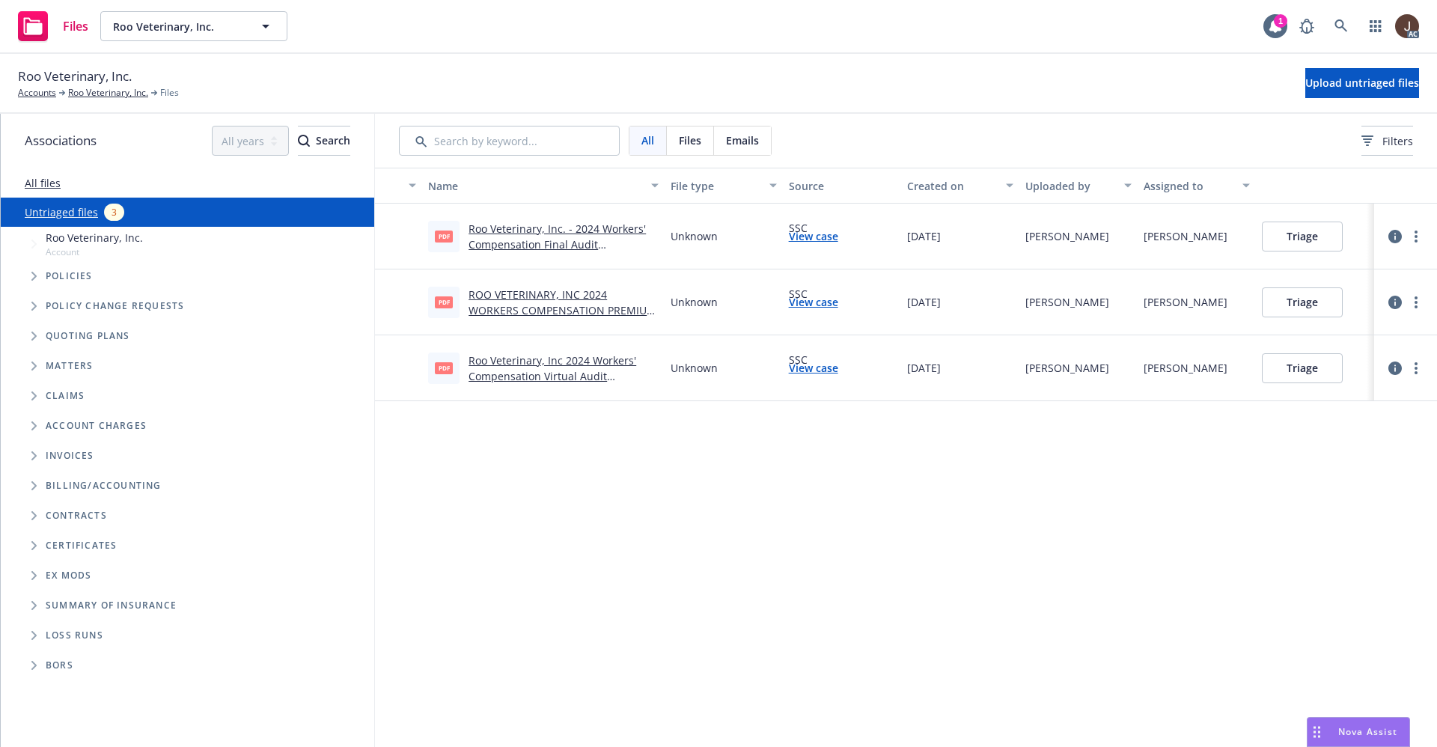
click at [559, 242] on link "Roo Veterinary, Inc. - 2024 Workers' Compensation Final Audit Statement.pdf" at bounding box center [557, 245] width 177 height 46
click at [1399, 236] on icon "button" at bounding box center [1395, 236] width 13 height 13
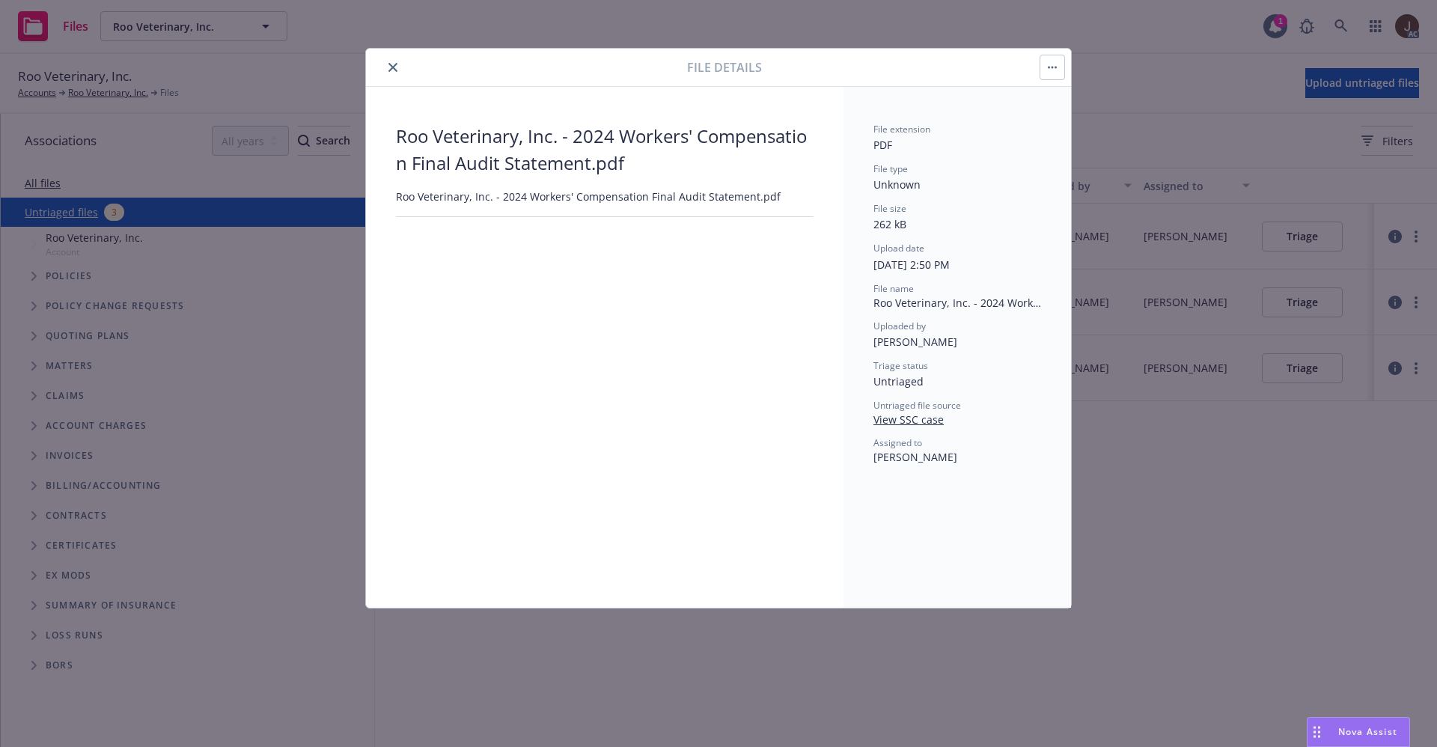
click at [1056, 64] on button "button" at bounding box center [1053, 67] width 24 height 24
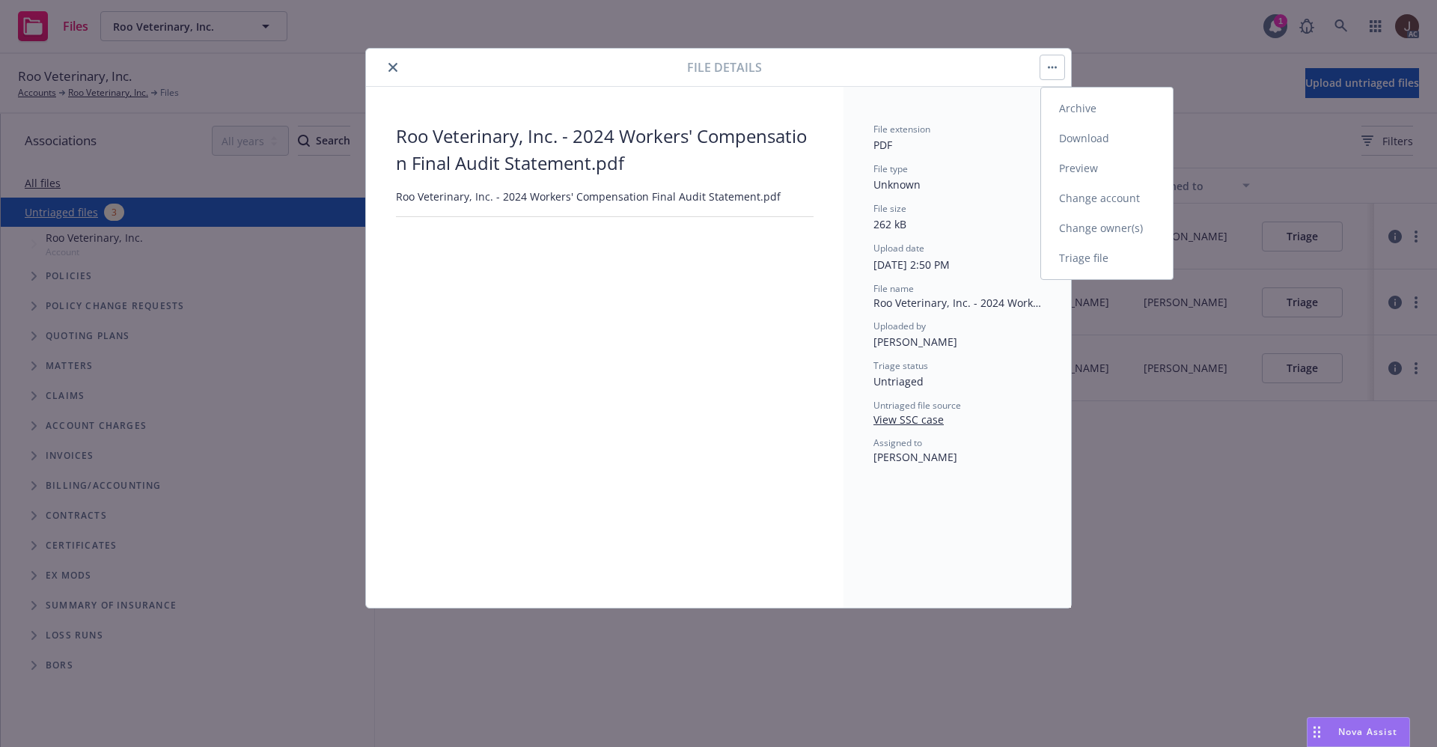
click at [1084, 259] on link "Triage file" at bounding box center [1107, 258] width 132 height 30
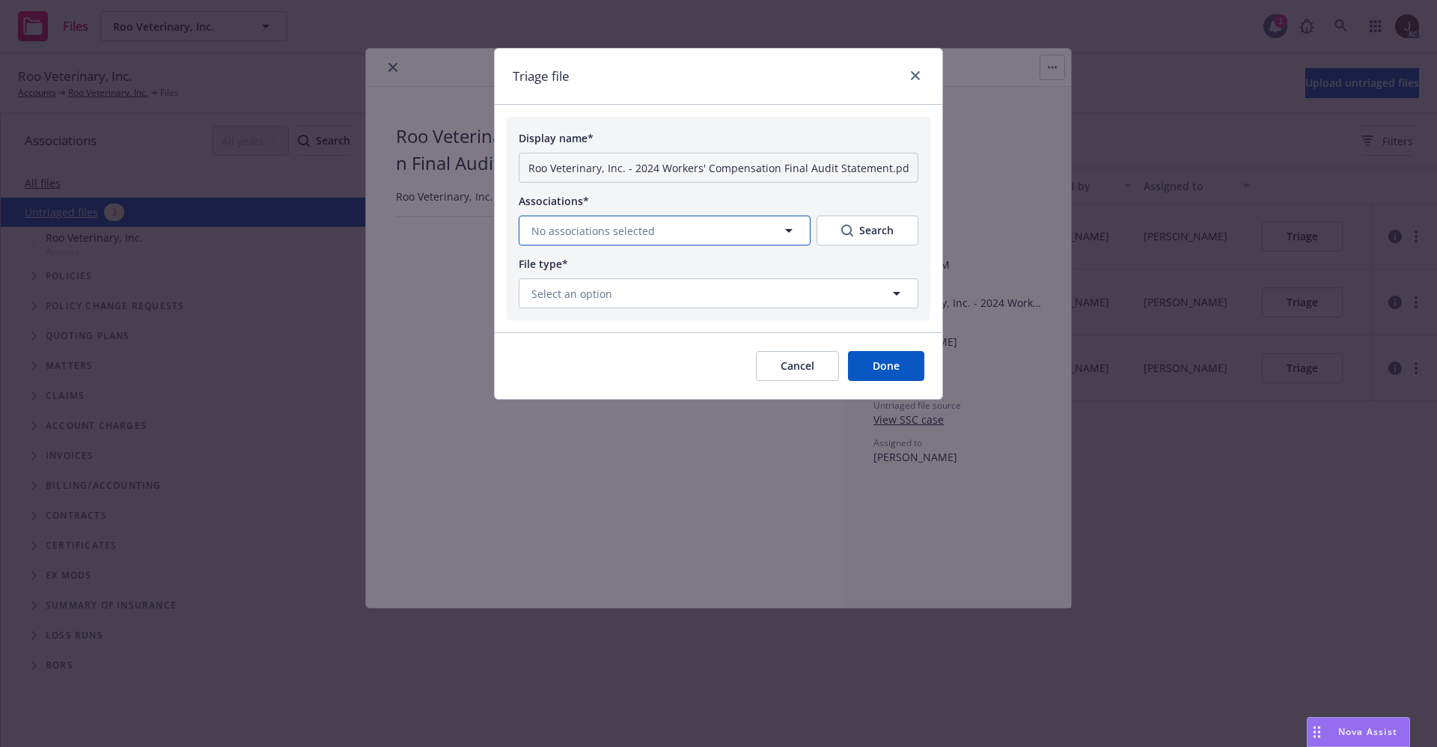
click at [743, 232] on button "No associations selected" at bounding box center [665, 231] width 292 height 30
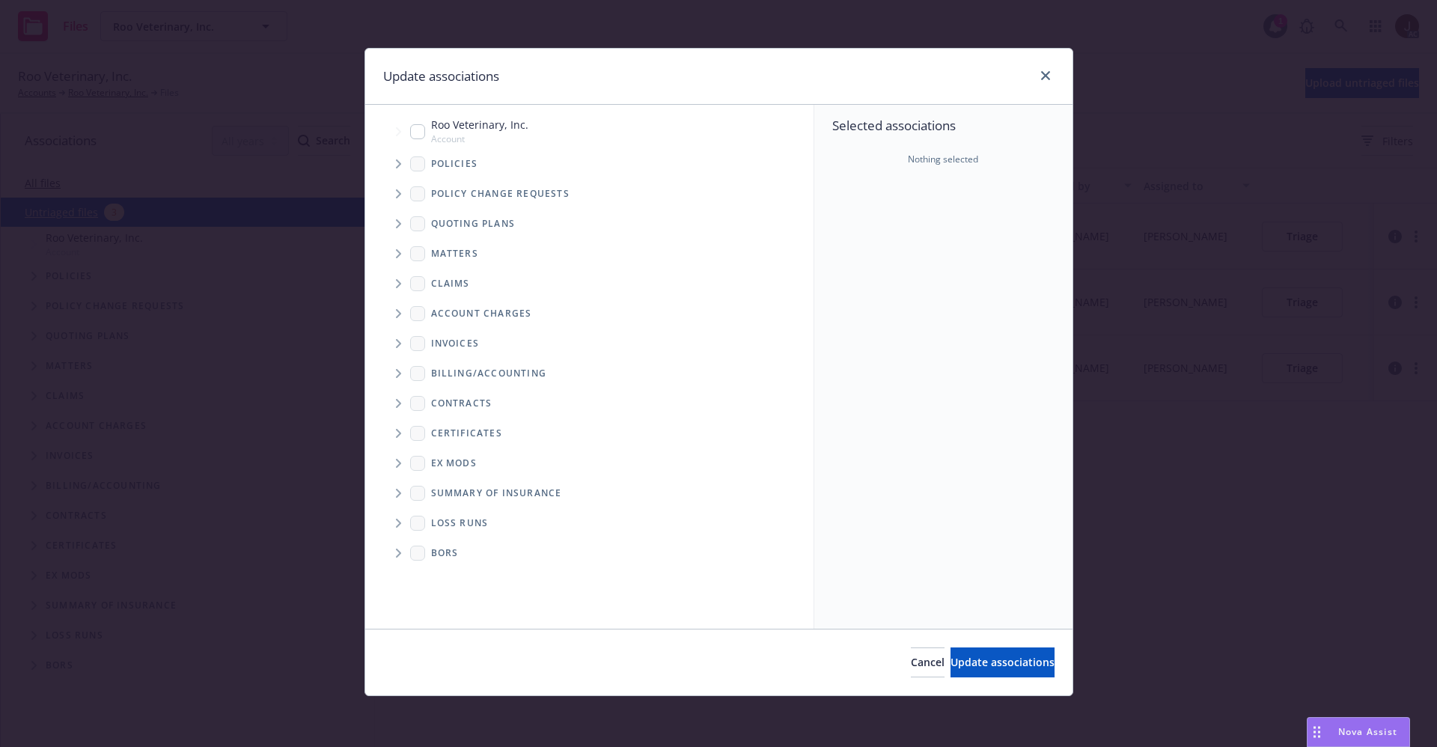
click at [402, 165] on span "Tree Example" at bounding box center [398, 164] width 24 height 24
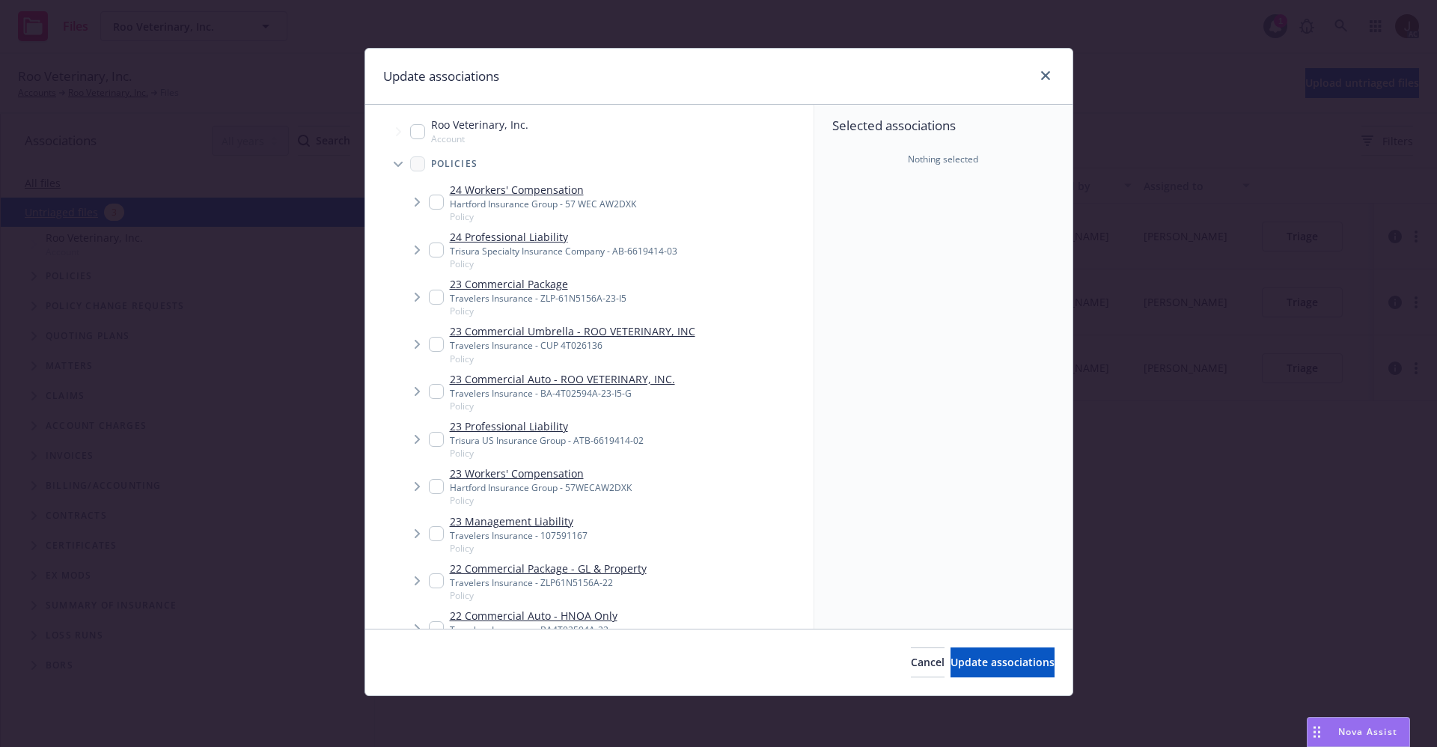
click at [530, 187] on link "24 Workers' Compensation" at bounding box center [543, 190] width 186 height 16
checkbox input "true"
click at [1008, 665] on span "Update associations" at bounding box center [1003, 662] width 104 height 14
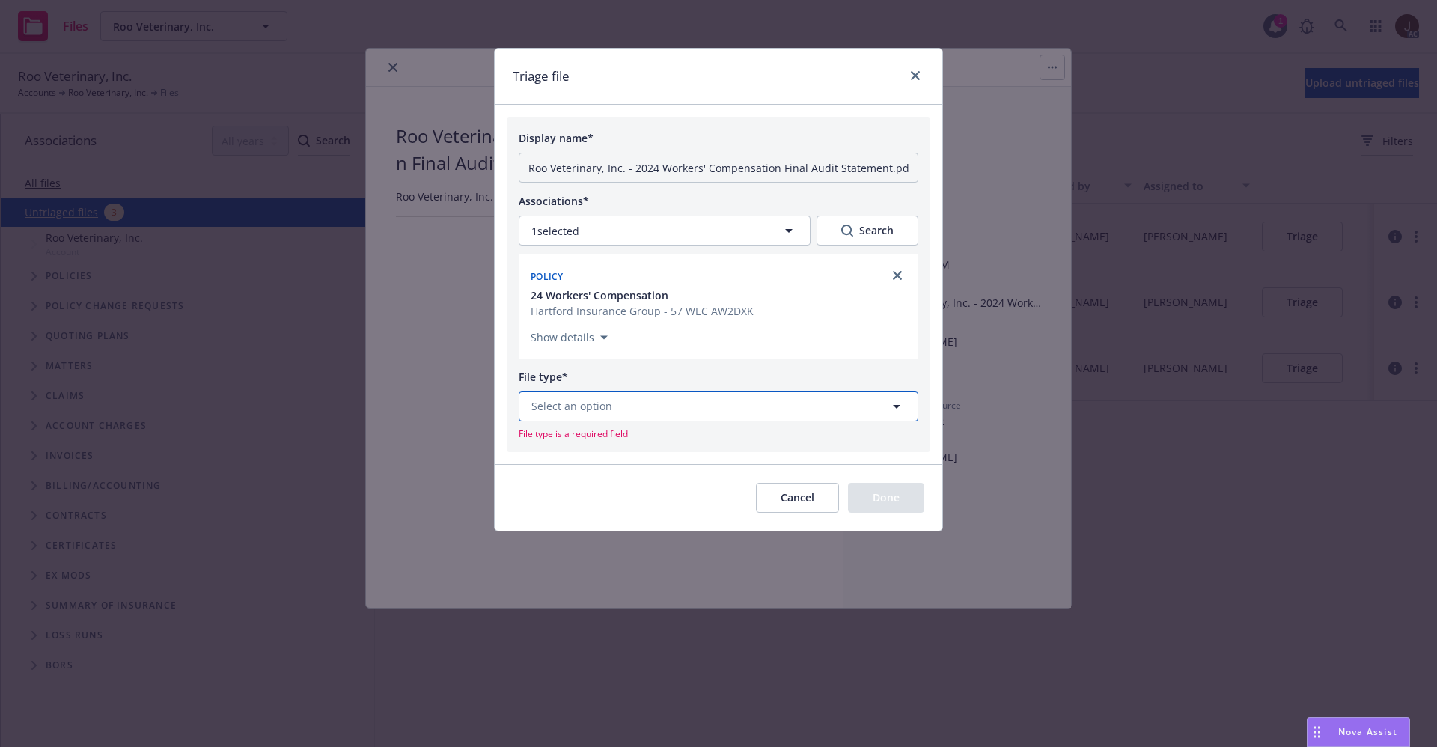
click at [593, 401] on span "Select an option" at bounding box center [572, 406] width 81 height 16
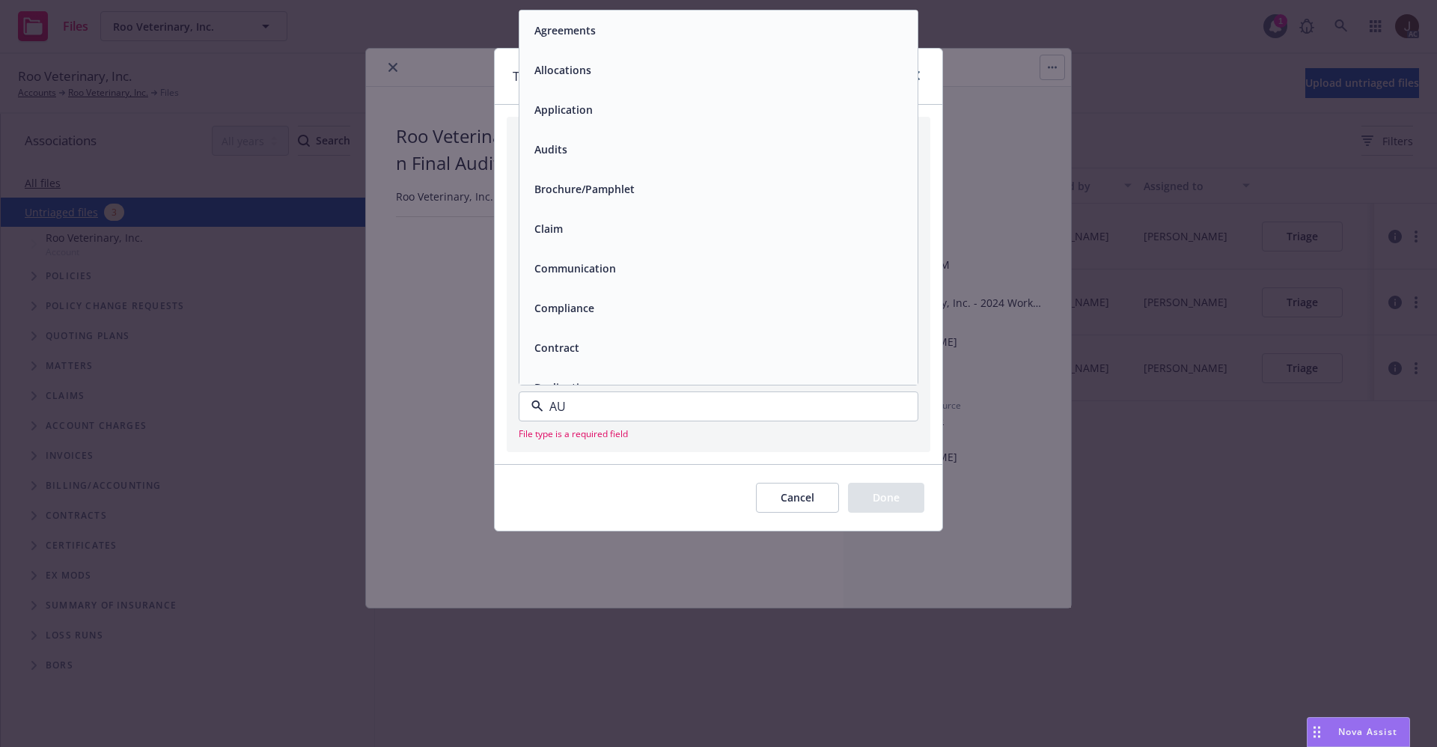
type input "AUD"
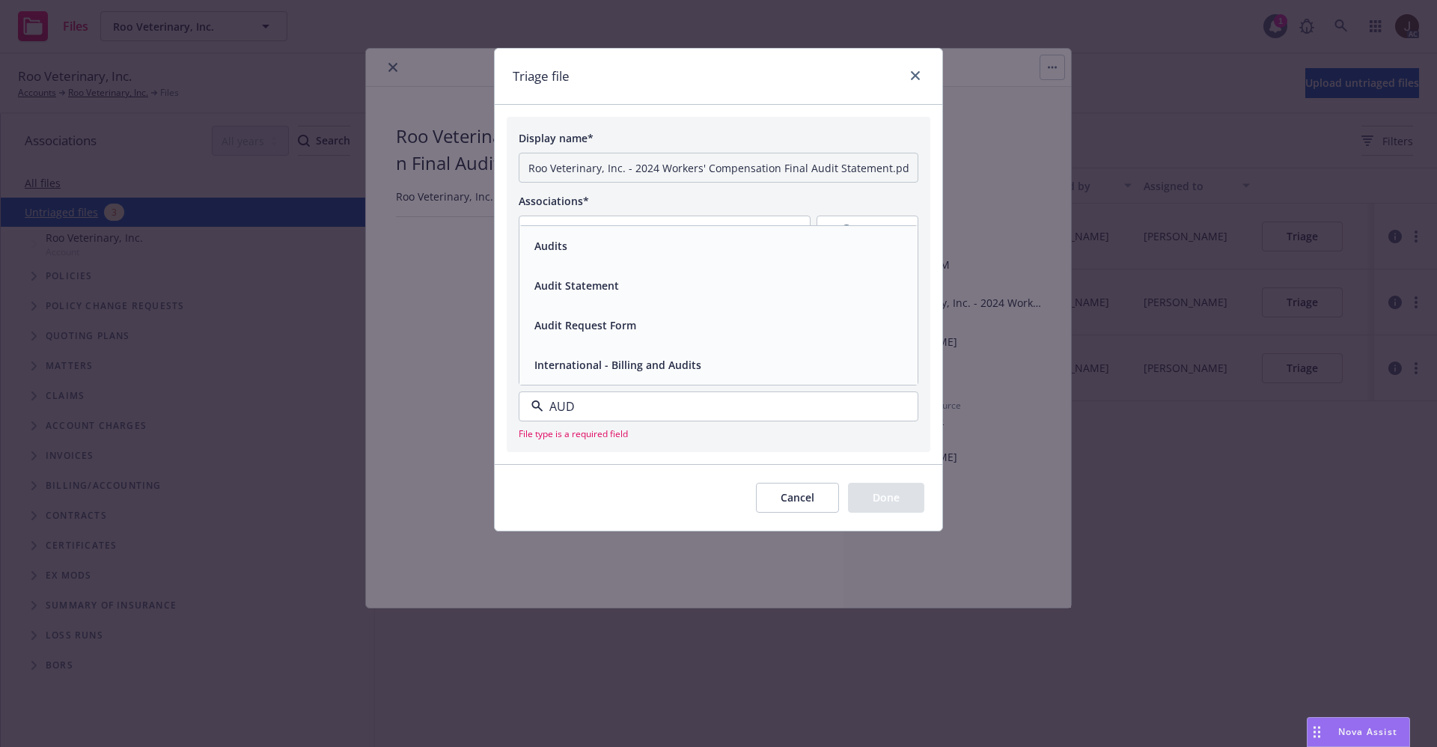
click at [588, 291] on span "Audit Statement" at bounding box center [577, 286] width 85 height 16
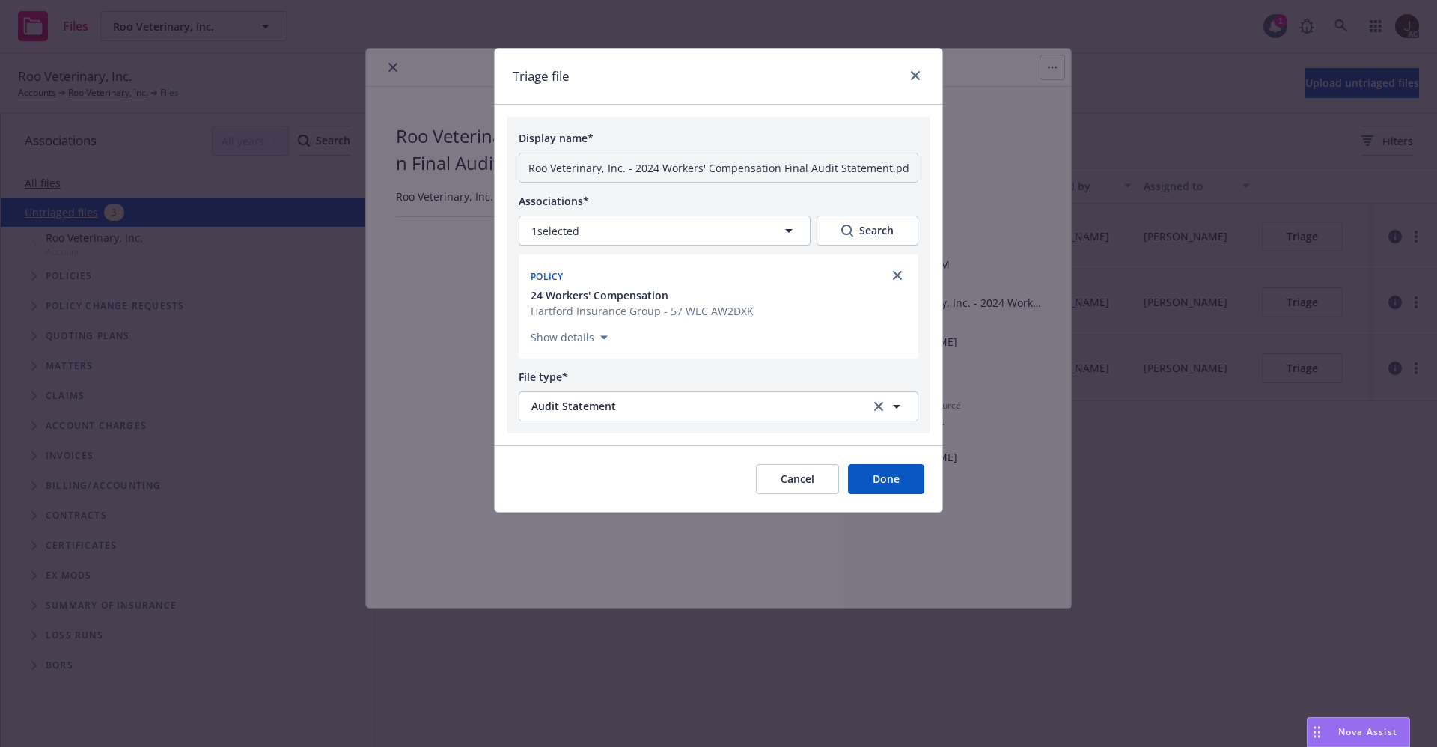
click at [874, 475] on button "Done" at bounding box center [886, 479] width 76 height 30
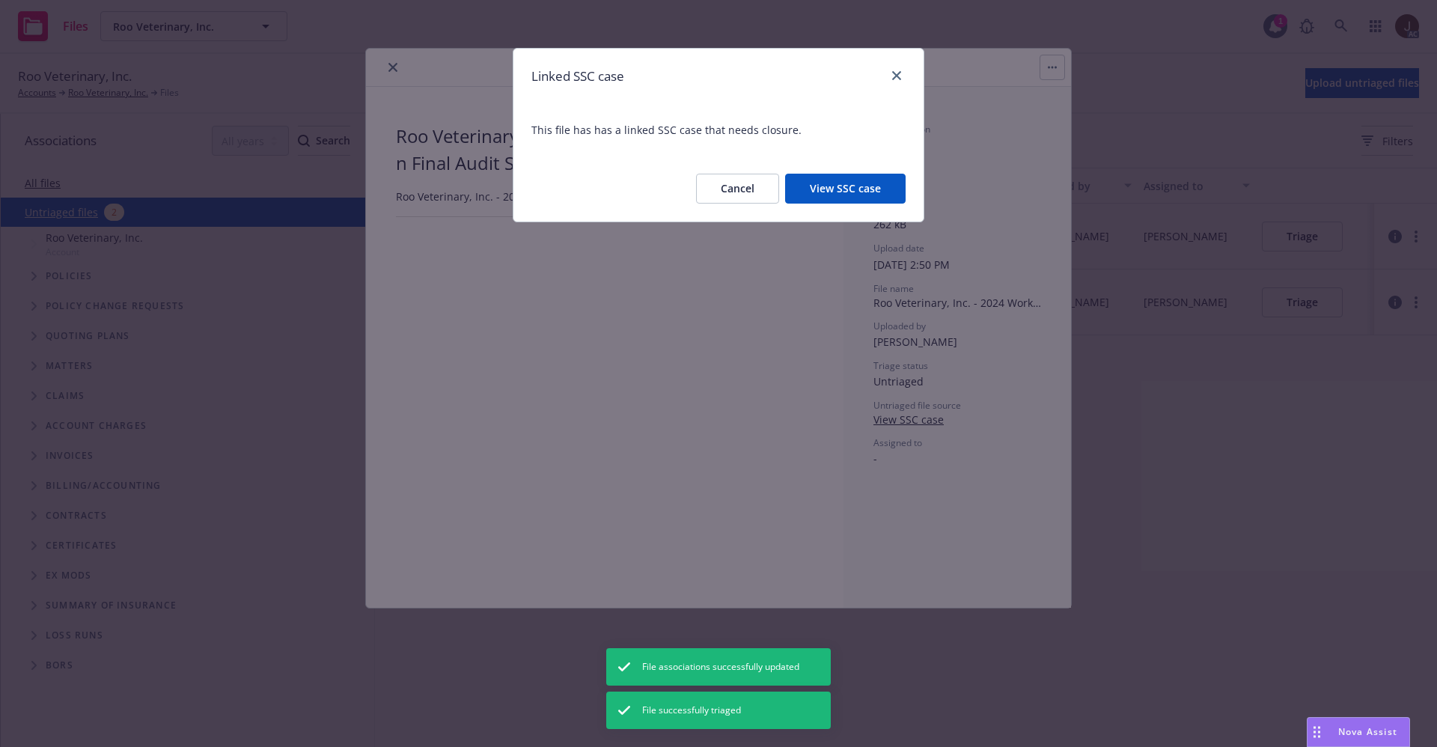
click at [393, 66] on div "Linked SSC case This file has has a linked SSC case that needs closure. Cancel …" at bounding box center [718, 373] width 1437 height 747
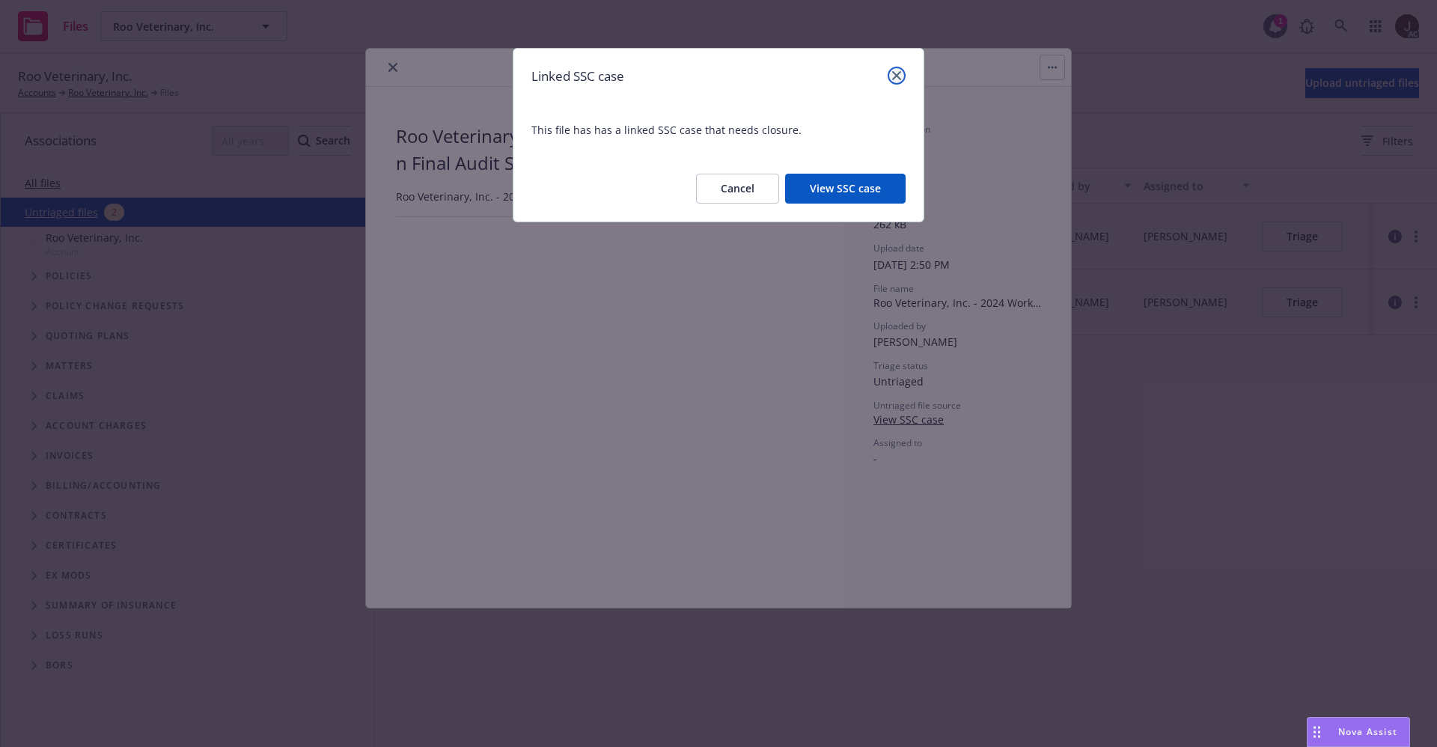
click at [898, 73] on icon "close" at bounding box center [896, 75] width 9 height 9
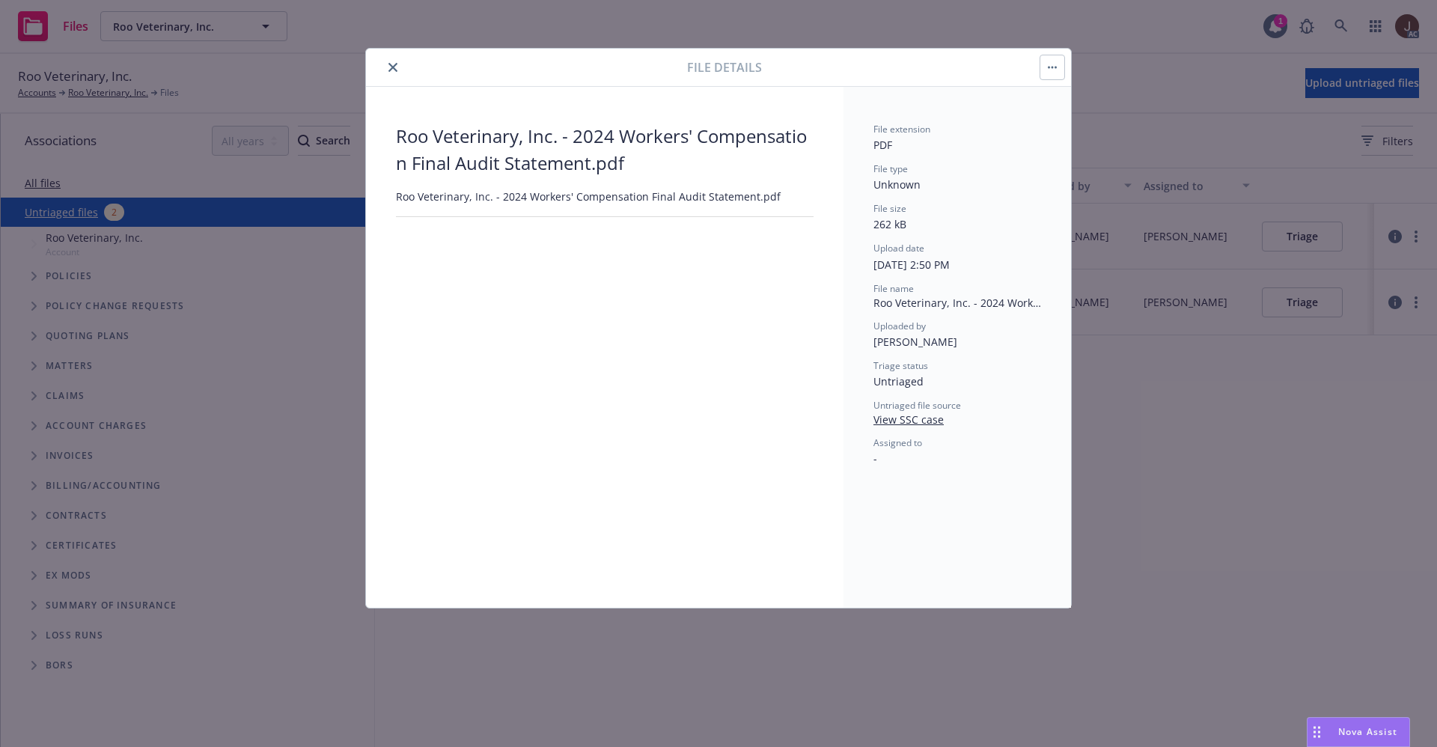
click at [395, 67] on icon "close" at bounding box center [393, 67] width 9 height 9
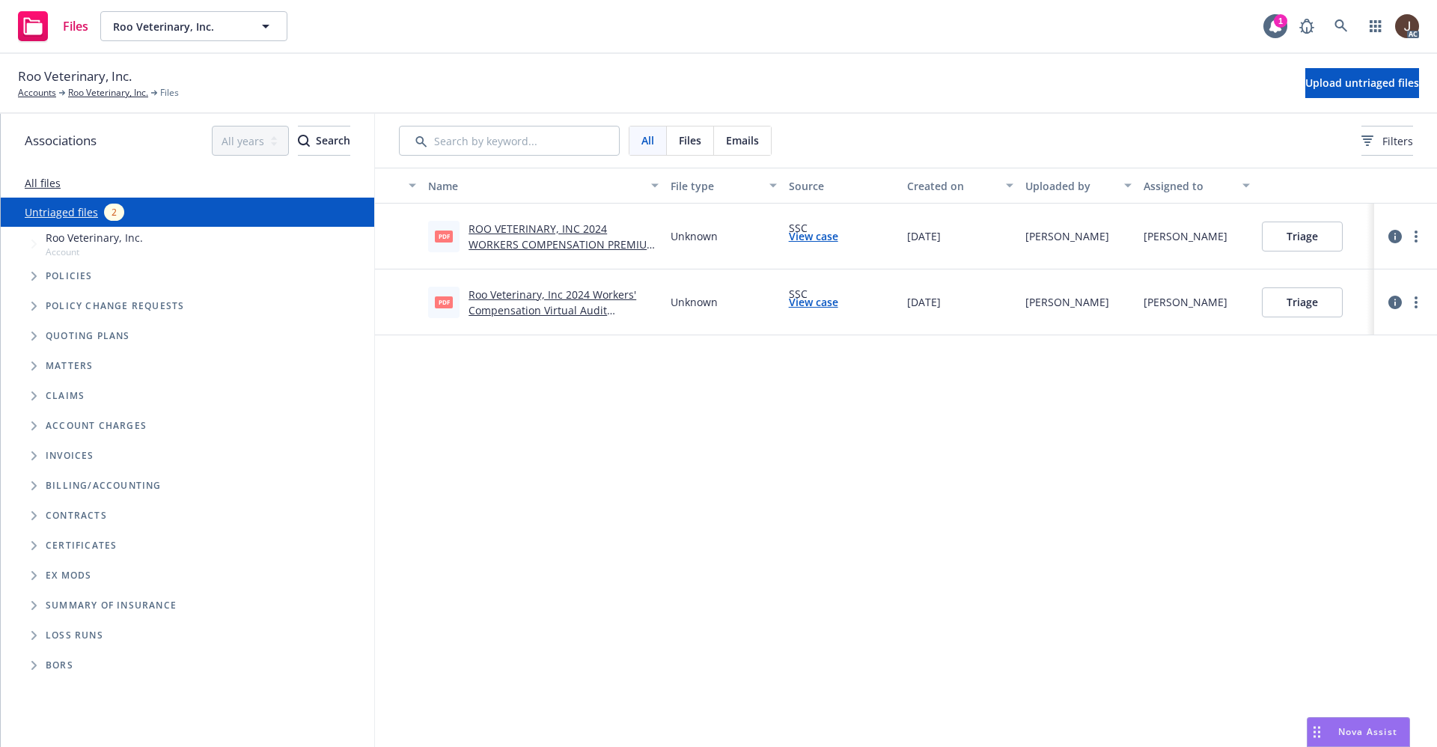
click at [952, 427] on div "Name File type Source Created on Uploaded by Assigned to pdf ROO VETERINARY, IN…" at bounding box center [906, 457] width 1062 height 579
click at [668, 490] on div "Name File type Source Created on Uploaded by Assigned to pdf ROO VETERINARY, IN…" at bounding box center [906, 457] width 1062 height 579
click at [1343, 19] on icon at bounding box center [1341, 25] width 13 height 13
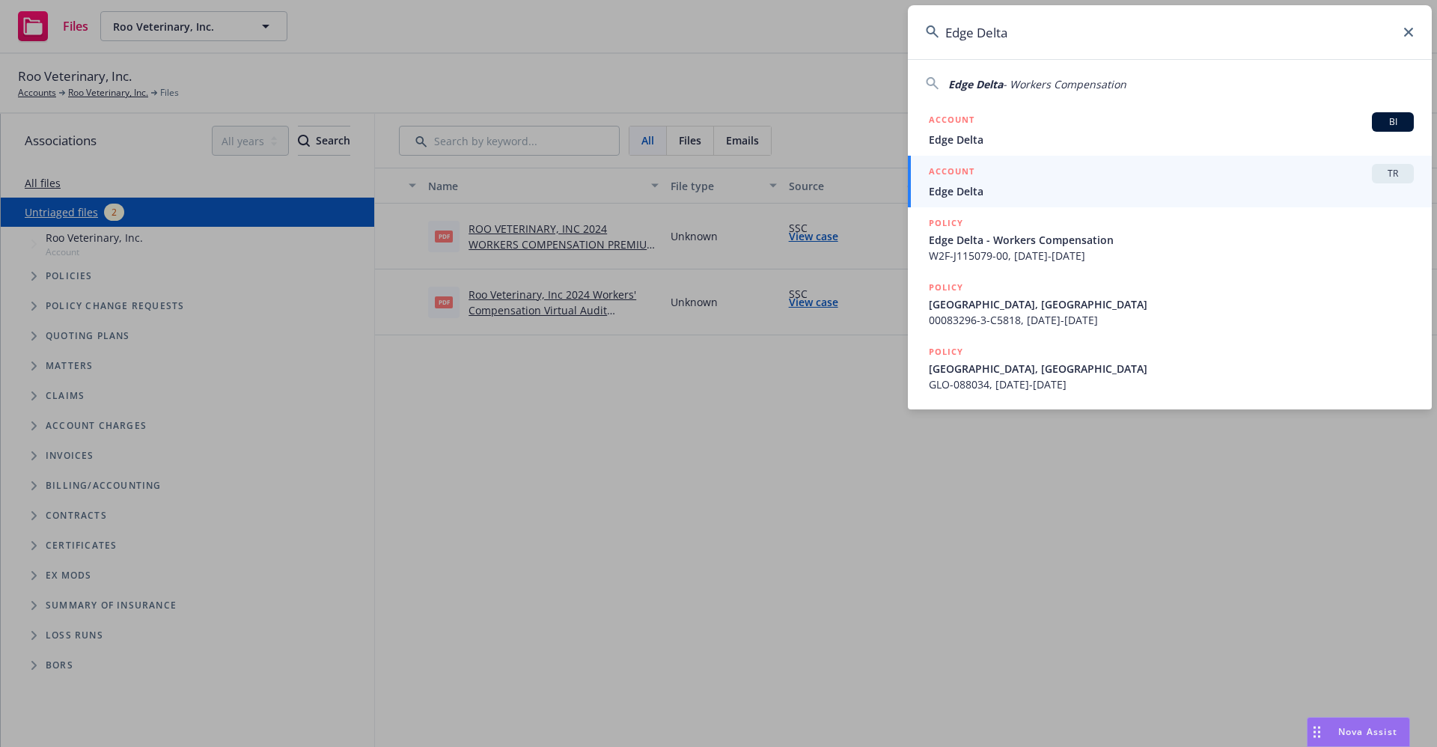
type input "Edge Delta"
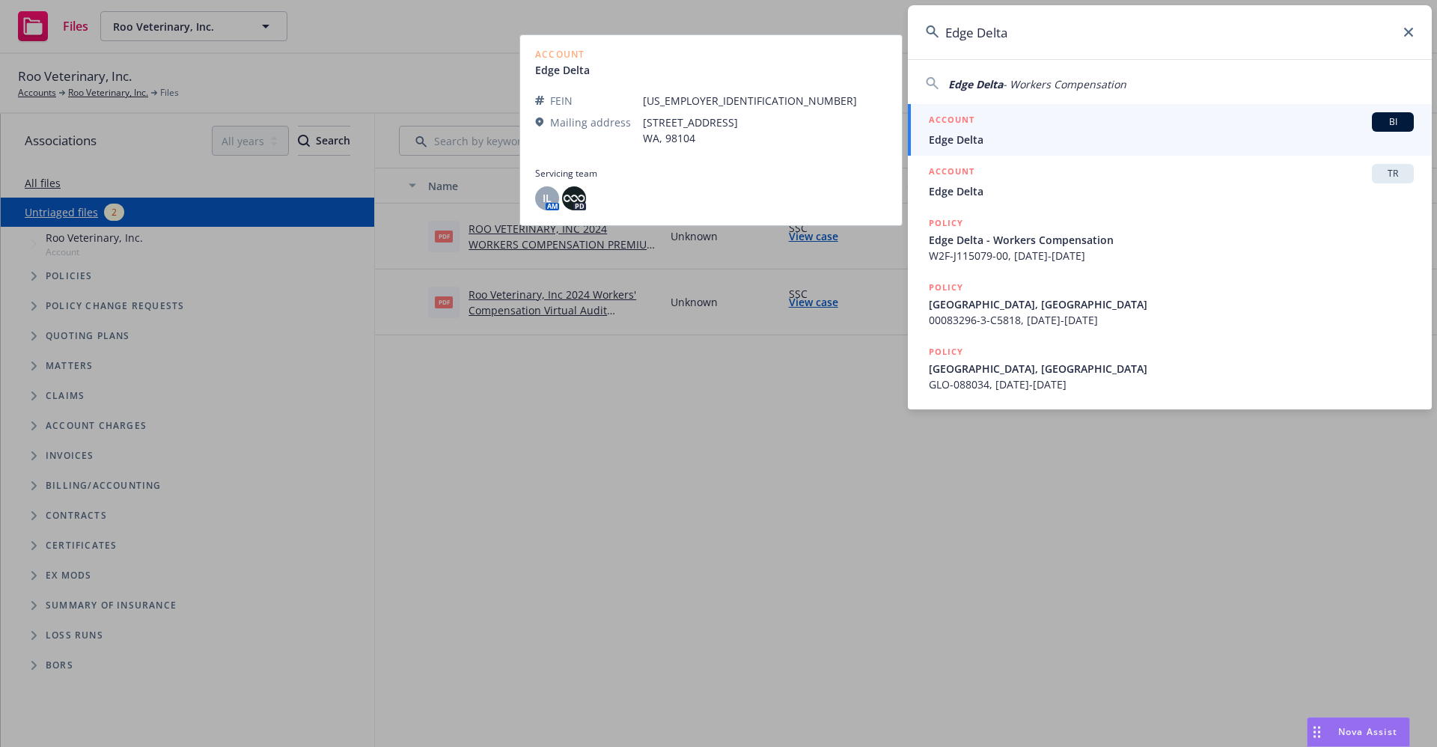
click at [984, 141] on span "Edge Delta" at bounding box center [1171, 140] width 485 height 16
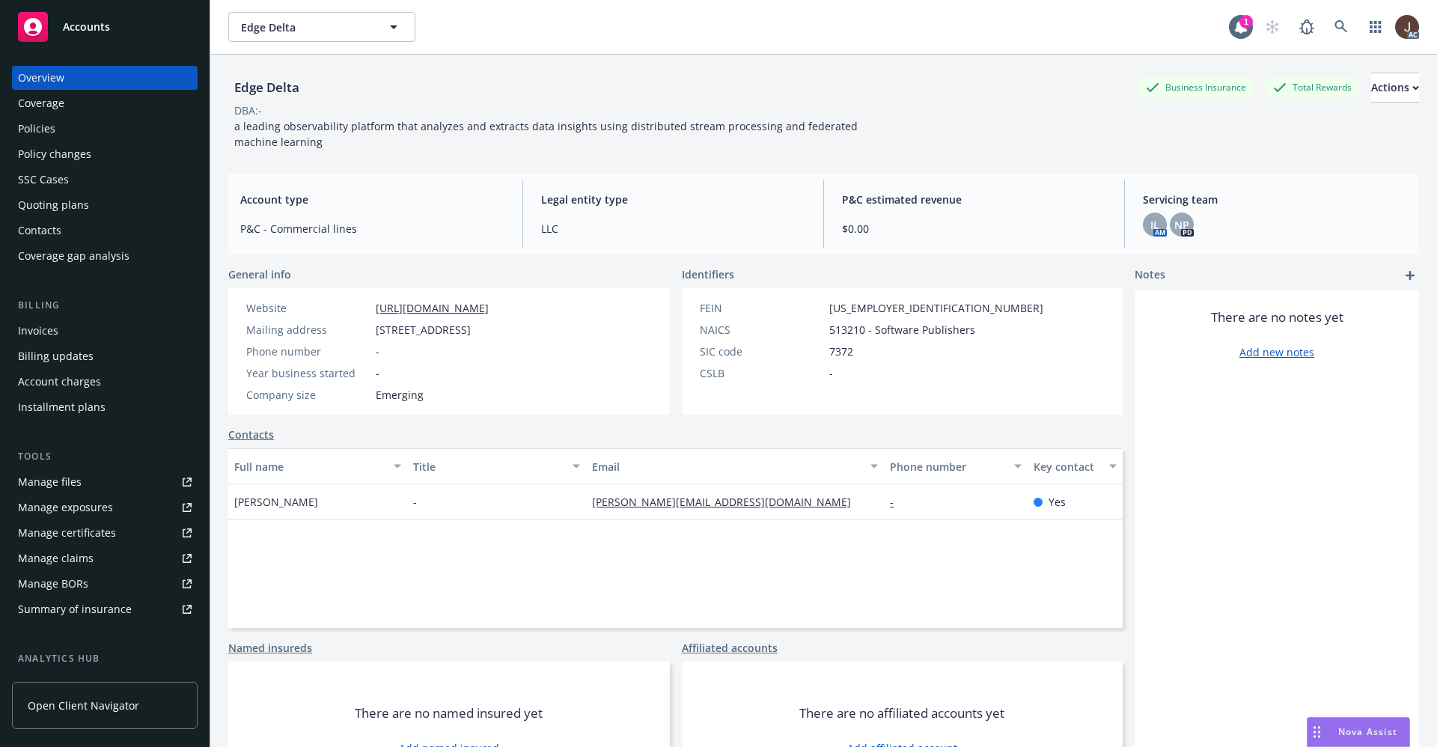
click at [46, 128] on div "Policies" at bounding box center [36, 129] width 37 height 24
click at [32, 129] on div "Policies" at bounding box center [36, 129] width 37 height 24
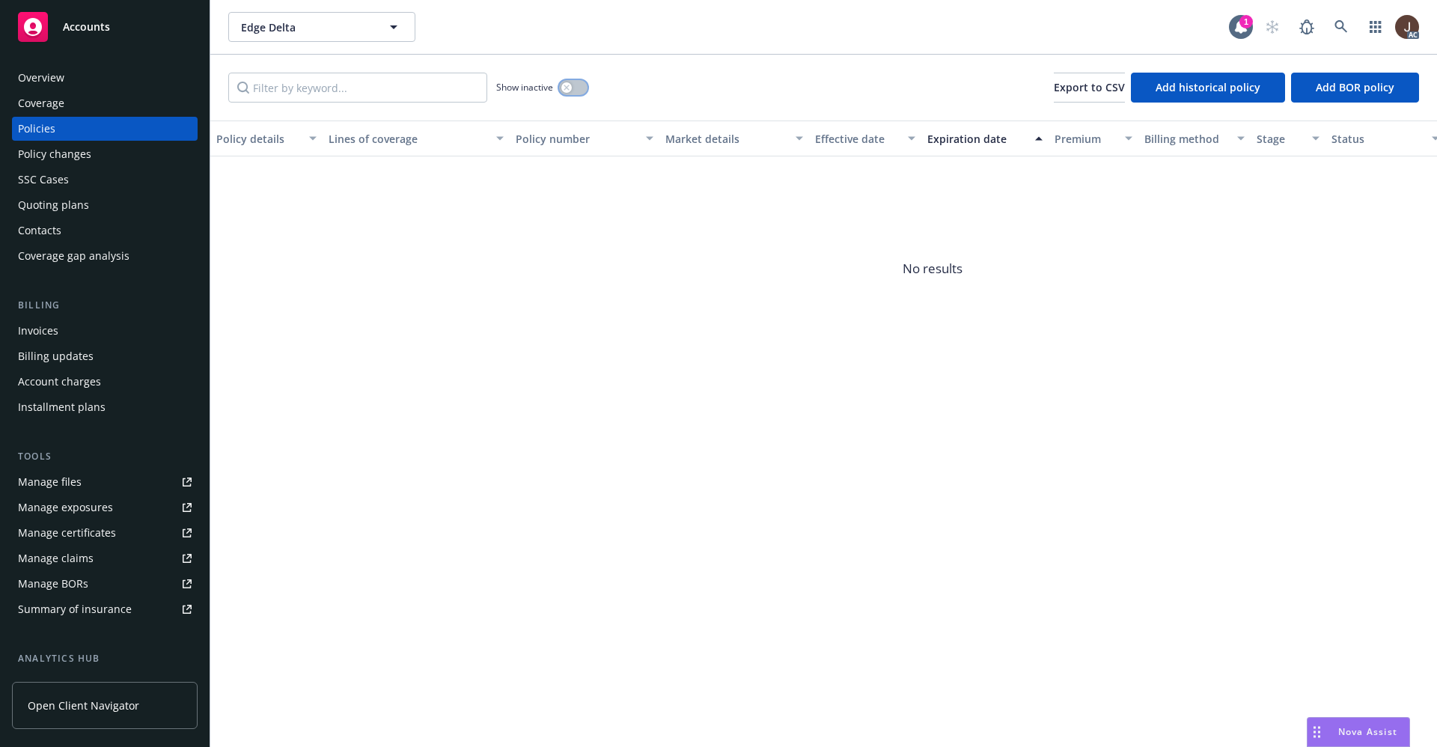
click at [577, 85] on button "button" at bounding box center [573, 87] width 28 height 15
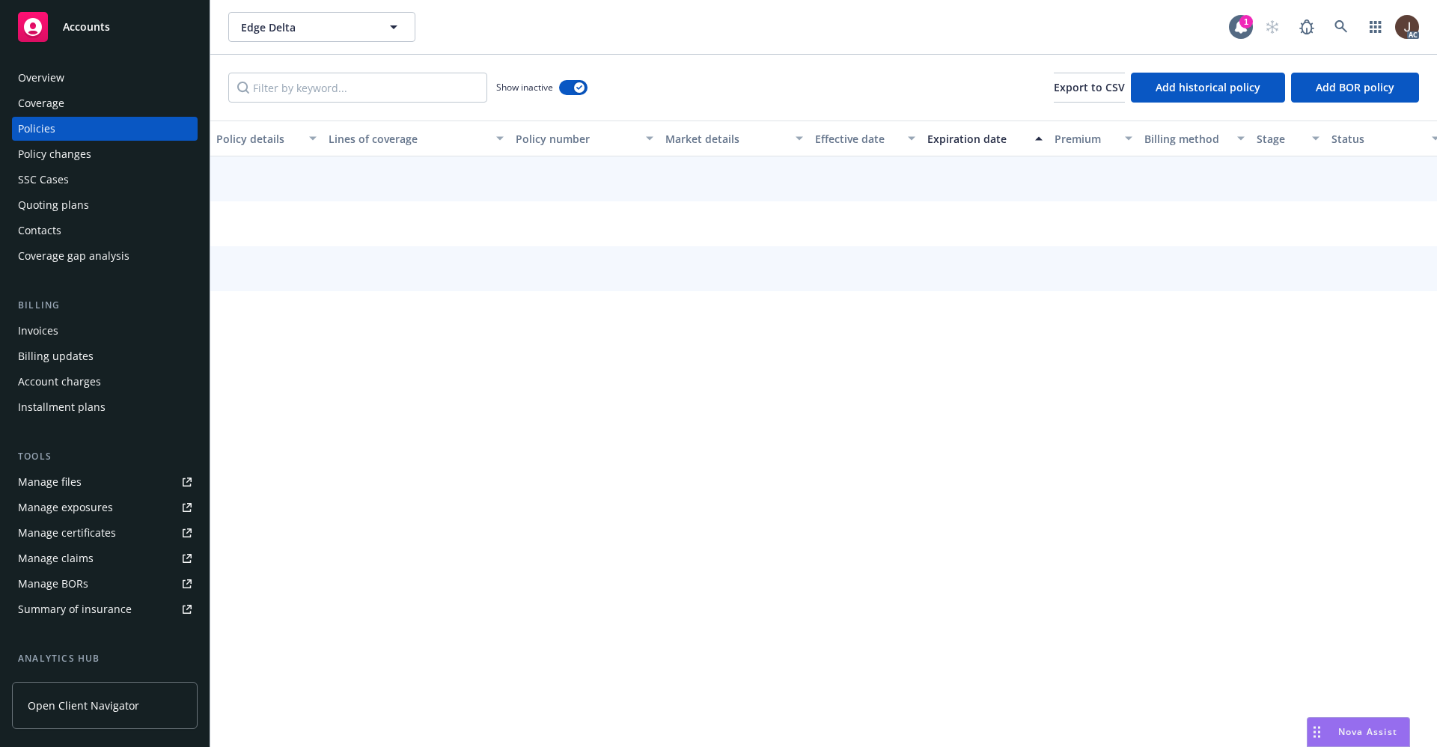
click at [676, 79] on div "Show inactive Export to CSV Add historical policy Add BOR policy" at bounding box center [823, 88] width 1227 height 66
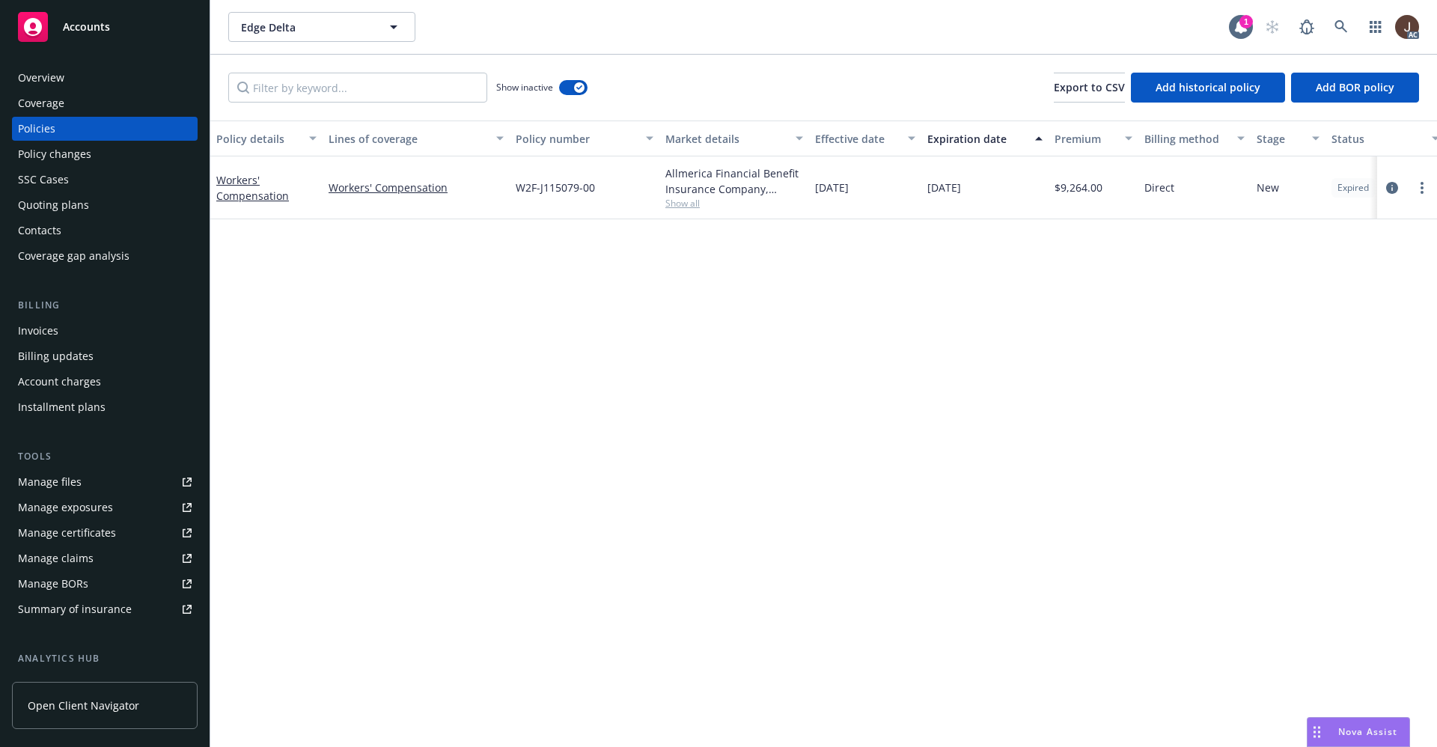
click at [570, 357] on div "Policy details Lines of coverage Policy number Market details Effective date Ex…" at bounding box center [823, 434] width 1227 height 627
click at [43, 77] on div "Overview" at bounding box center [41, 78] width 46 height 24
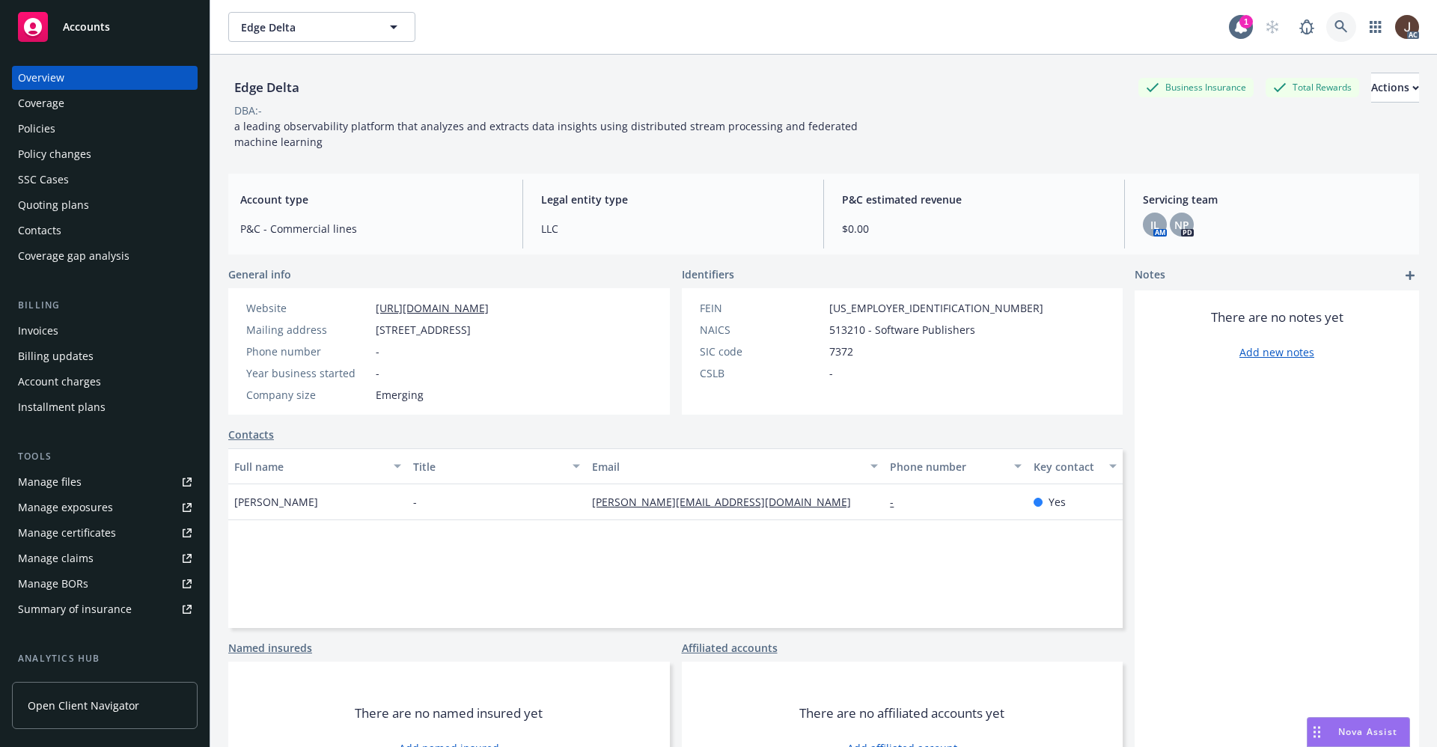
click at [1335, 28] on icon at bounding box center [1341, 26] width 13 height 13
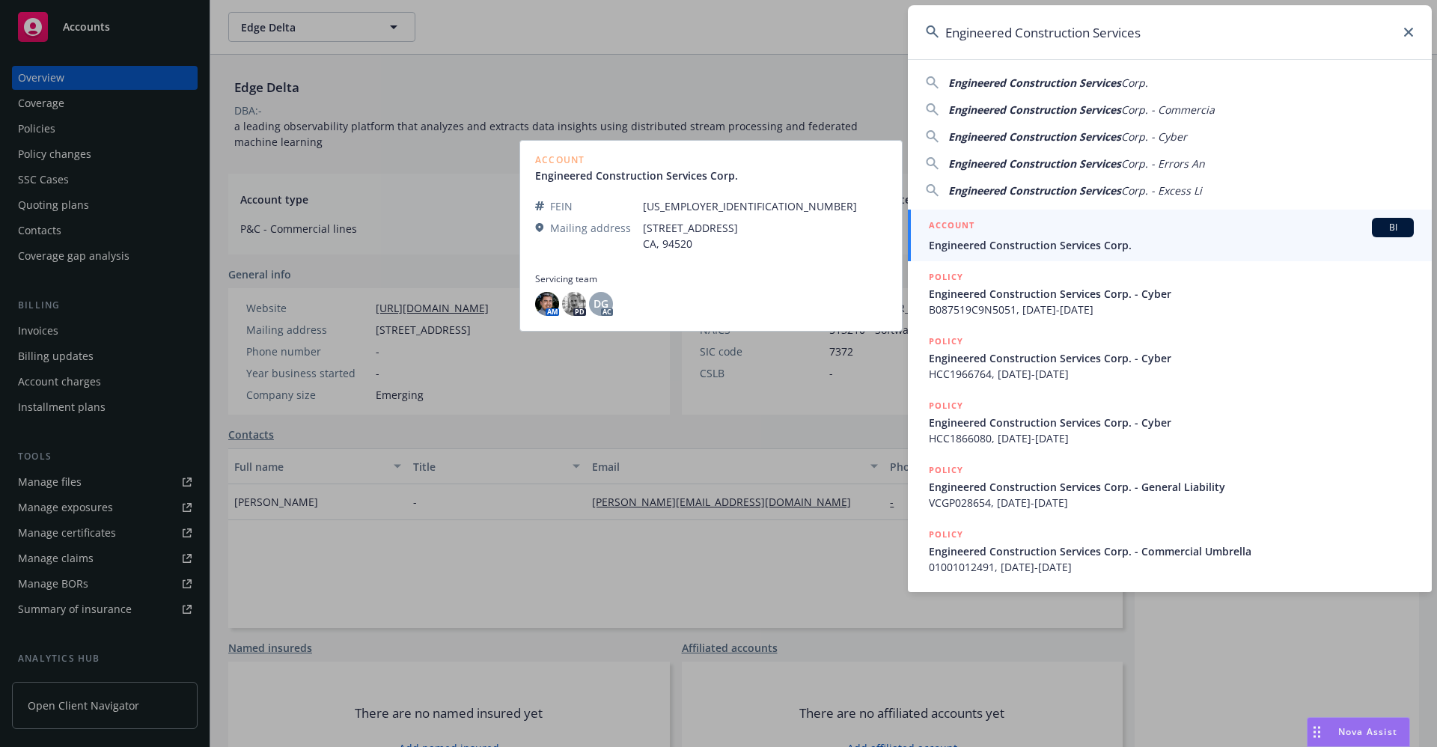
type input "Engineered Construction Services"
click at [1005, 244] on span "Engineered Construction Services Corp." at bounding box center [1171, 245] width 485 height 16
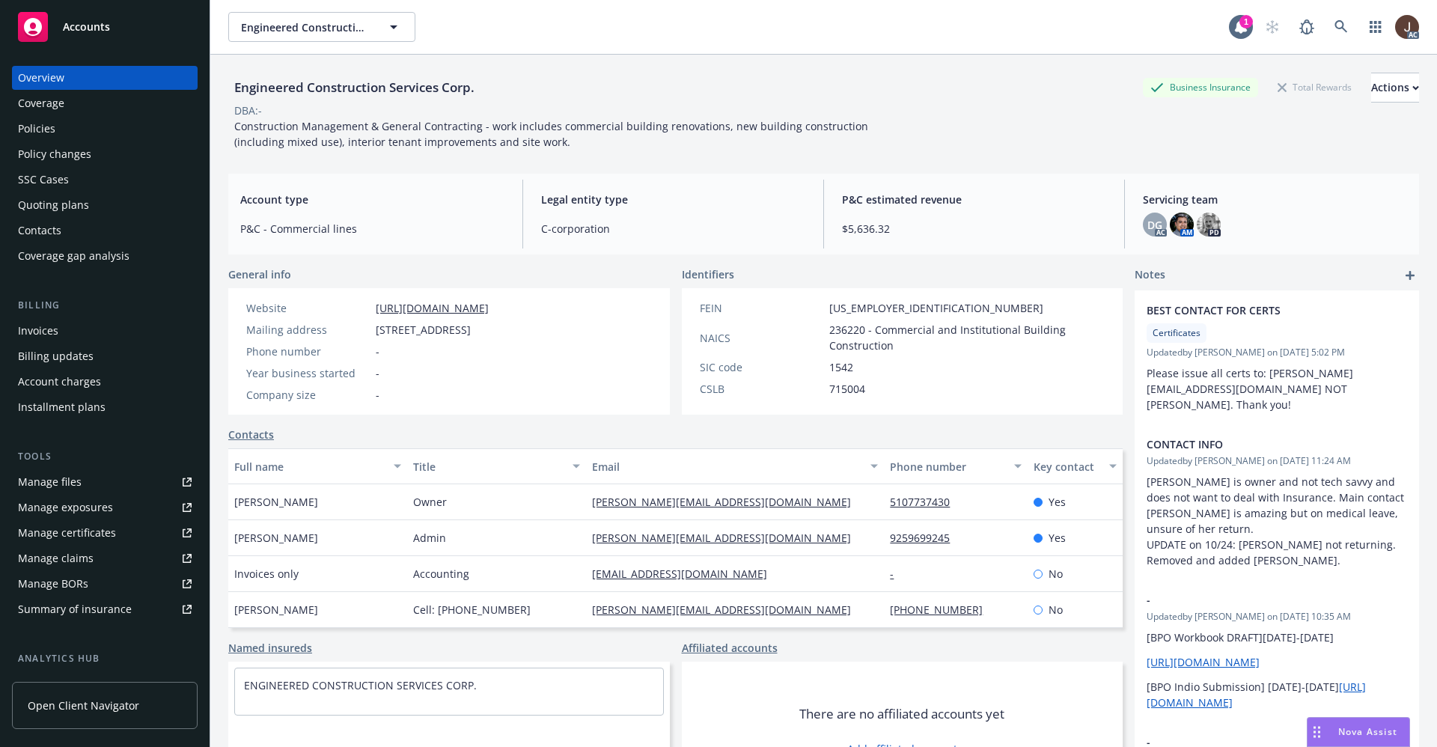
click at [37, 129] on div "Policies" at bounding box center [36, 129] width 37 height 24
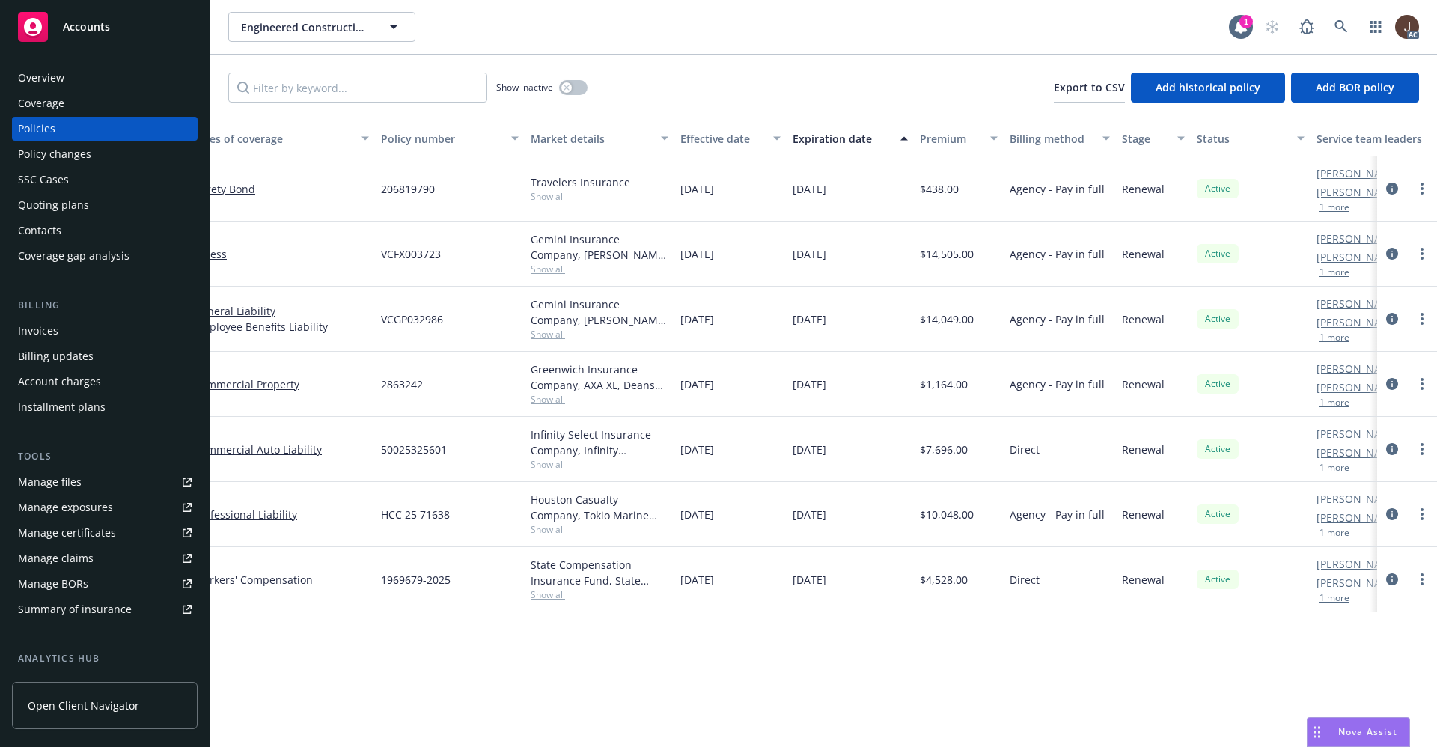
scroll to position [0, 136]
click at [1393, 317] on icon "circleInformation" at bounding box center [1393, 319] width 12 height 12
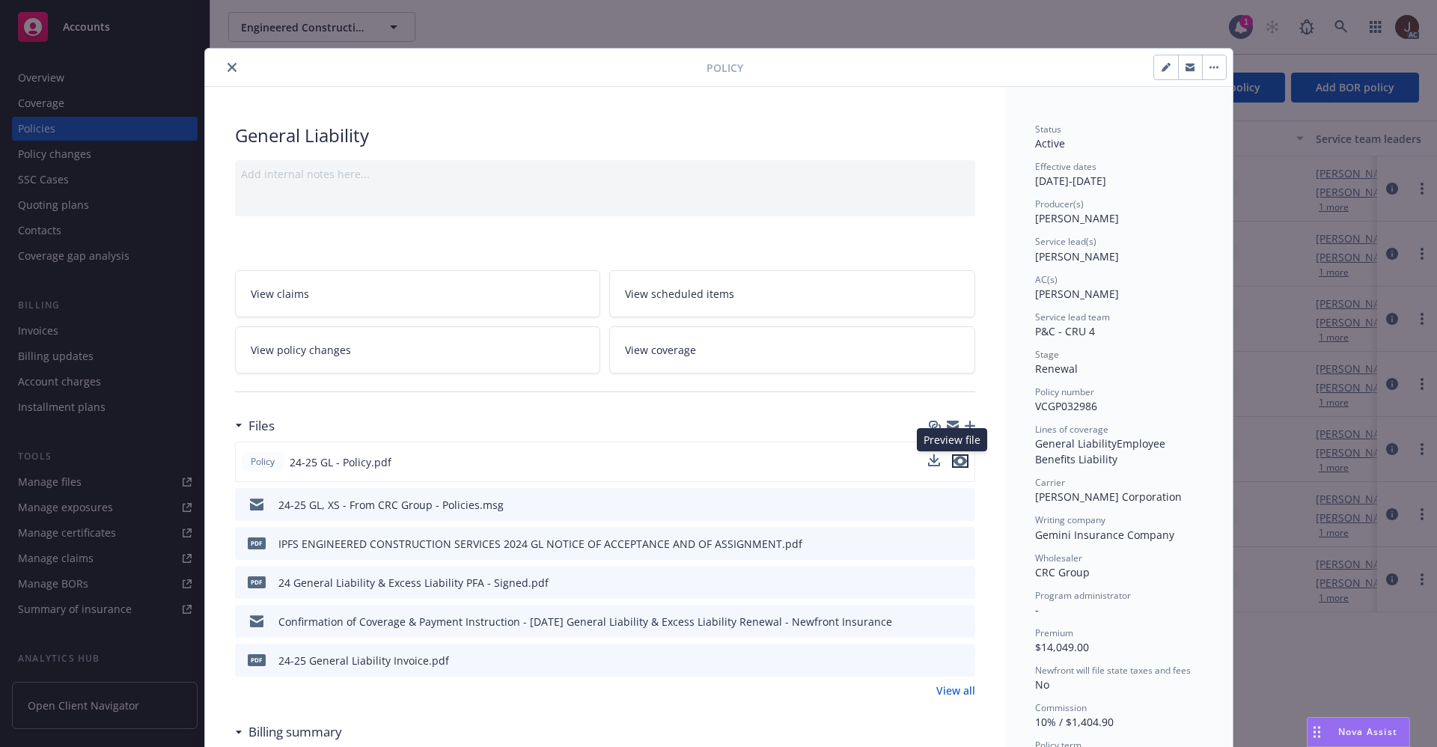
click at [955, 460] on icon "preview file" at bounding box center [960, 461] width 13 height 10
click at [228, 64] on icon "close" at bounding box center [232, 67] width 9 height 9
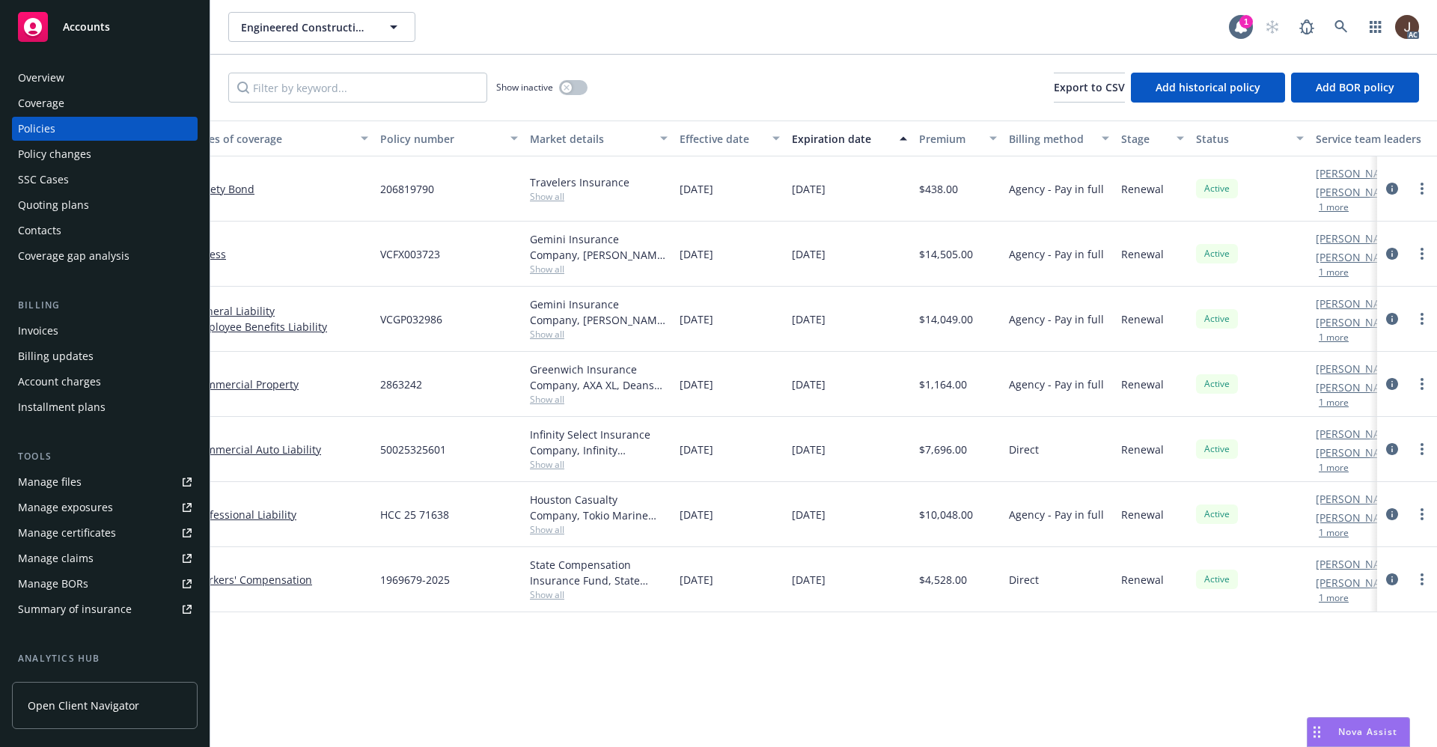
click at [626, 658] on div "Policy details Lines of coverage Policy number Market details Effective date Ex…" at bounding box center [823, 434] width 1227 height 627
click at [1345, 34] on link at bounding box center [1342, 27] width 30 height 30
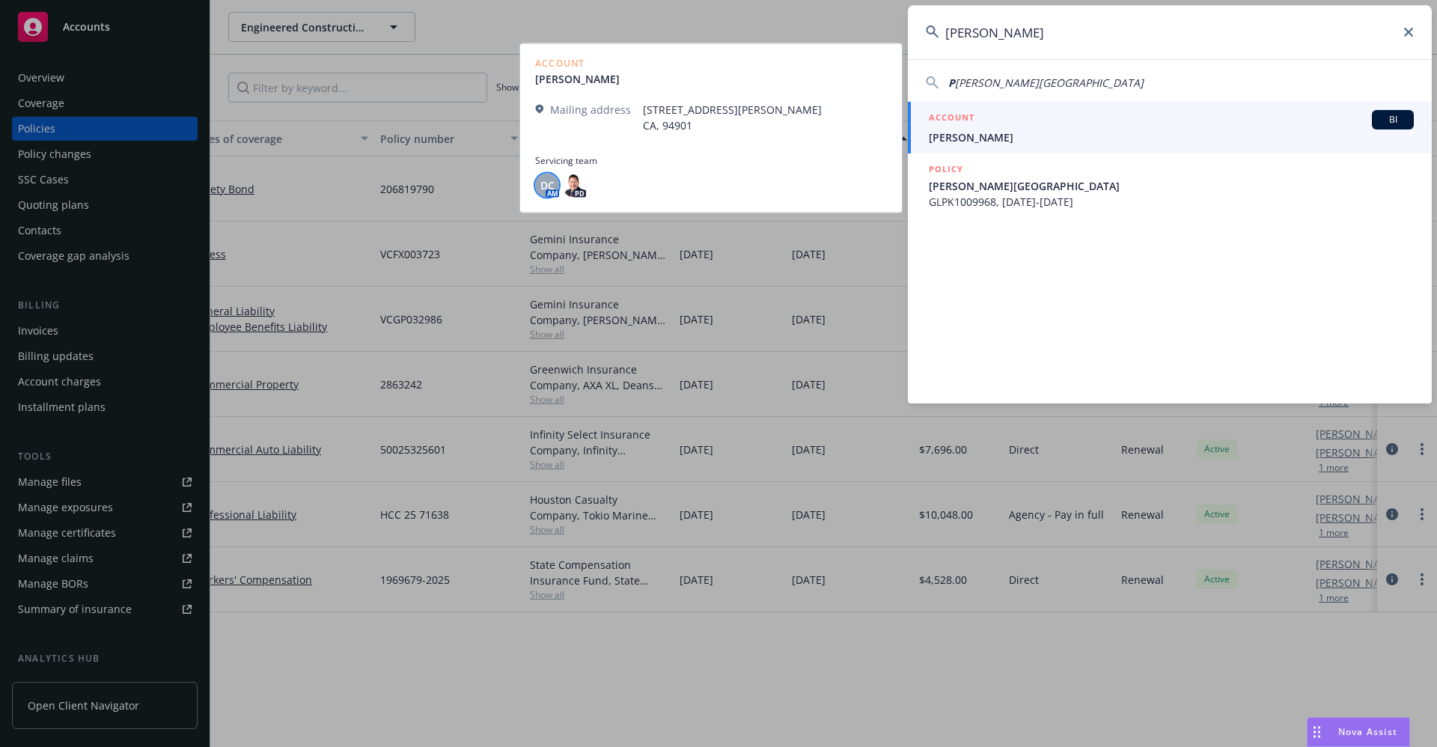
type input "[PERSON_NAME]"
click at [545, 193] on div "DC" at bounding box center [547, 185] width 24 height 24
click at [974, 138] on span "[PERSON_NAME]" at bounding box center [1171, 138] width 485 height 16
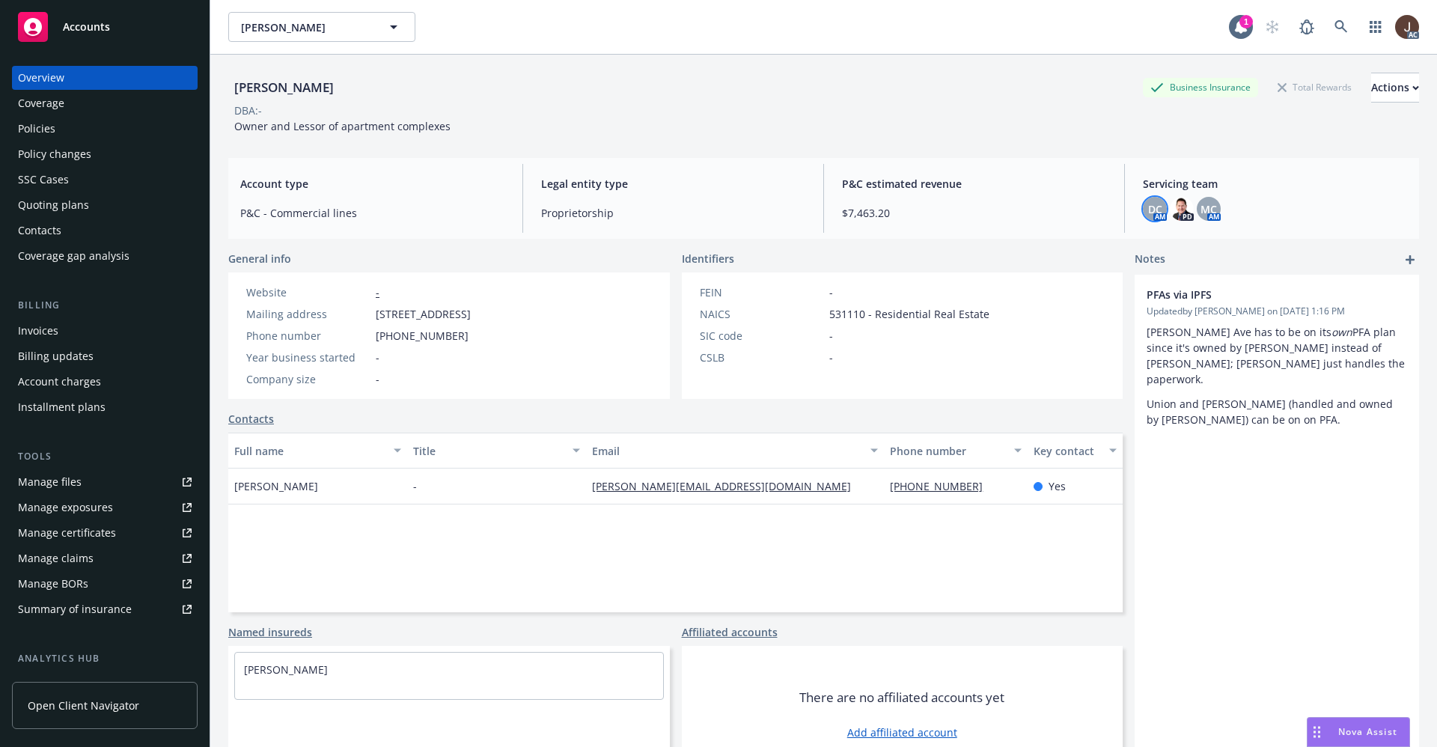
click at [1148, 204] on span "DC" at bounding box center [1155, 209] width 14 height 16
click at [1201, 201] on span "MC" at bounding box center [1209, 209] width 16 height 16
click at [1143, 207] on div "DC" at bounding box center [1155, 209] width 24 height 24
click at [944, 147] on div "[PERSON_NAME] Business Insurance Total Rewards Actions DBA: - Owner and Lessor …" at bounding box center [823, 419] width 1191 height 729
